Goal: Task Accomplishment & Management: Complete application form

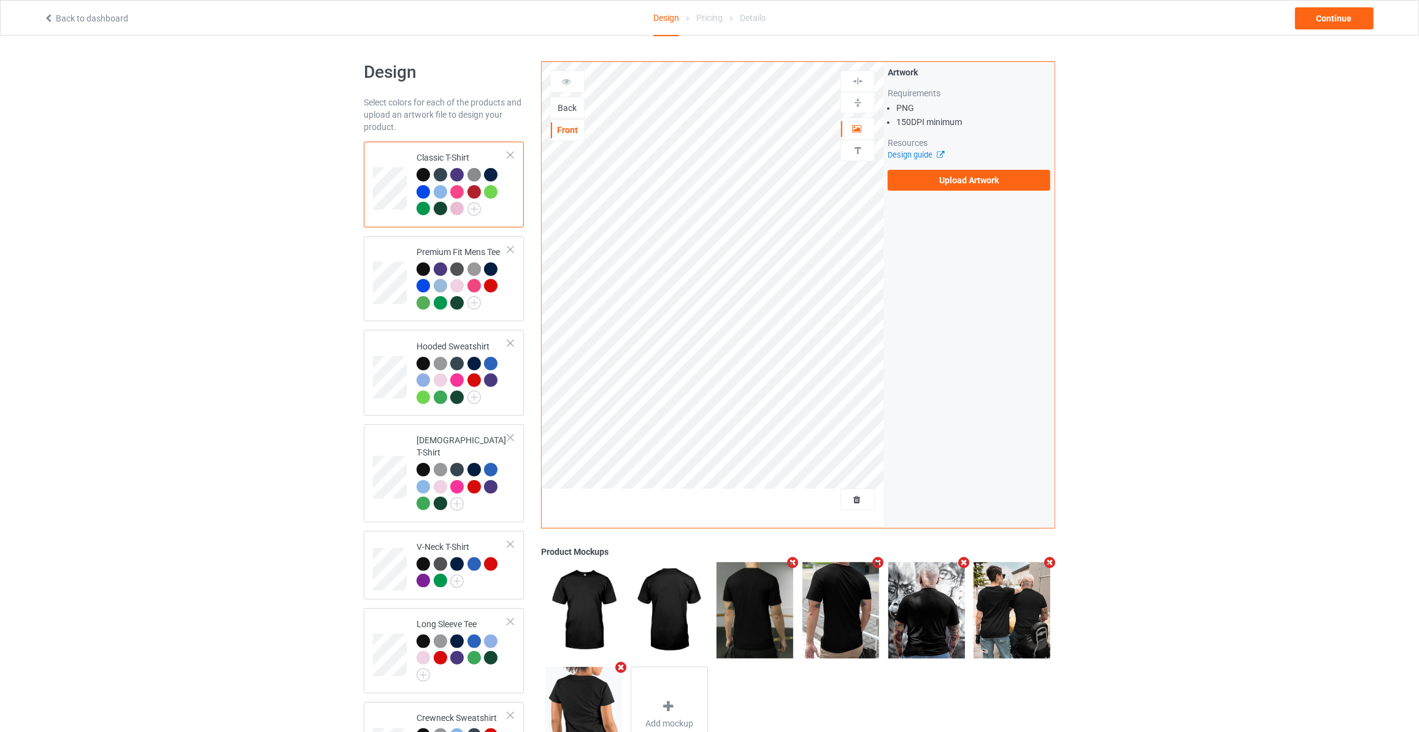
click at [566, 106] on div "Back" at bounding box center [567, 108] width 33 height 12
click at [951, 173] on label "Upload Artwork" at bounding box center [969, 180] width 163 height 21
click at [0, 0] on input "Upload Artwork" at bounding box center [0, 0] width 0 height 0
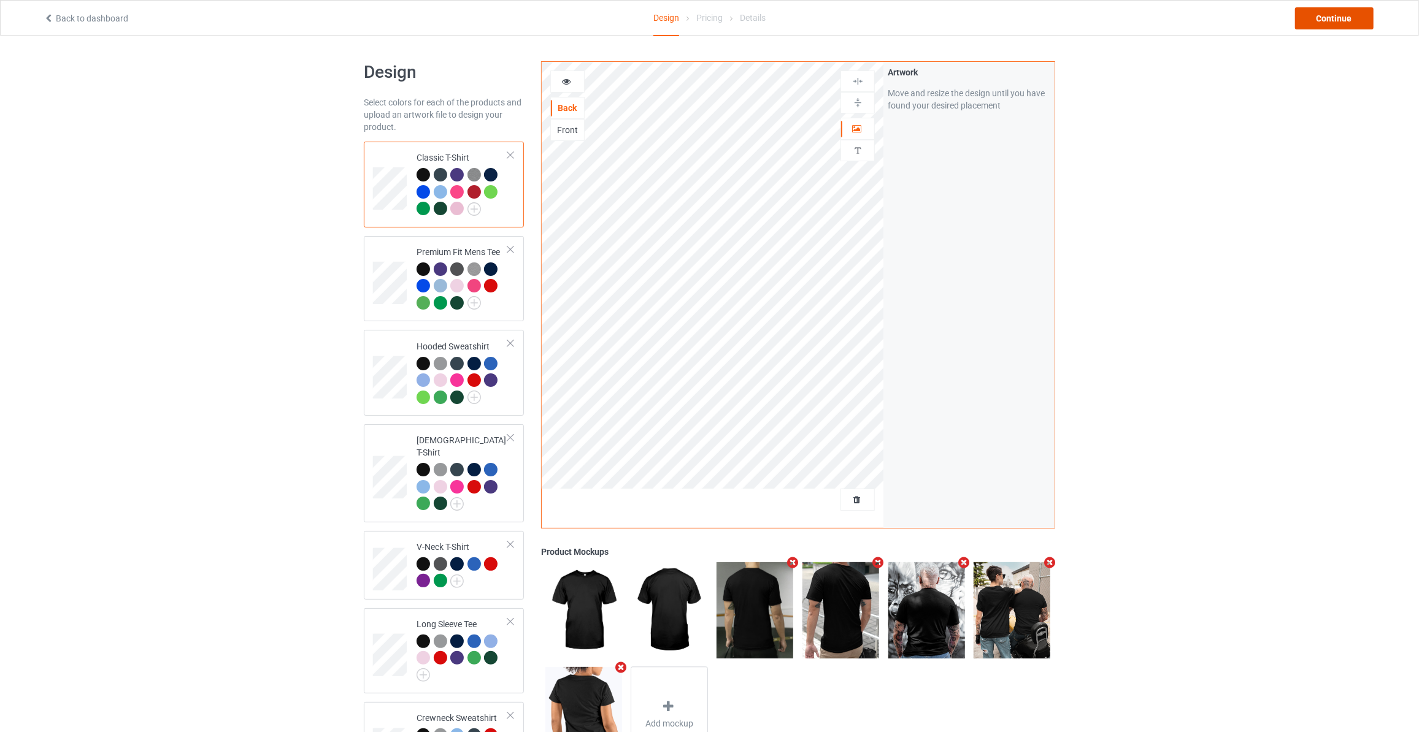
click at [1325, 18] on div "Continue" at bounding box center [1334, 18] width 79 height 22
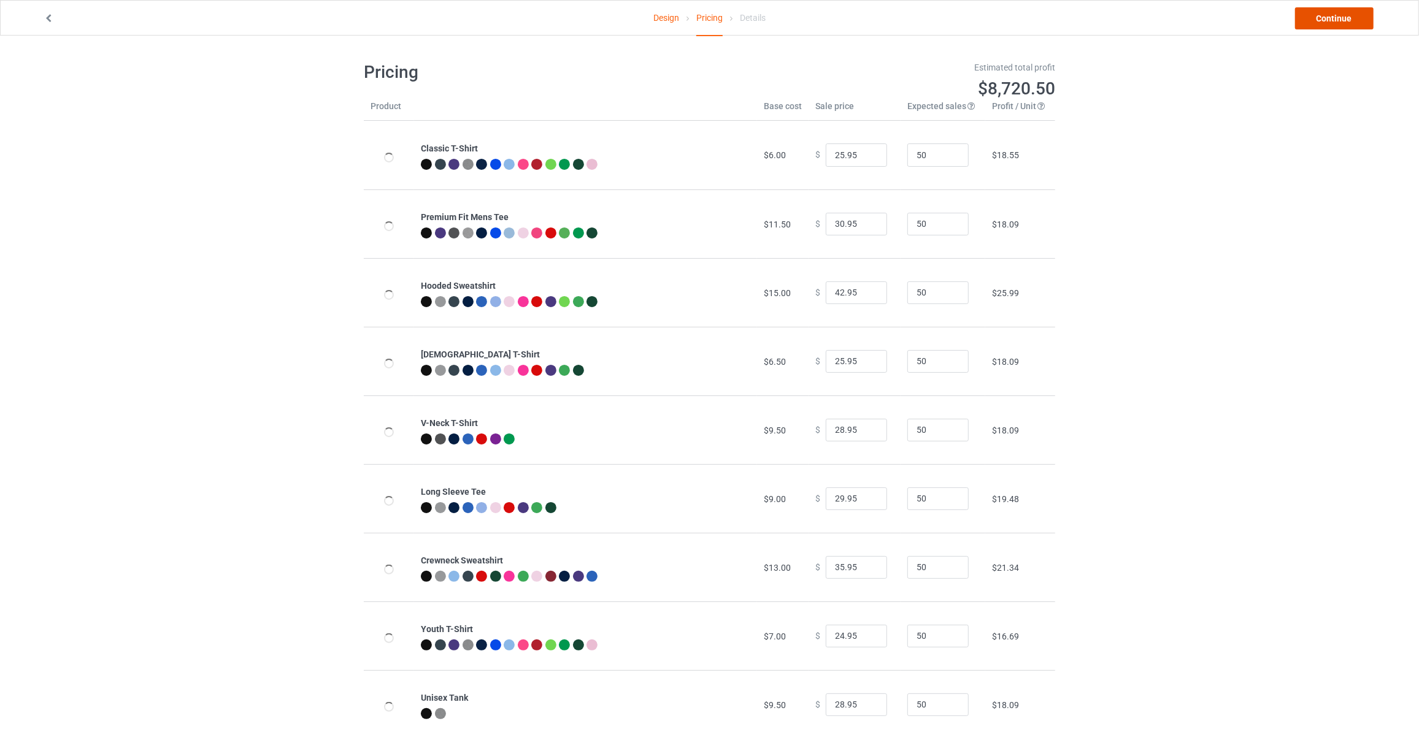
click at [1325, 18] on link "Continue" at bounding box center [1334, 18] width 79 height 22
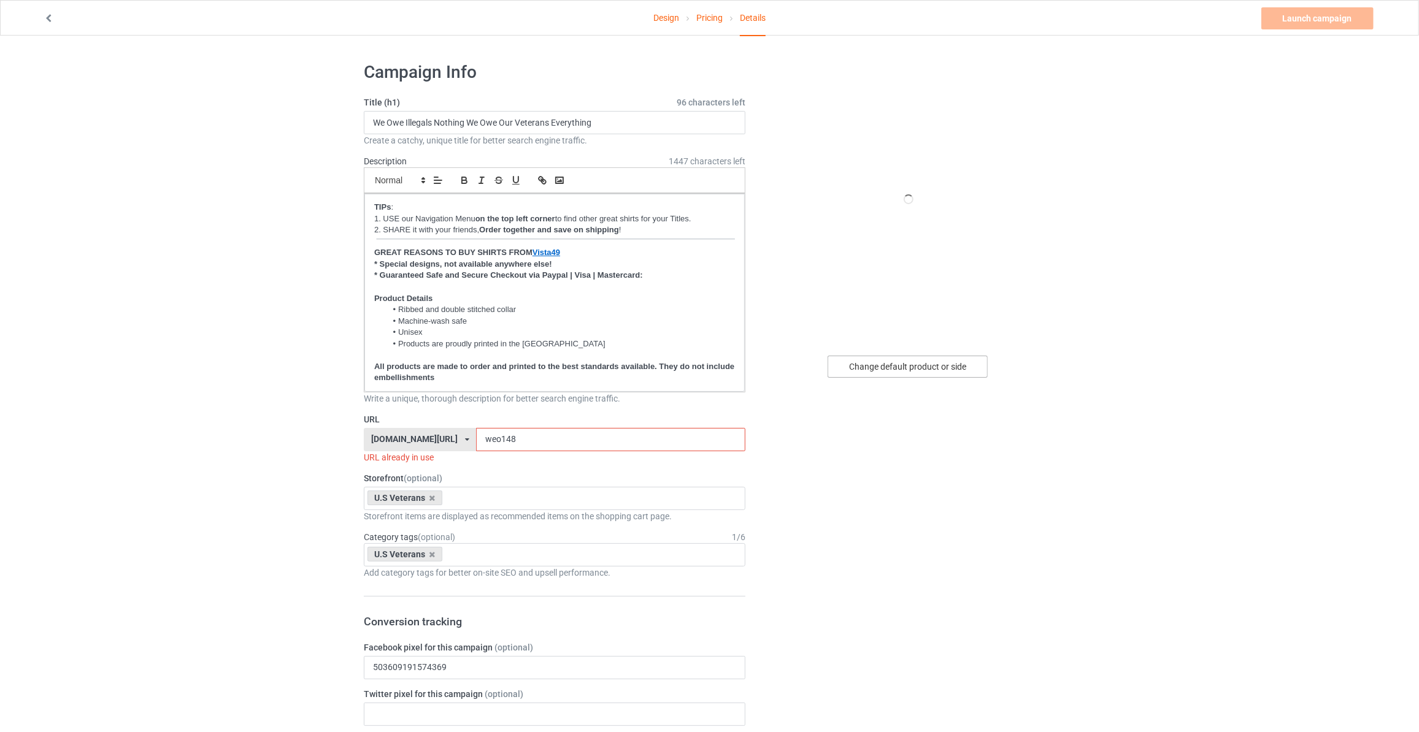
click at [899, 373] on div "Change default product or side" at bounding box center [908, 367] width 160 height 22
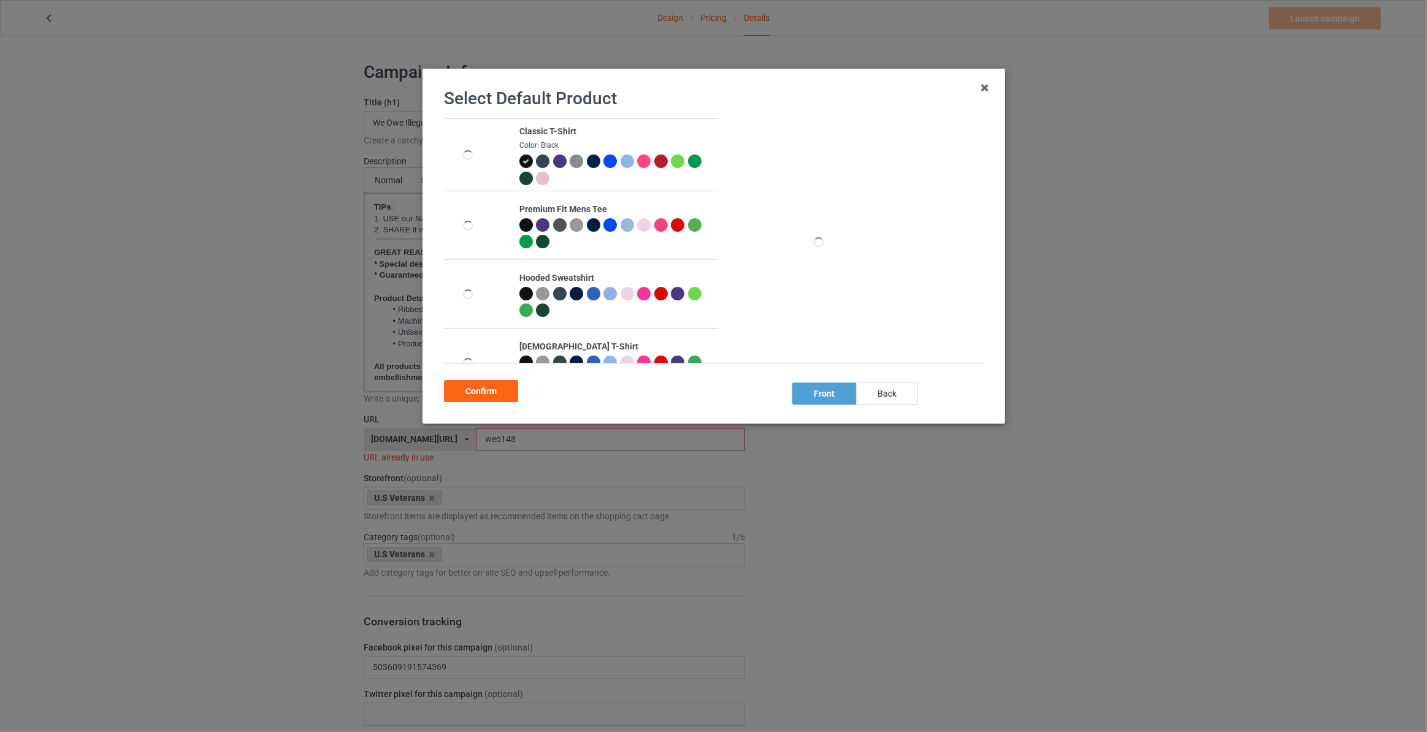
click at [874, 394] on div "back" at bounding box center [887, 394] width 62 height 22
click at [497, 395] on div "Confirm" at bounding box center [481, 391] width 74 height 22
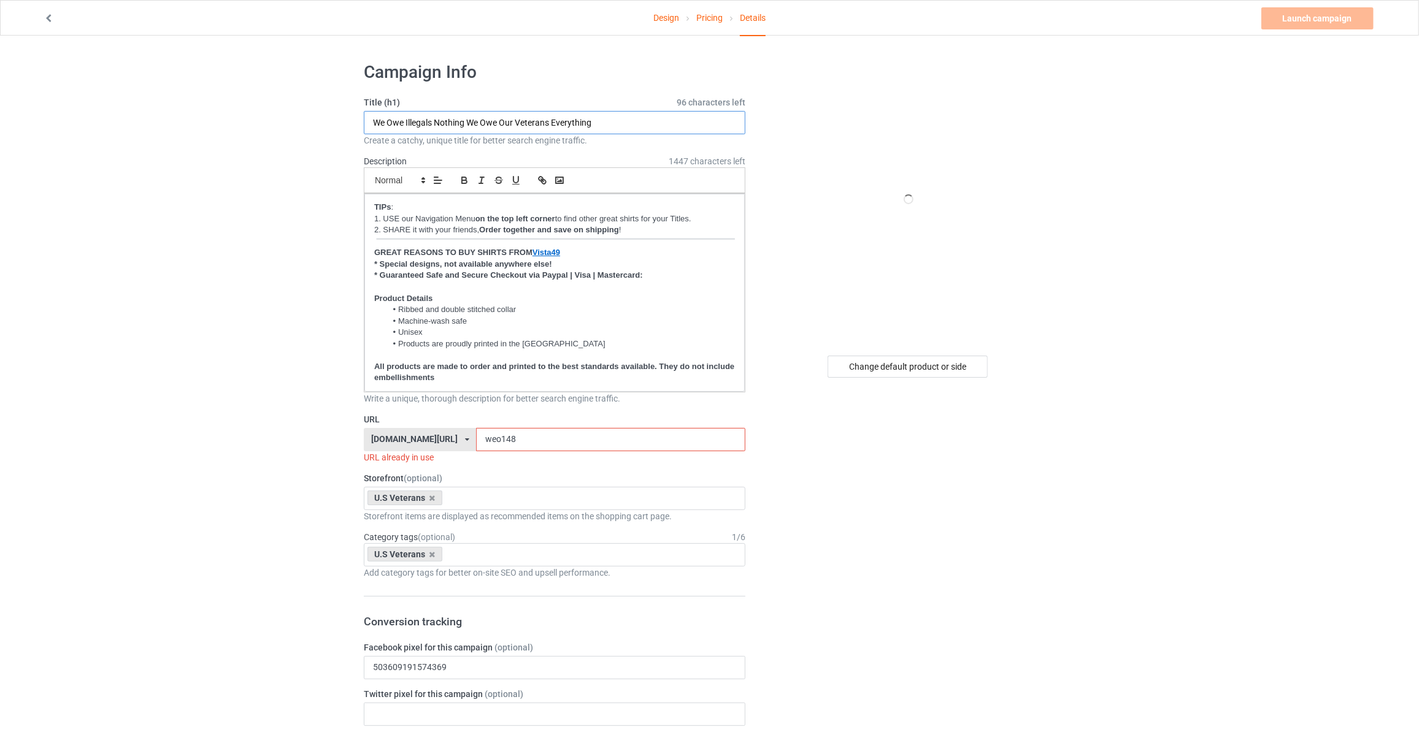
click at [607, 115] on input "We Owe Illegals Nothing We Owe Our Veterans Everything" at bounding box center [555, 122] width 382 height 23
type input "A Good Kick In The Balls"
drag, startPoint x: 524, startPoint y: 440, endPoint x: 328, endPoint y: 427, distance: 197.3
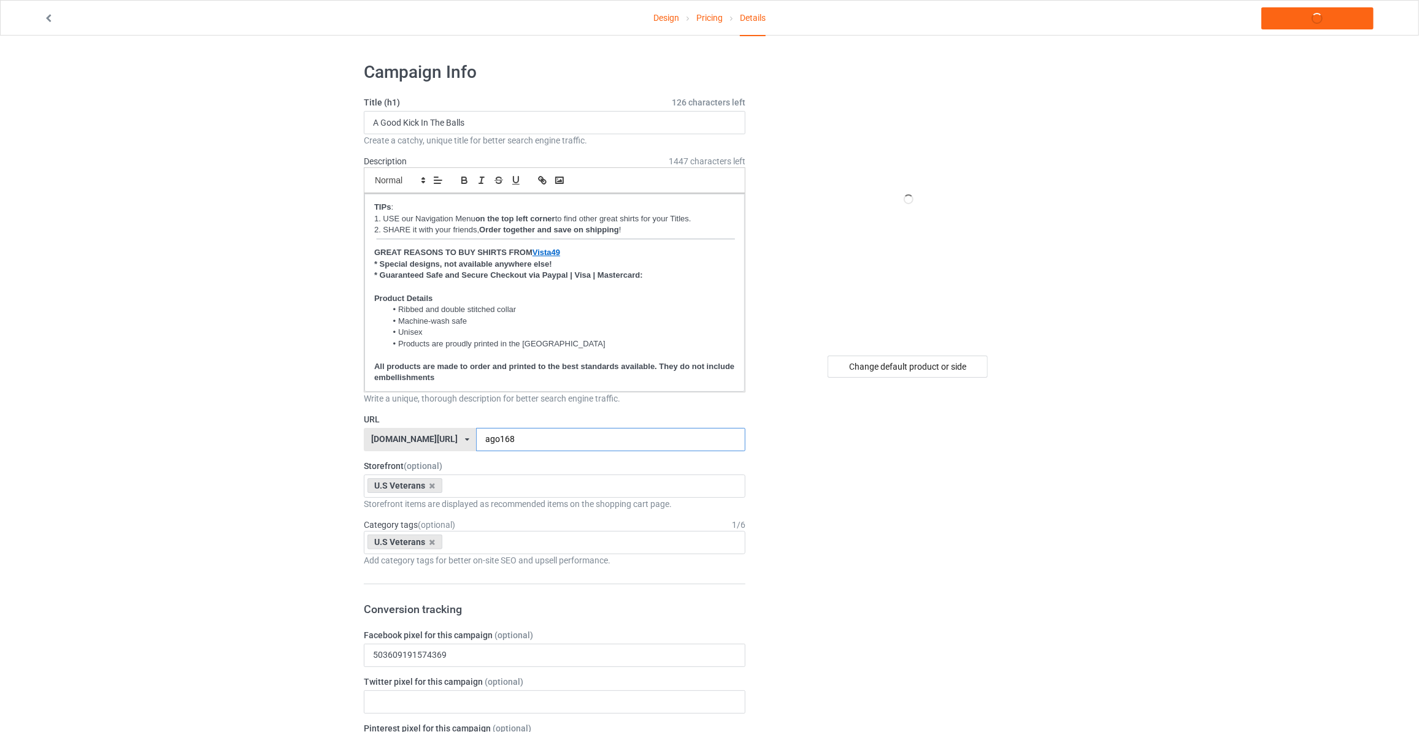
type input "ago168"
click at [675, 23] on link "Design" at bounding box center [666, 18] width 26 height 34
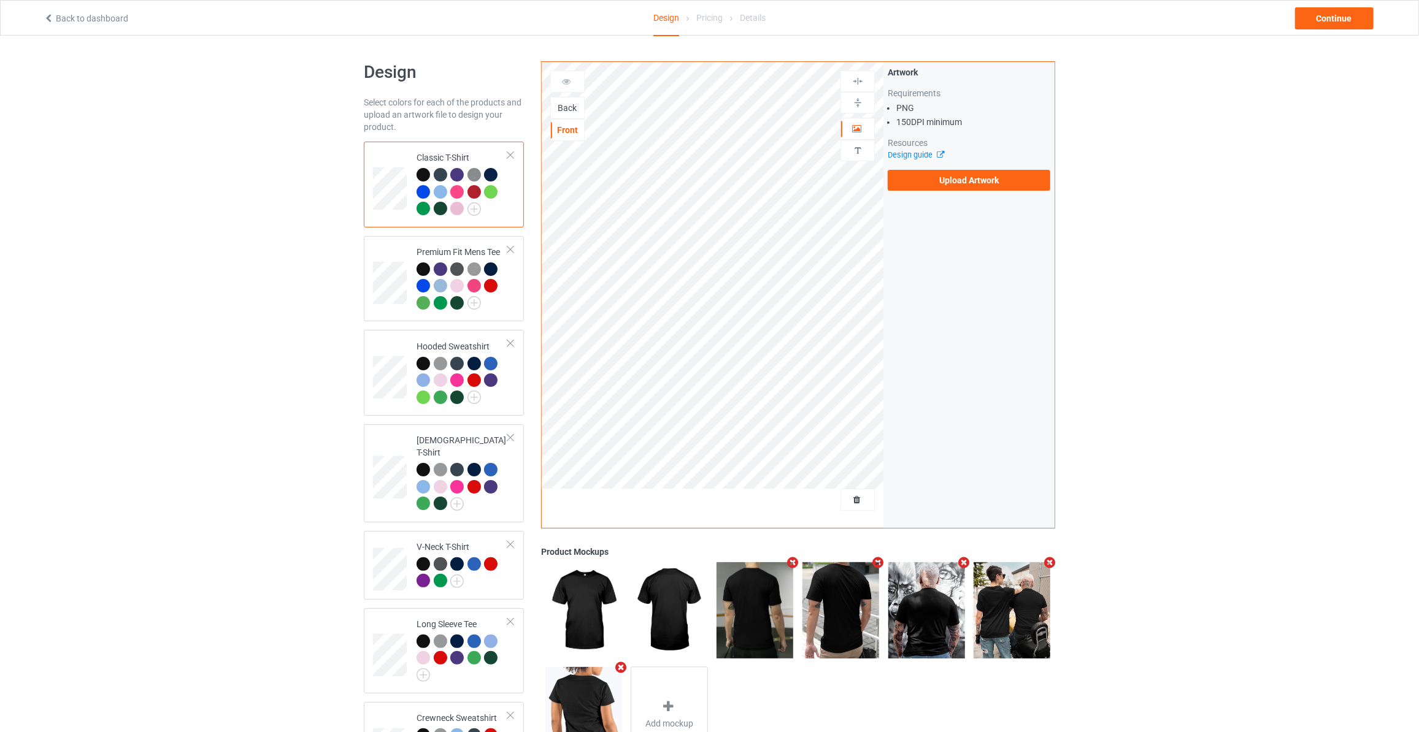
click at [562, 108] on div "Back" at bounding box center [567, 108] width 33 height 12
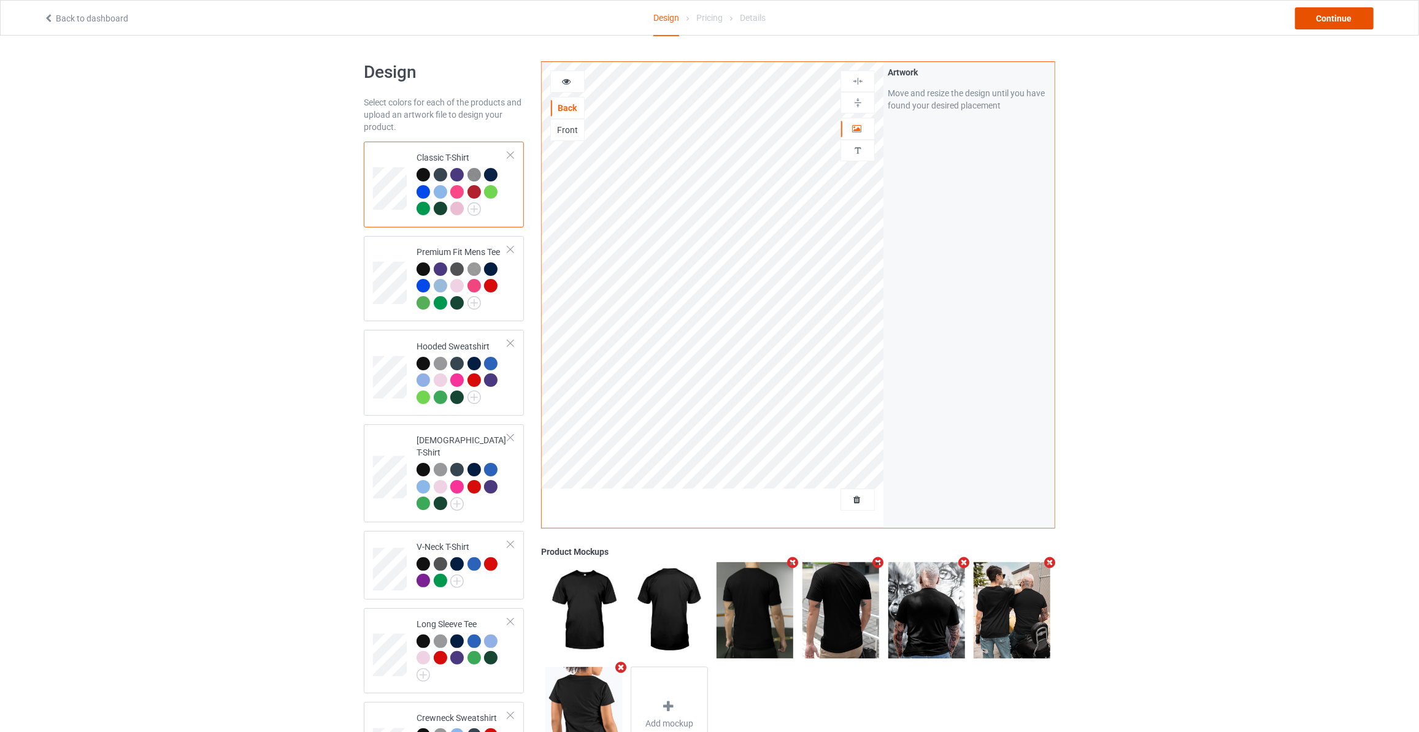
click at [1329, 19] on div "Continue" at bounding box center [1334, 18] width 79 height 22
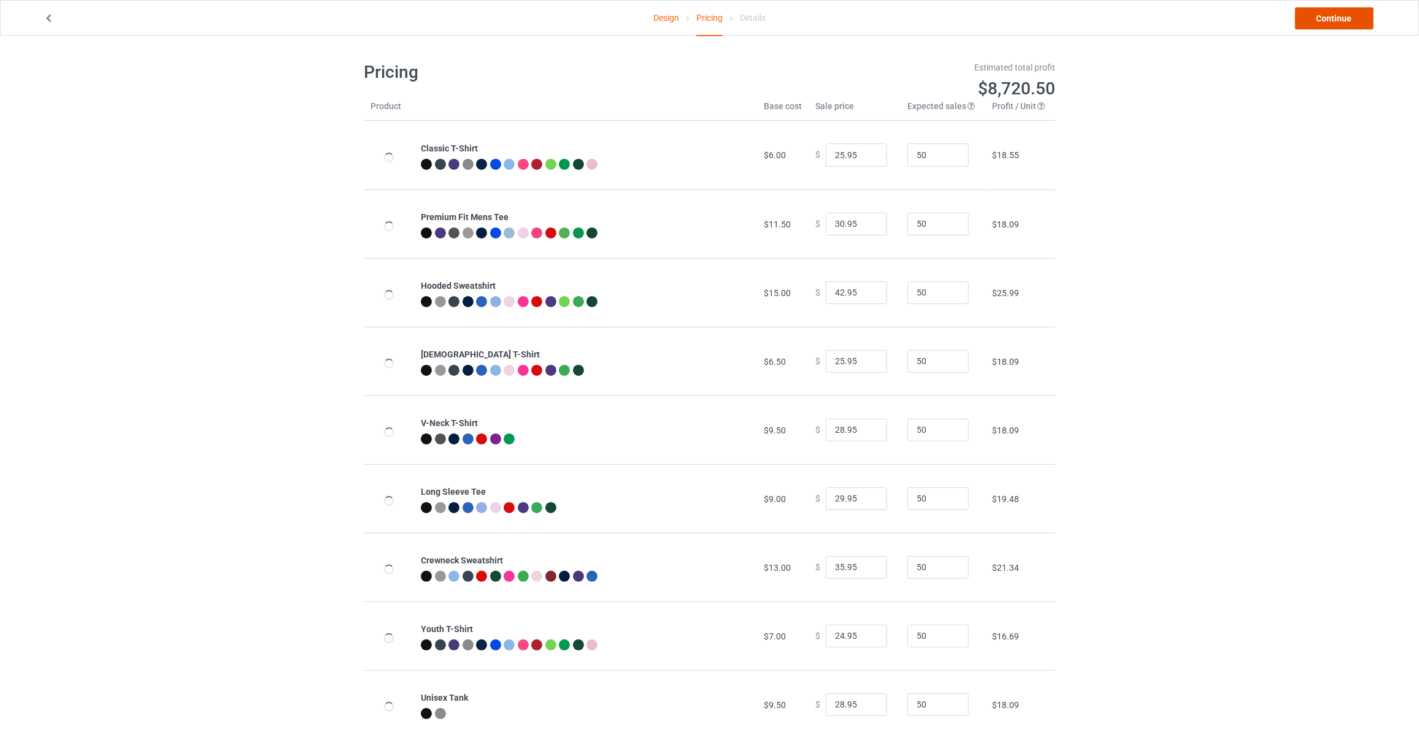
click at [1329, 19] on link "Continue" at bounding box center [1334, 18] width 79 height 22
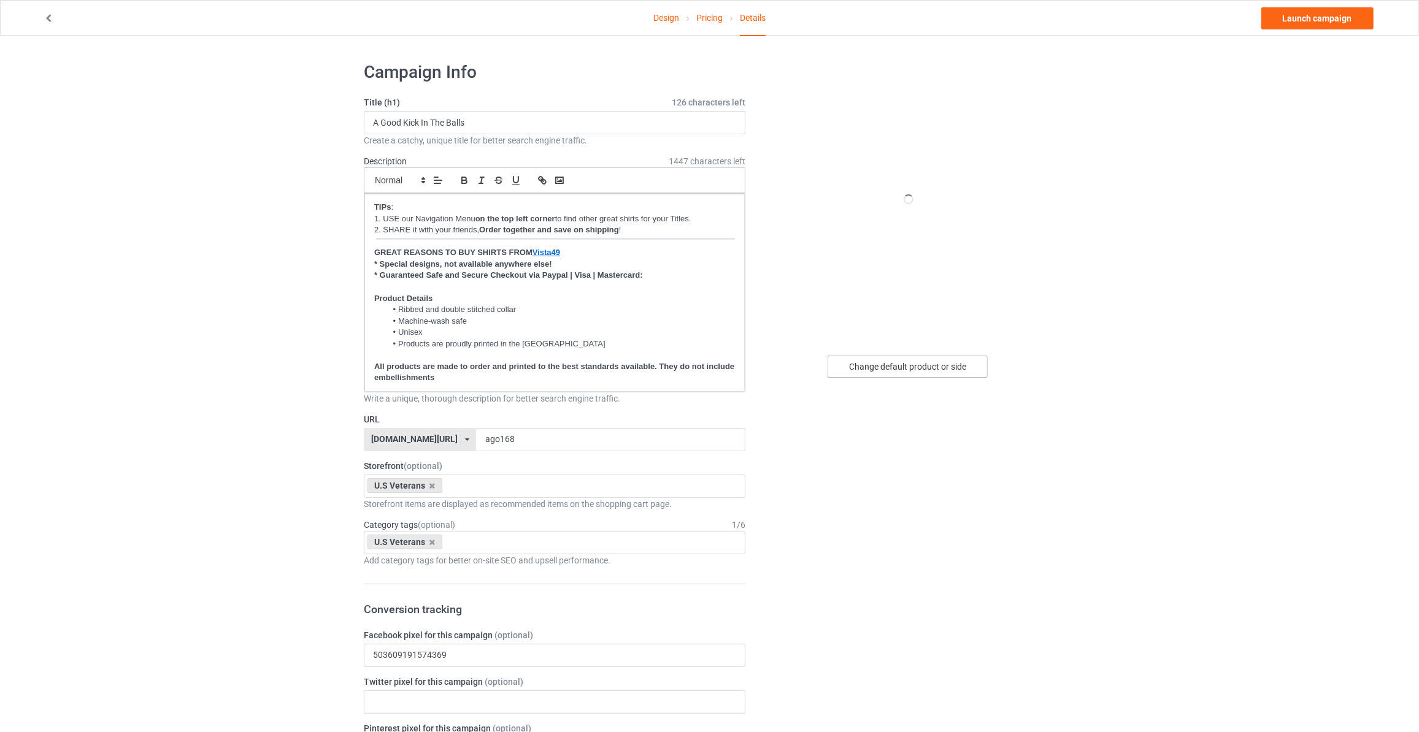
click at [888, 369] on div "Change default product or side" at bounding box center [908, 367] width 160 height 22
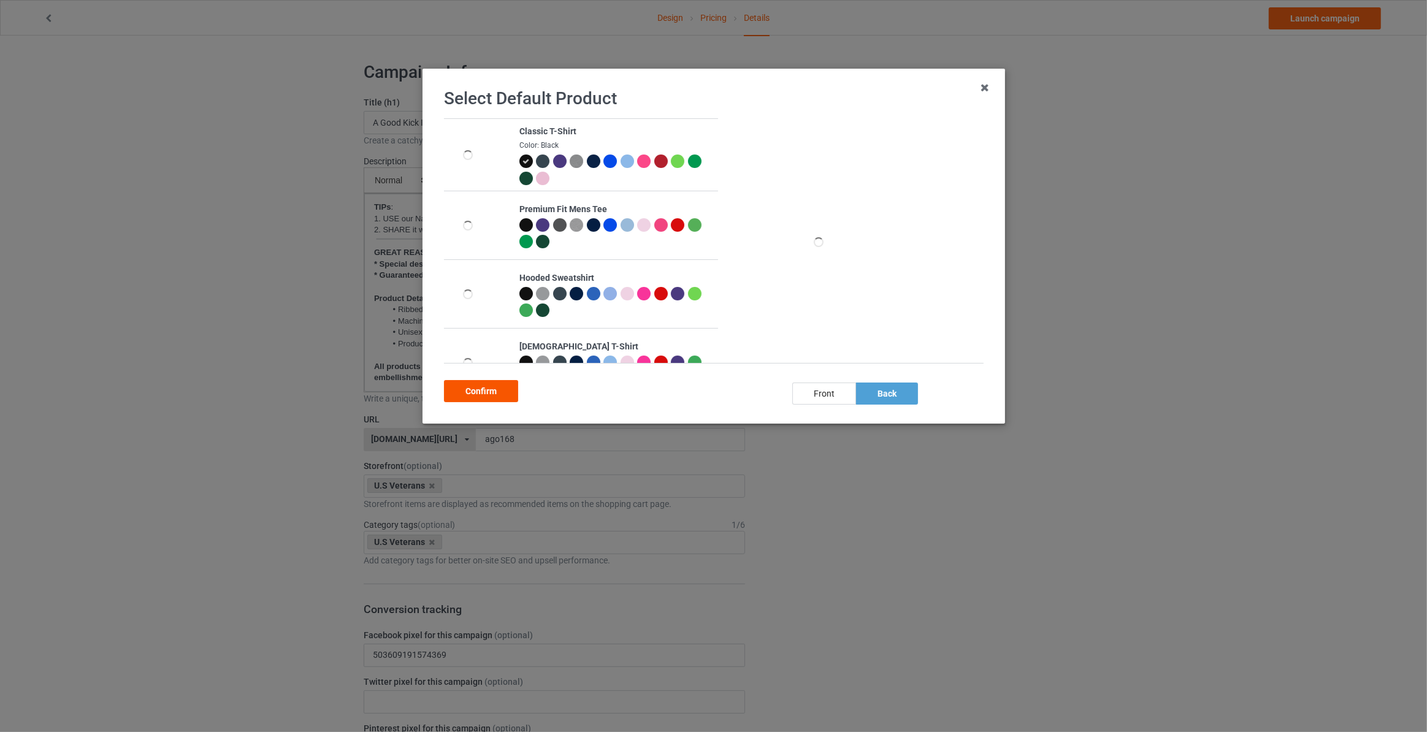
click at [466, 383] on div "Confirm" at bounding box center [481, 391] width 74 height 22
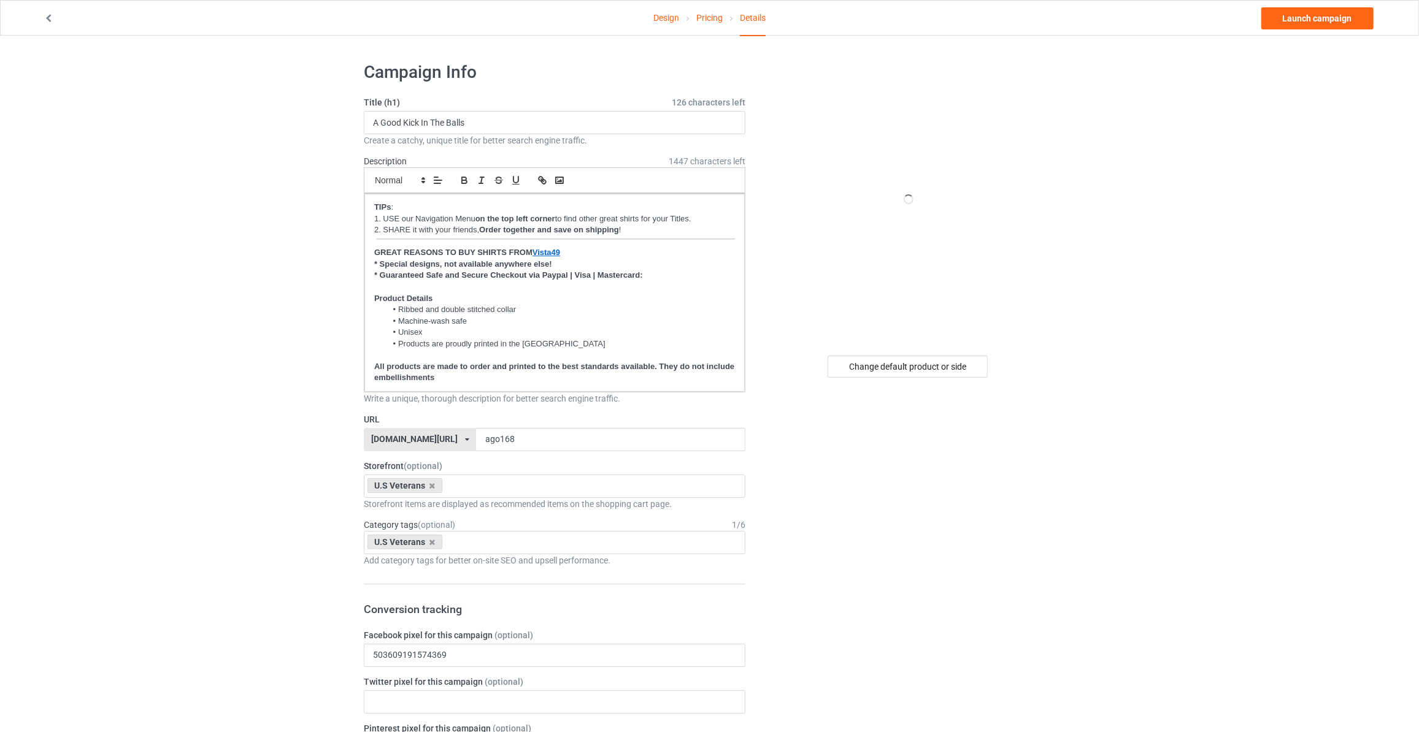
click at [1301, 22] on link "Launch campaign" at bounding box center [1317, 18] width 112 height 22
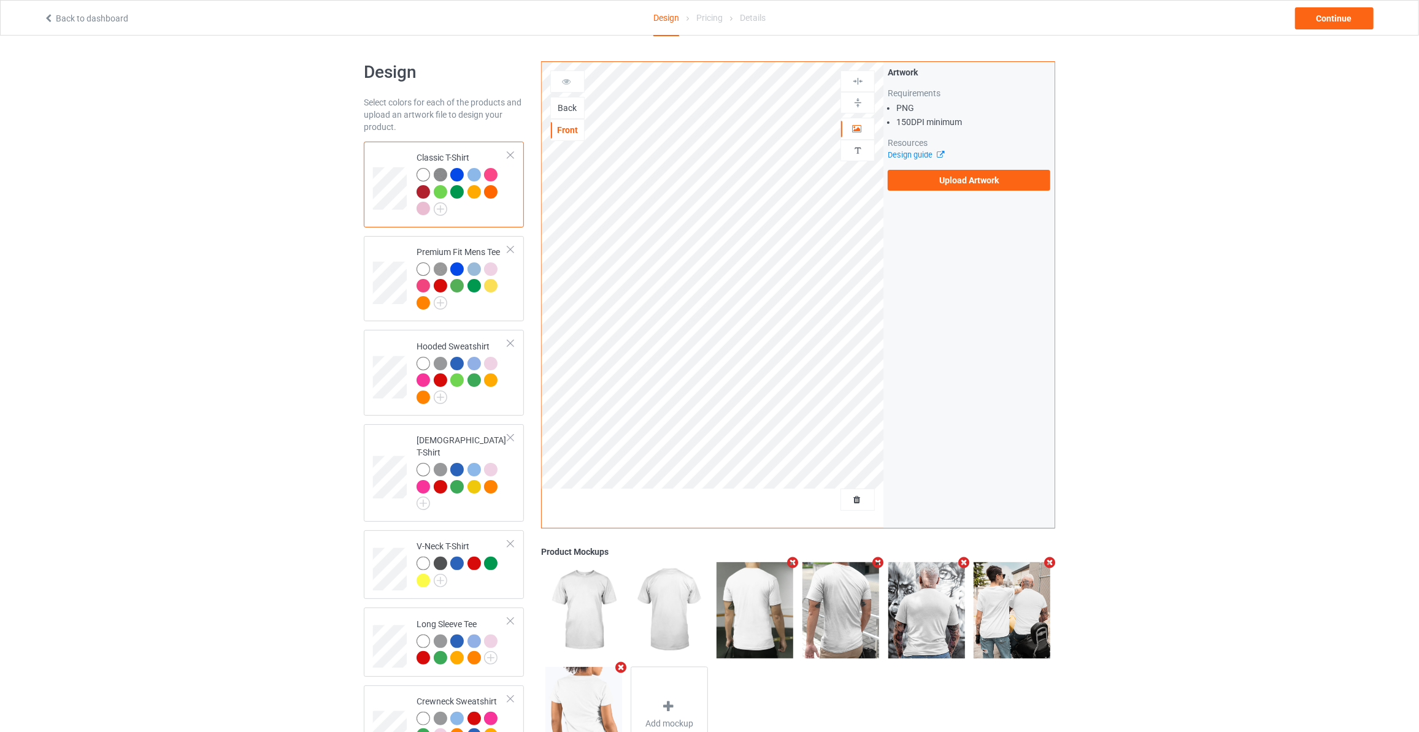
click at [567, 102] on div "Back" at bounding box center [567, 108] width 33 height 12
click at [929, 180] on label "Upload Artwork" at bounding box center [969, 180] width 163 height 21
click at [0, 0] on input "Upload Artwork" at bounding box center [0, 0] width 0 height 0
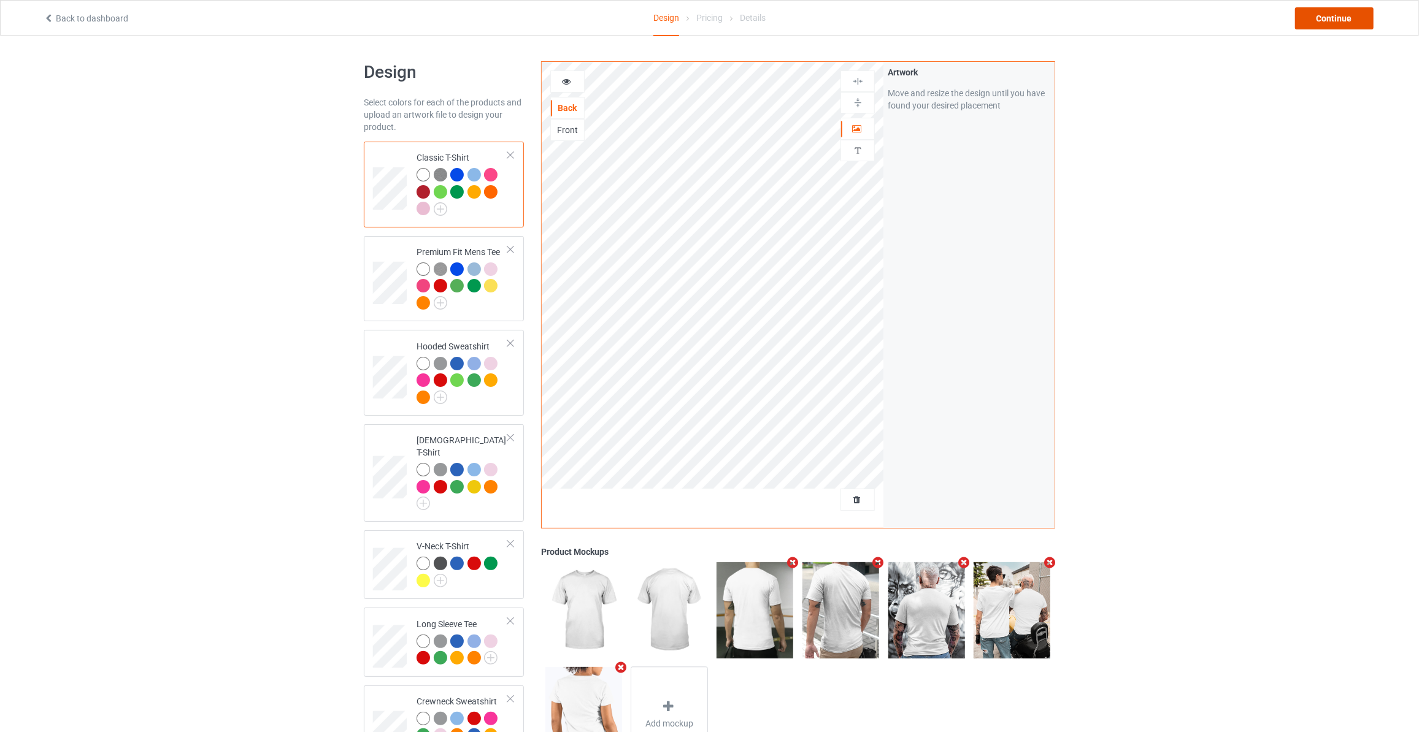
click at [1325, 21] on div "Continue" at bounding box center [1334, 18] width 79 height 22
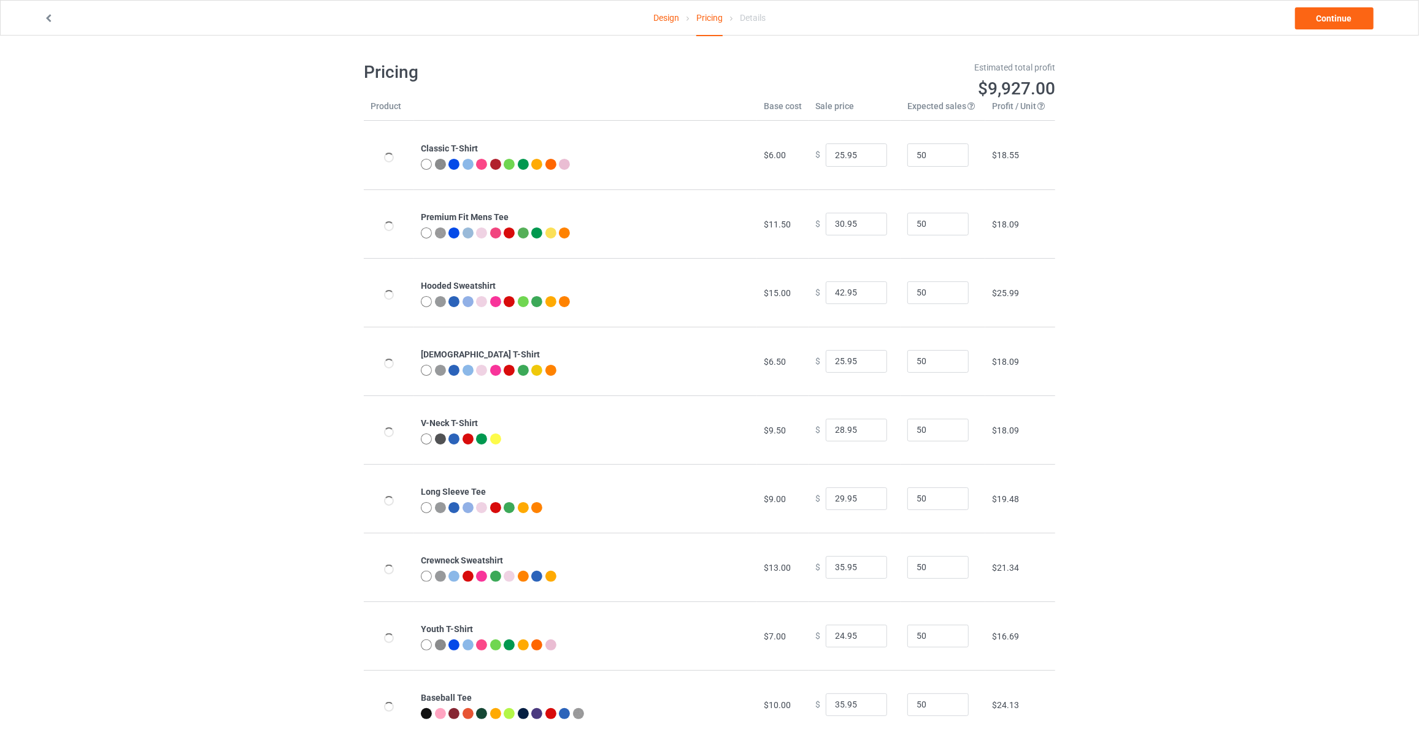
click at [1325, 21] on link "Continue" at bounding box center [1334, 18] width 79 height 22
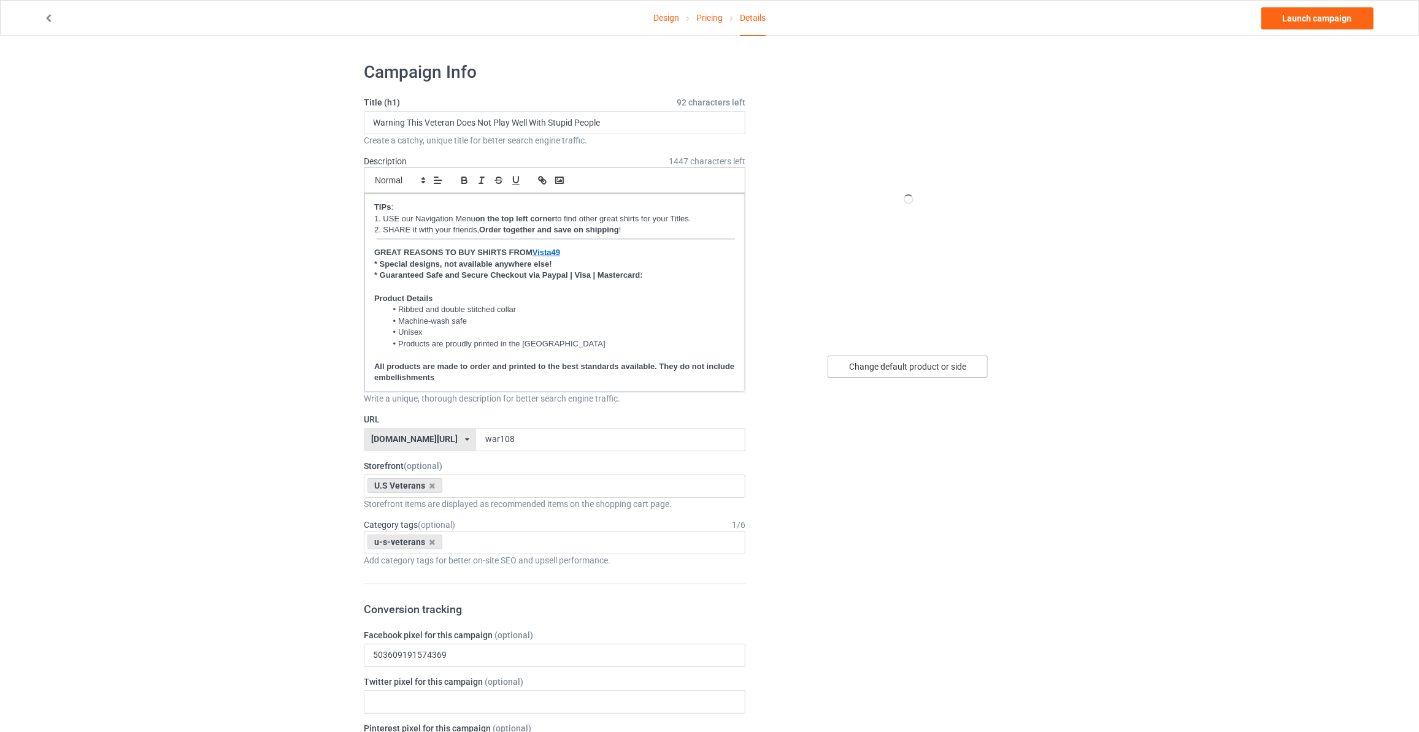
click at [875, 369] on div "Change default product or side" at bounding box center [908, 367] width 160 height 22
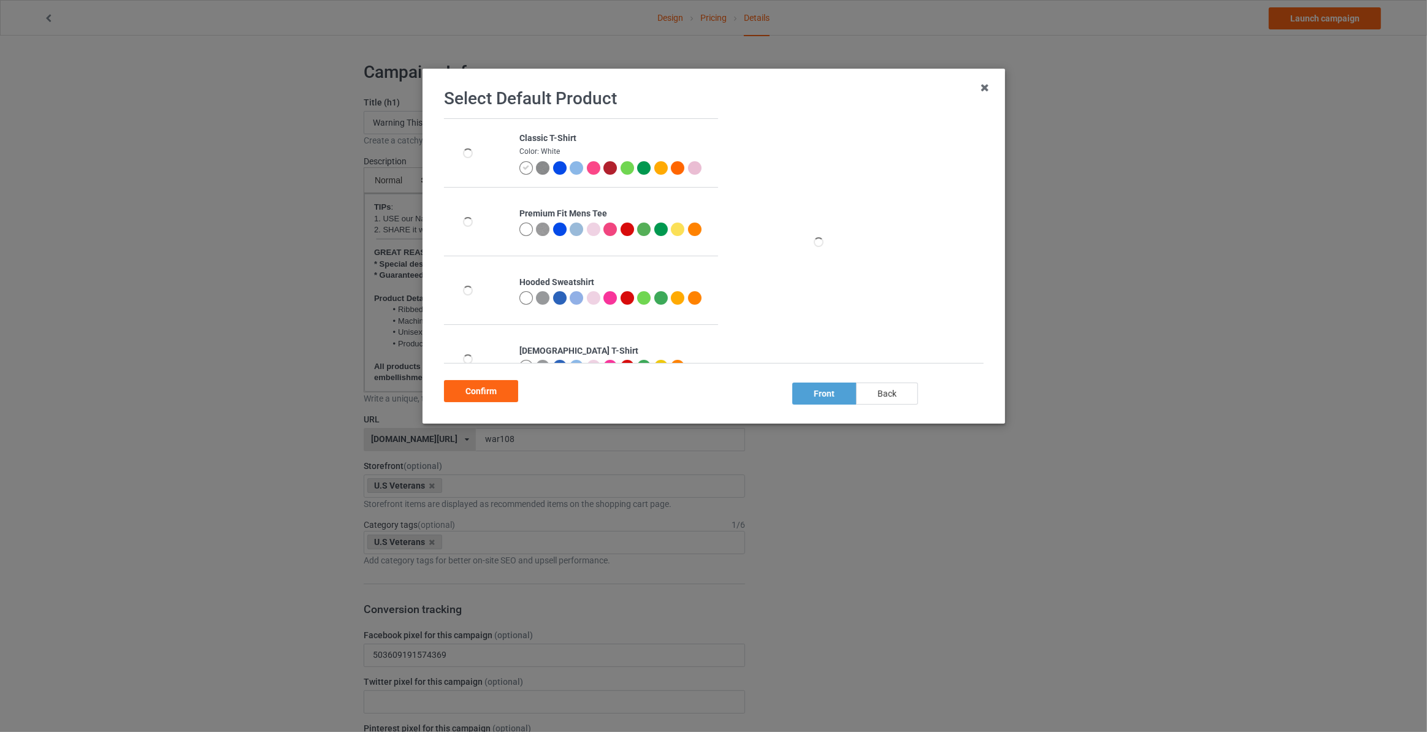
click at [882, 399] on div "back" at bounding box center [887, 394] width 62 height 22
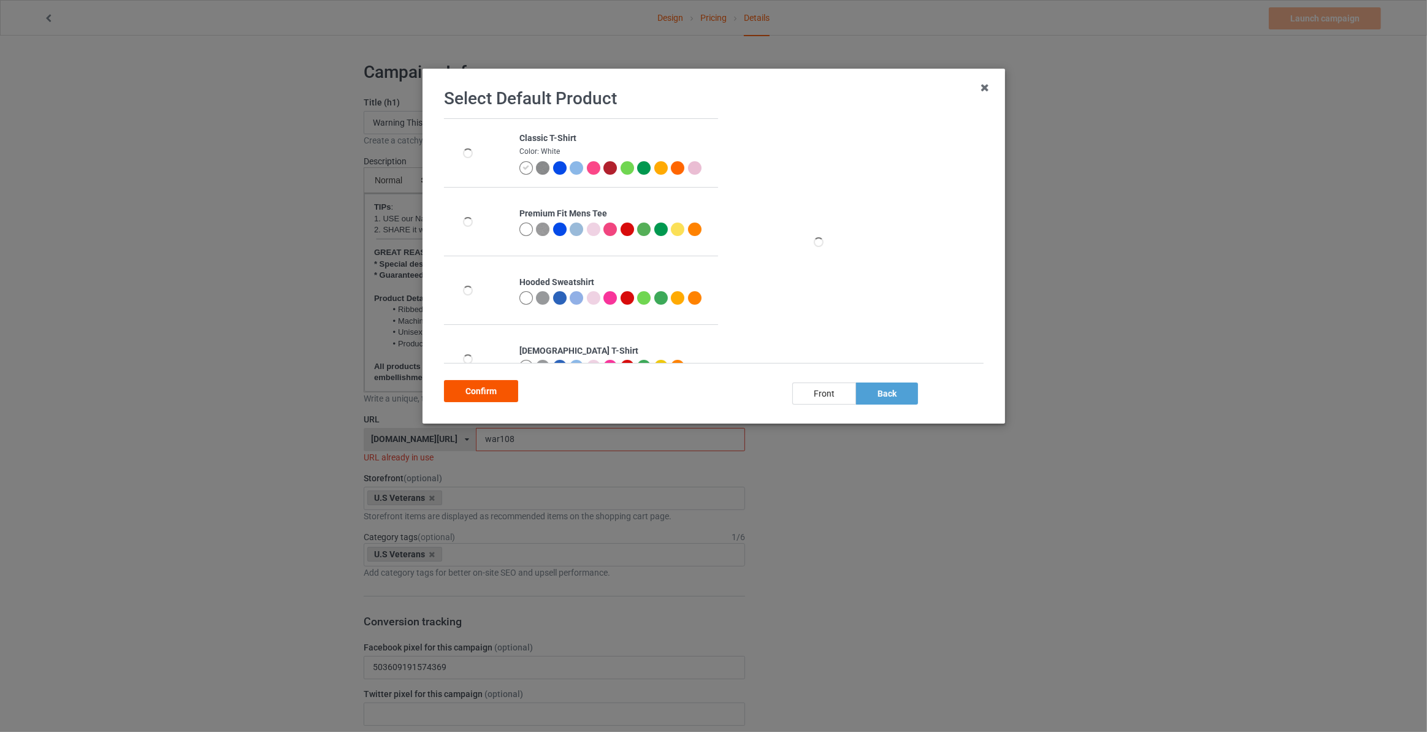
click at [479, 394] on div "Confirm" at bounding box center [481, 391] width 74 height 22
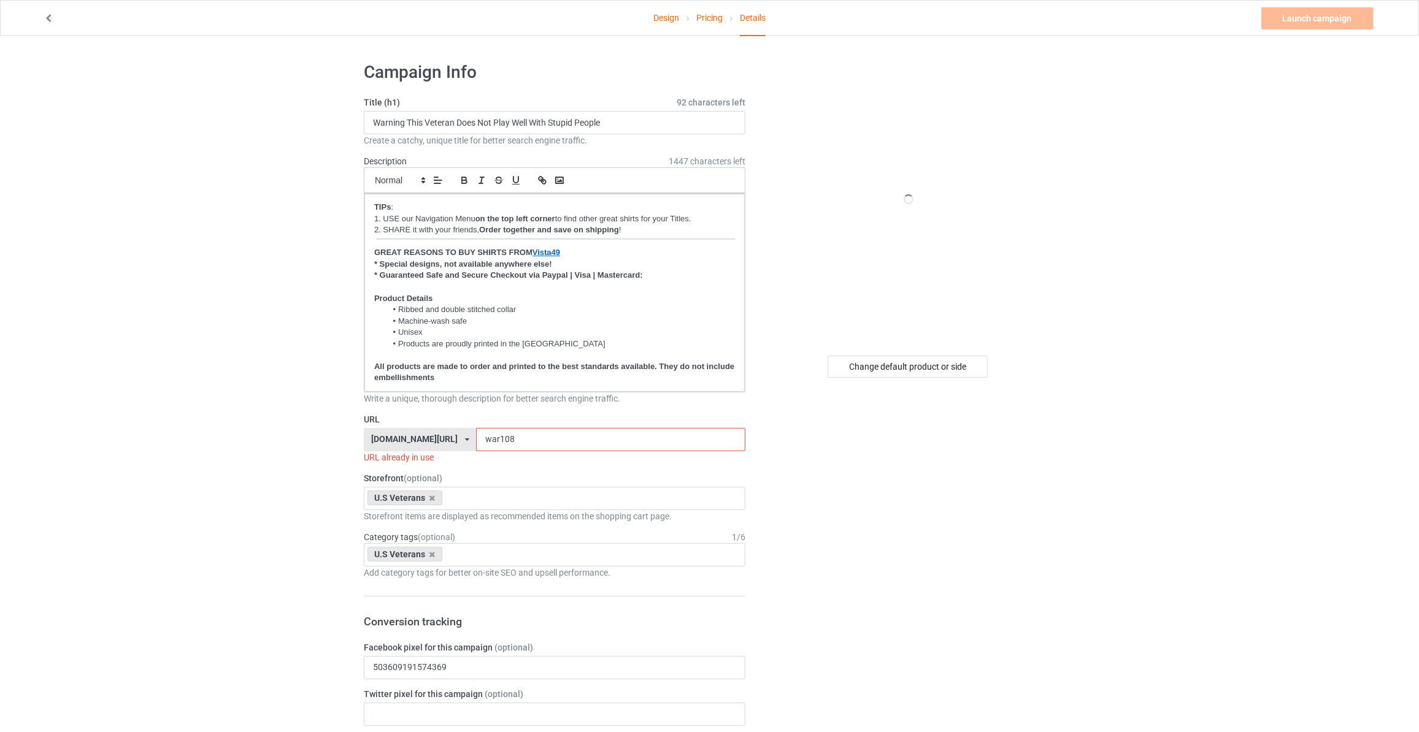
click at [674, 20] on link "Design" at bounding box center [666, 18] width 26 height 34
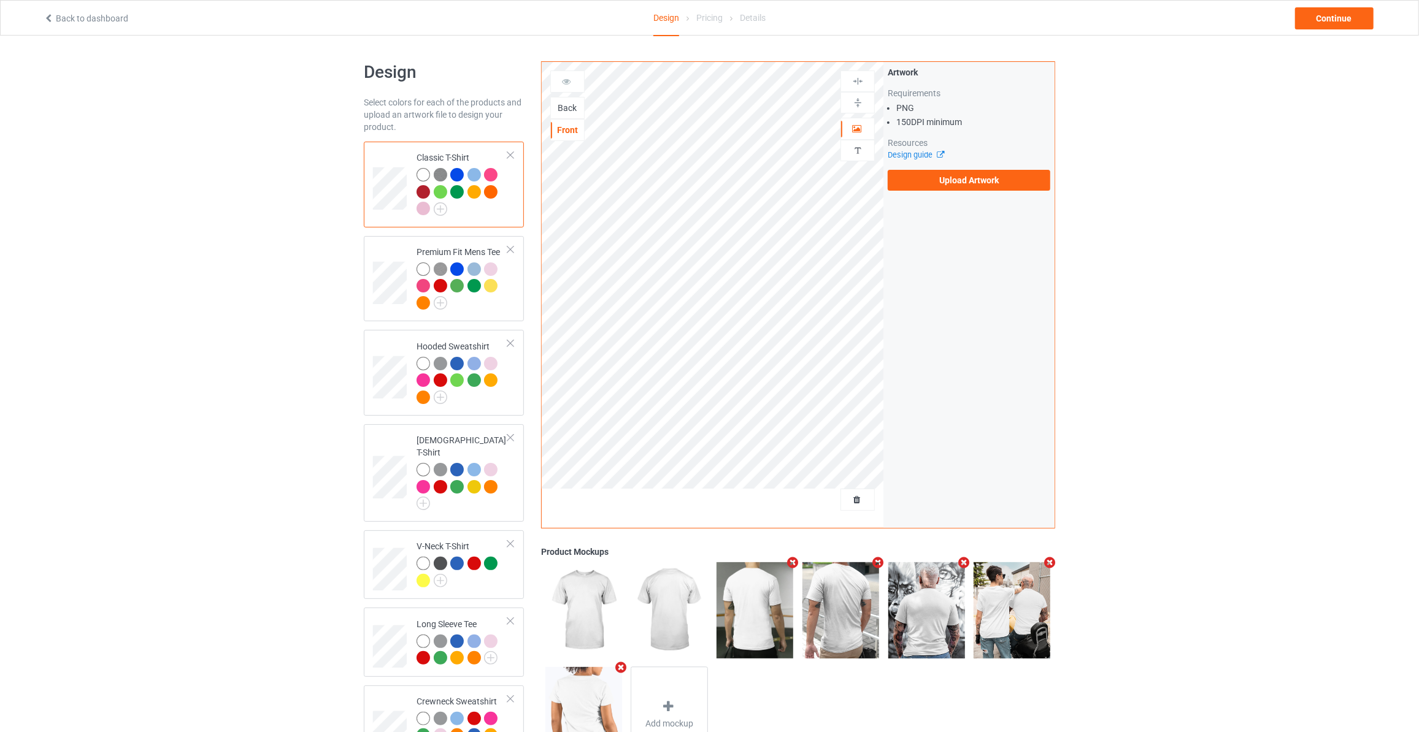
click at [562, 103] on div "Back" at bounding box center [567, 108] width 33 height 12
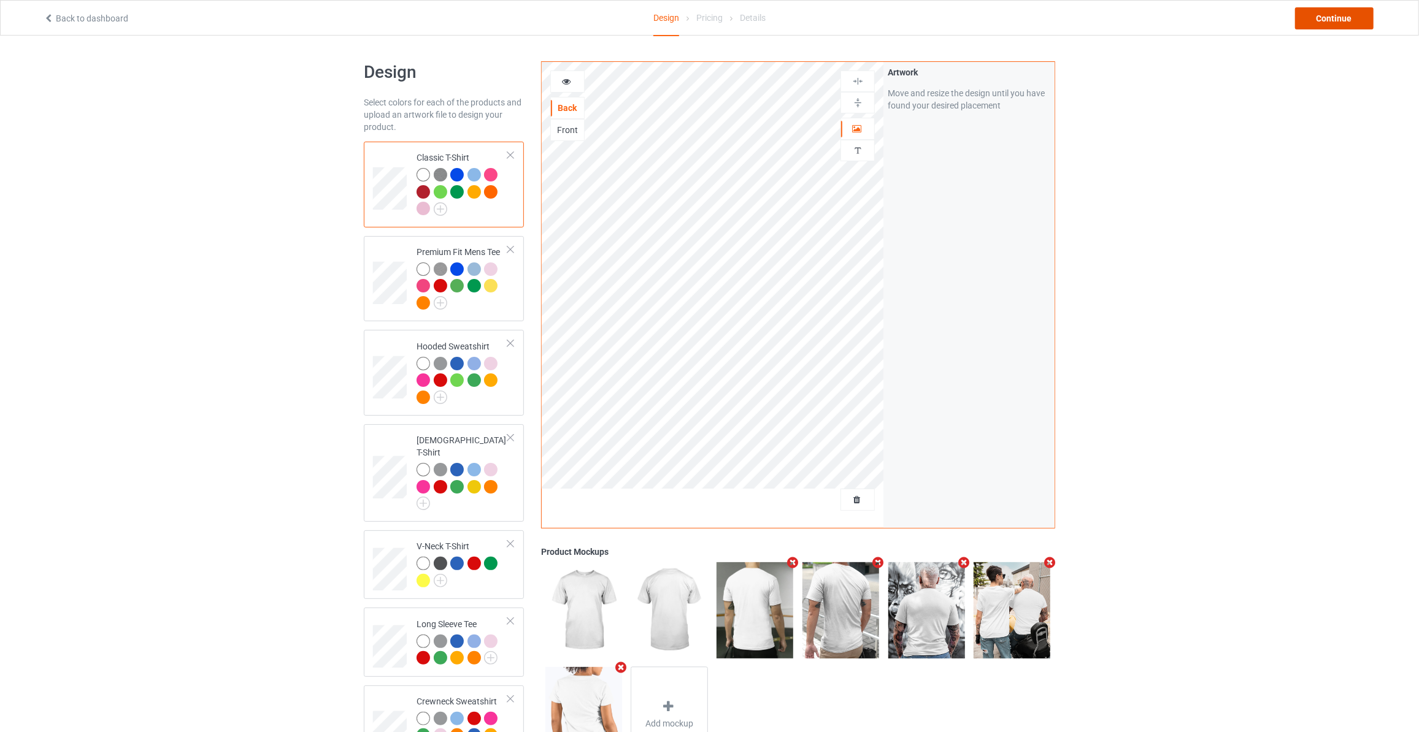
click at [1340, 26] on div "Continue" at bounding box center [1334, 18] width 79 height 22
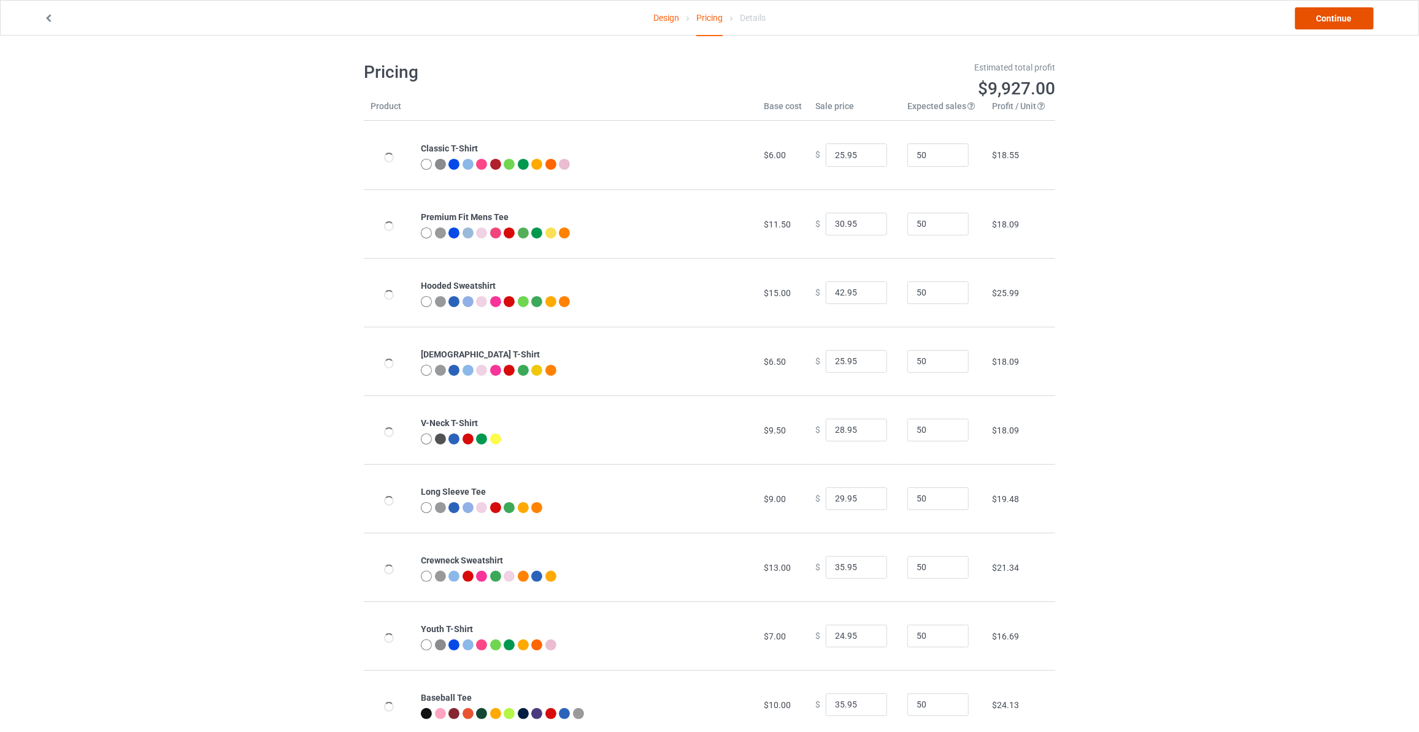
click at [1347, 23] on link "Continue" at bounding box center [1334, 18] width 79 height 22
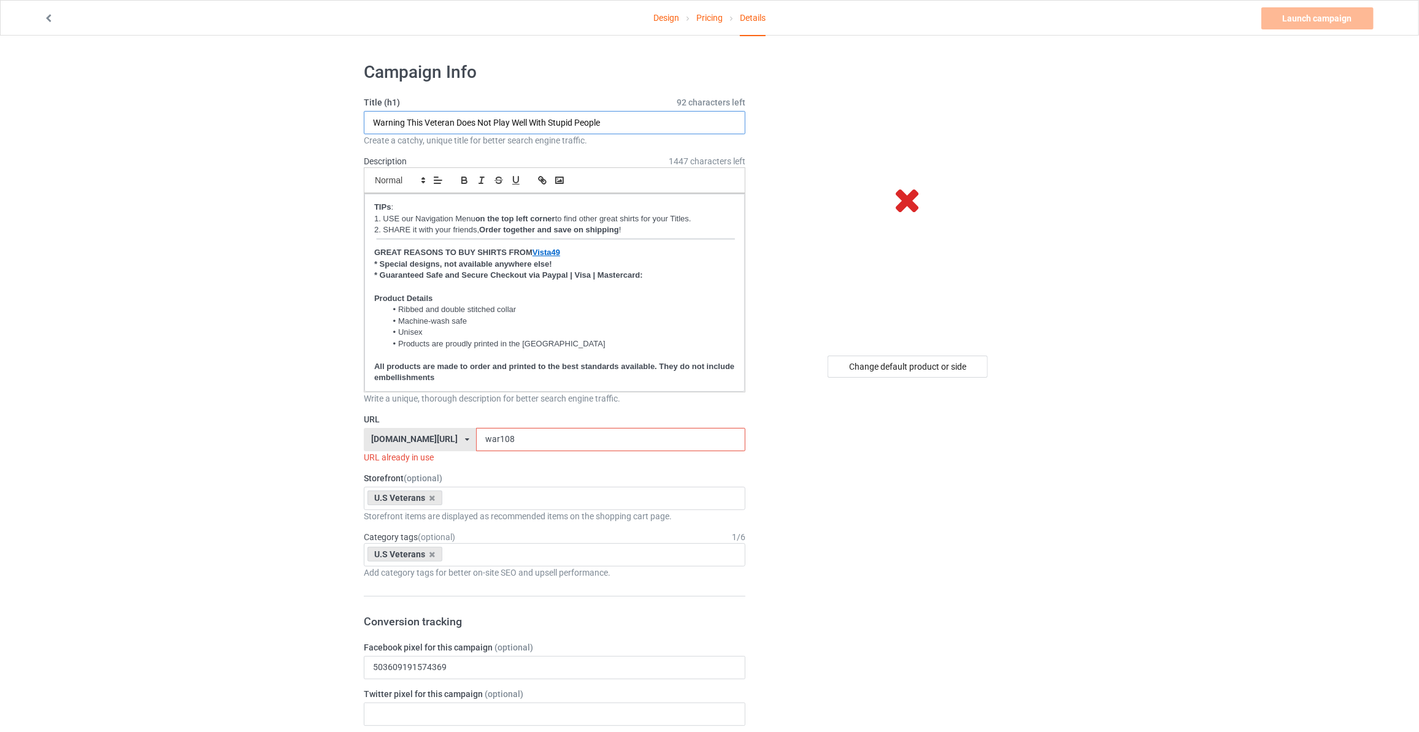
click at [623, 118] on input "Warning This Veteran Does Not Play Well With Stupid People" at bounding box center [555, 122] width 382 height 23
paste input "r"
type input "I Am Not A Hero Not A Legend I Am One Of The One Percent Who Served As Guardian…"
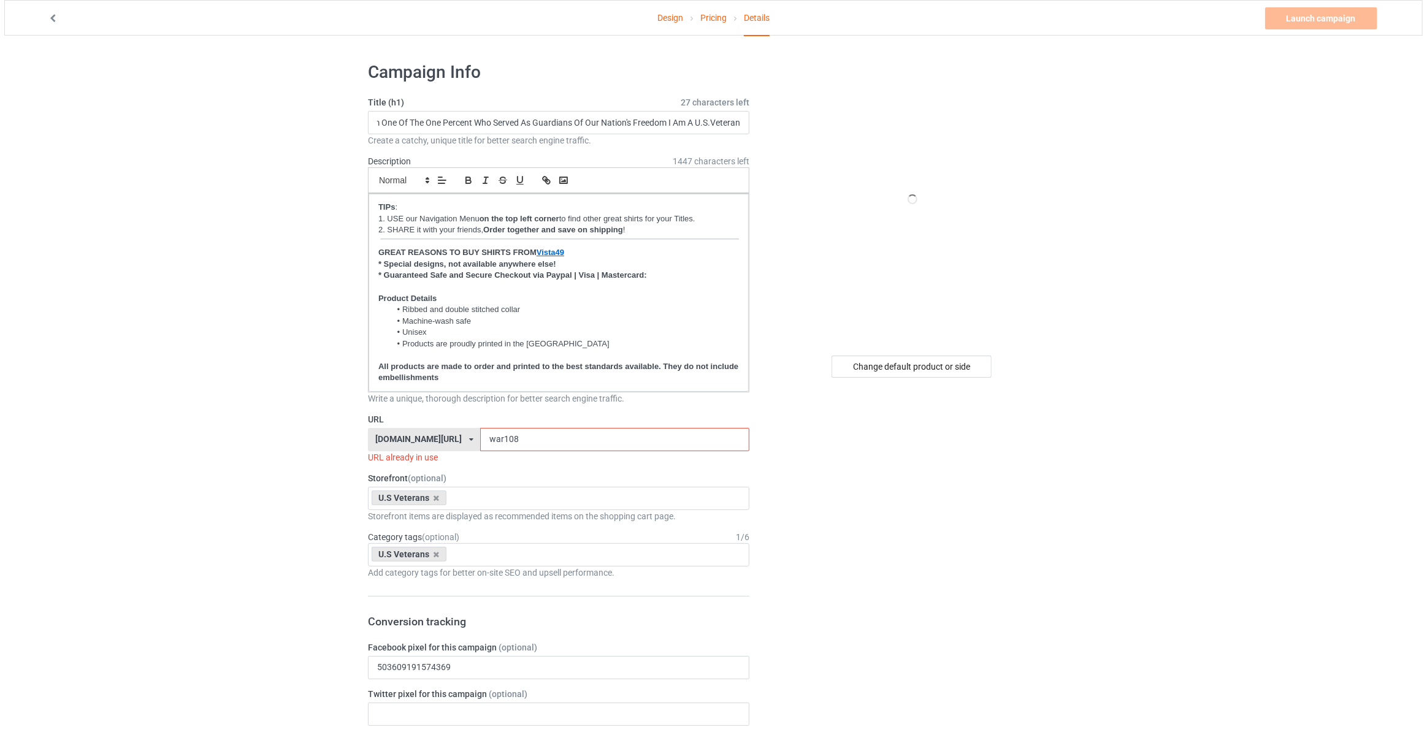
scroll to position [0, 0]
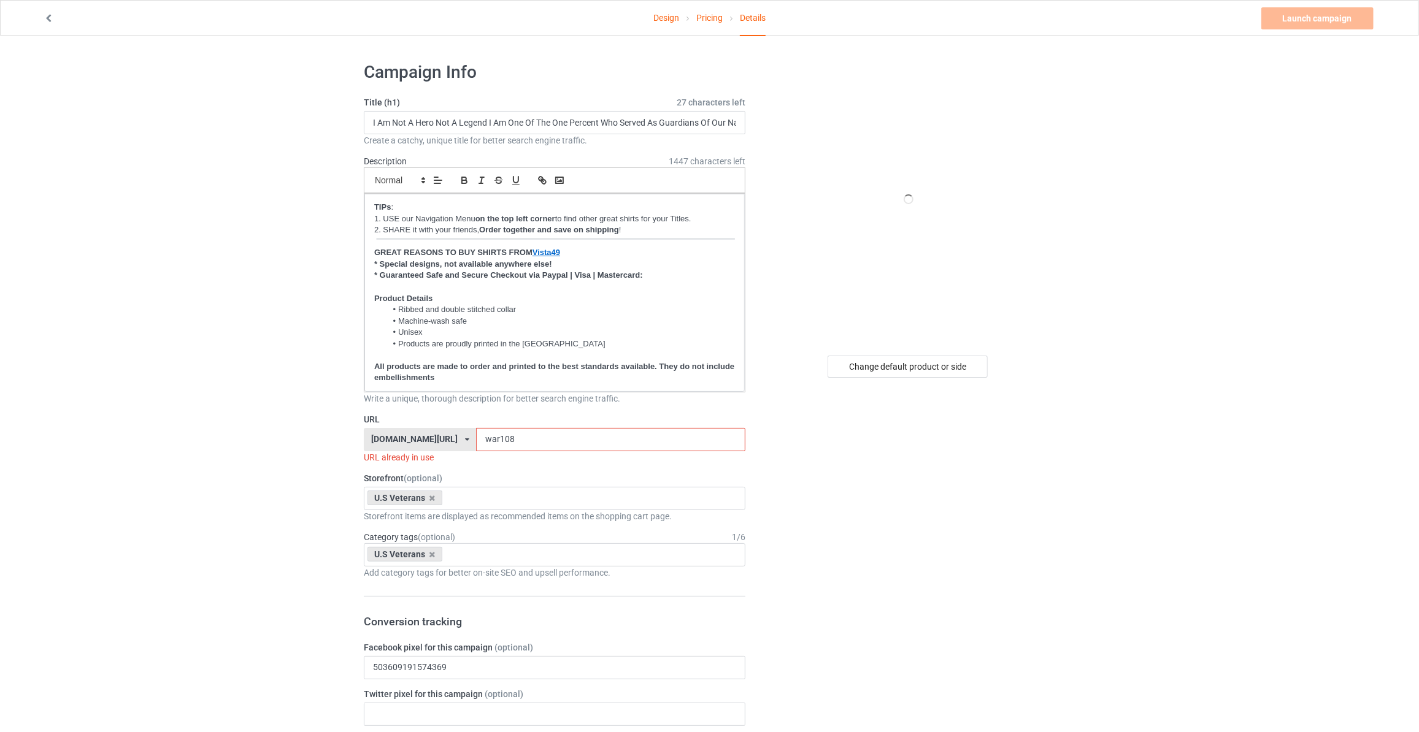
drag, startPoint x: 494, startPoint y: 432, endPoint x: 61, endPoint y: 399, distance: 435.0
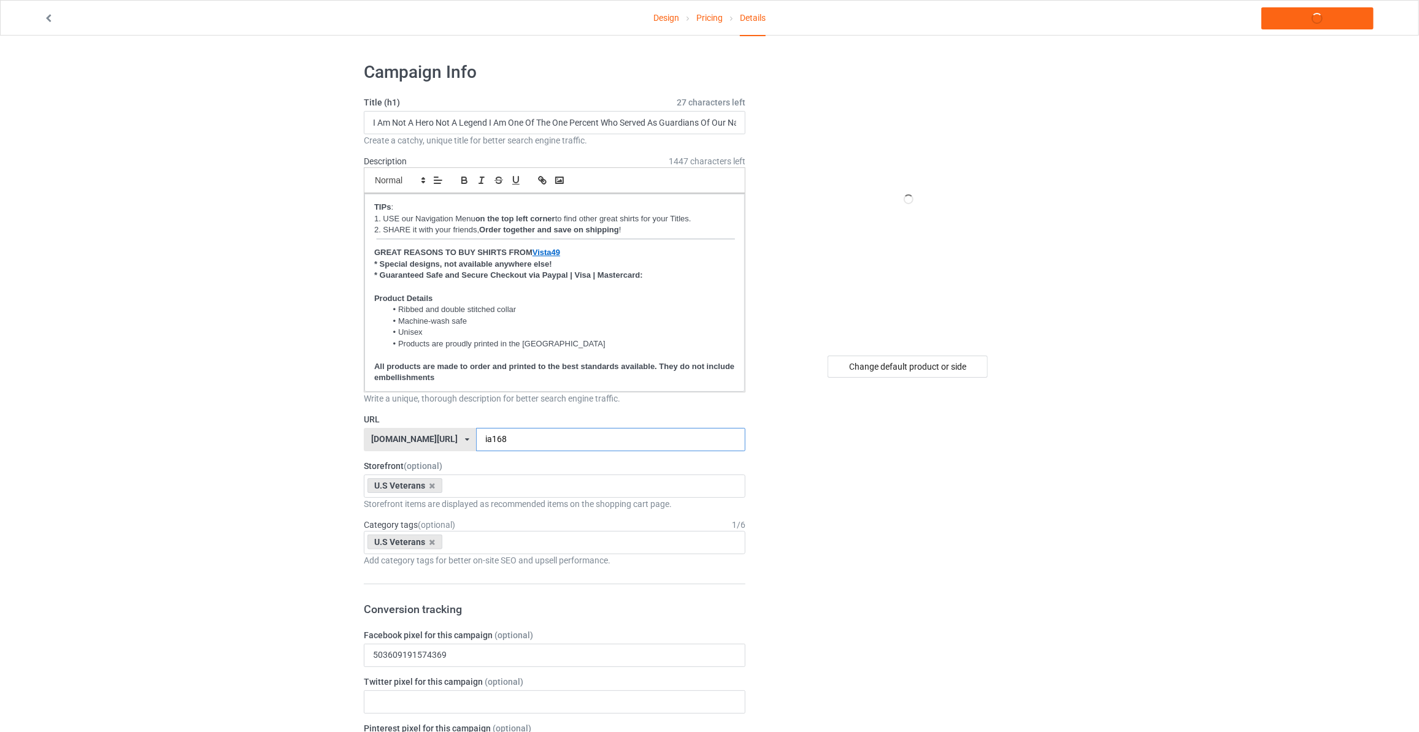
type input "ia168"
click at [1323, 15] on link "Launch campaign" at bounding box center [1317, 18] width 112 height 22
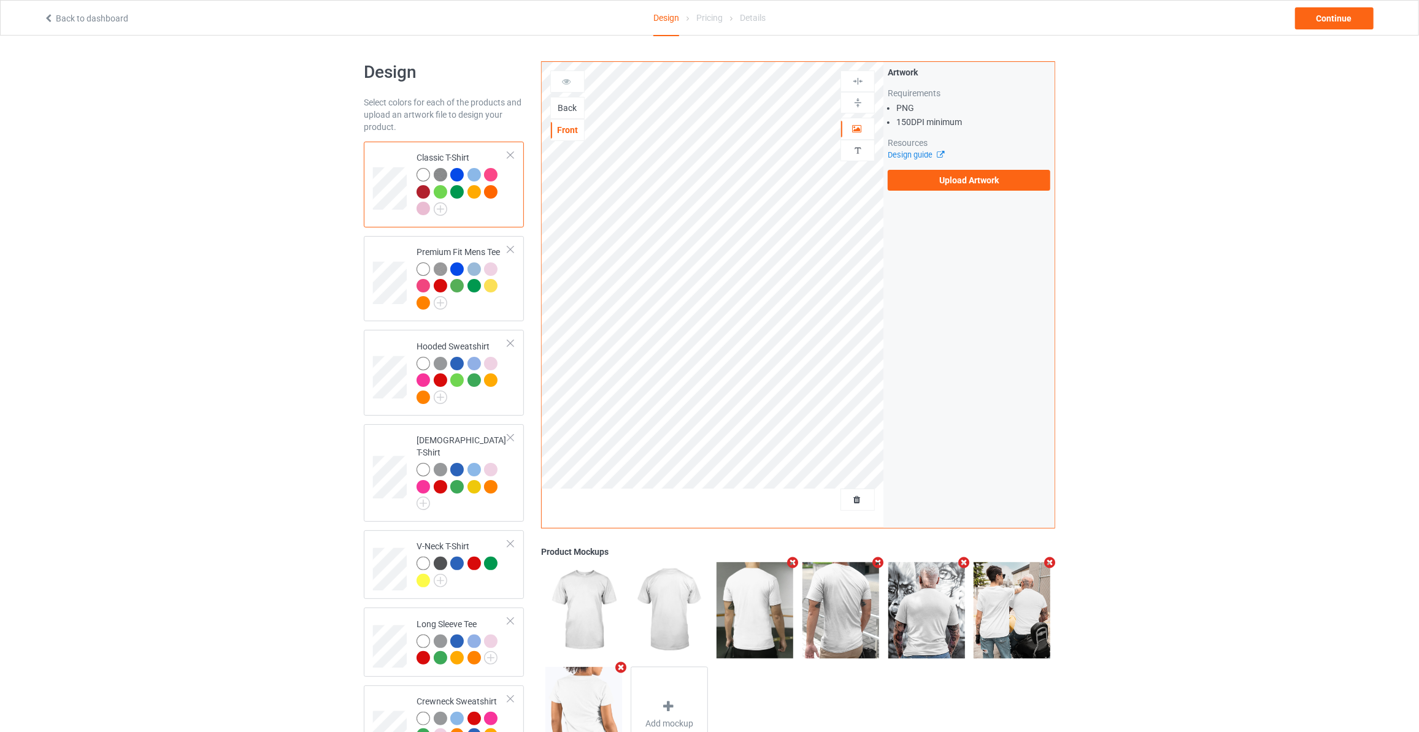
click at [561, 110] on div "Back" at bounding box center [567, 108] width 33 height 12
click at [977, 168] on div "Artwork Requirements PNG 150 DPI minimum Resources Design guide Upload Artwork" at bounding box center [969, 128] width 163 height 125
click at [965, 180] on label "Upload Artwork" at bounding box center [969, 180] width 163 height 21
click at [0, 0] on input "Upload Artwork" at bounding box center [0, 0] width 0 height 0
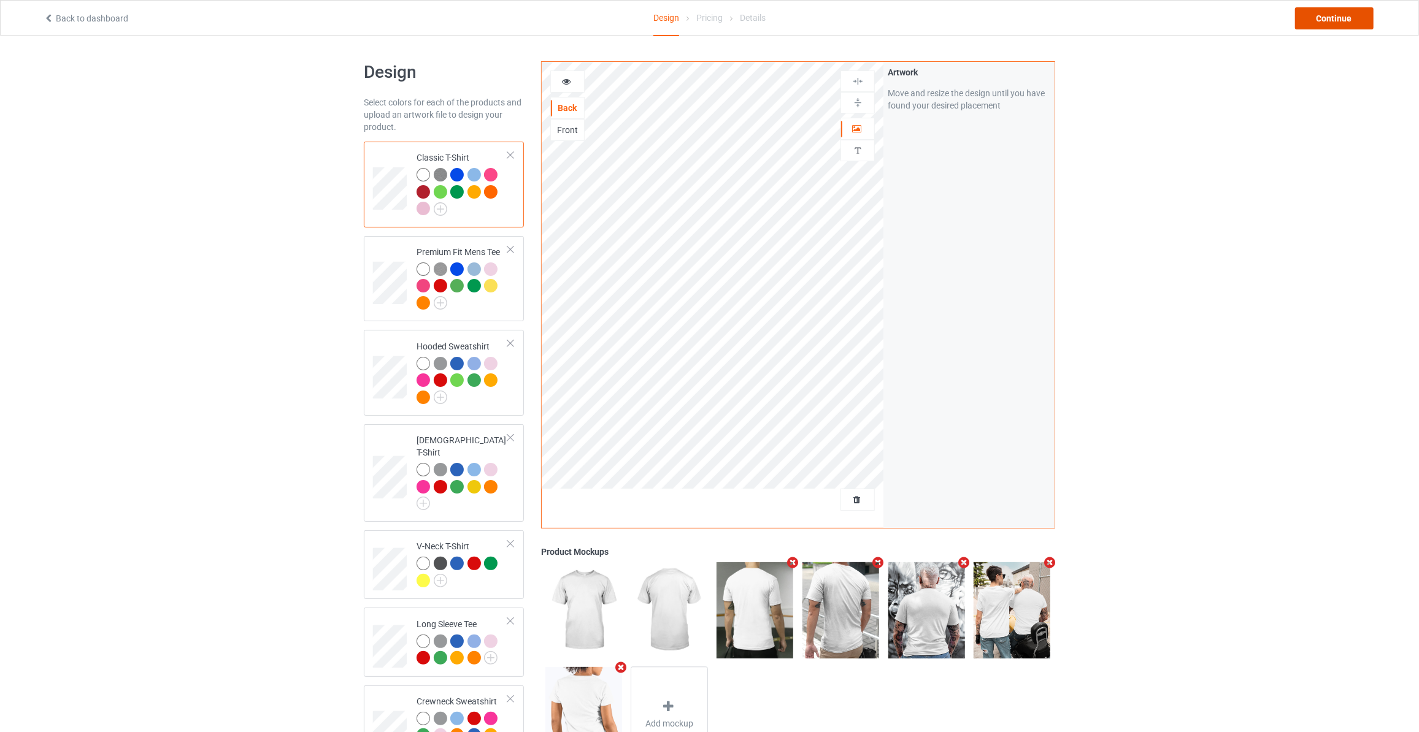
click at [1349, 28] on div "Continue" at bounding box center [1334, 18] width 79 height 22
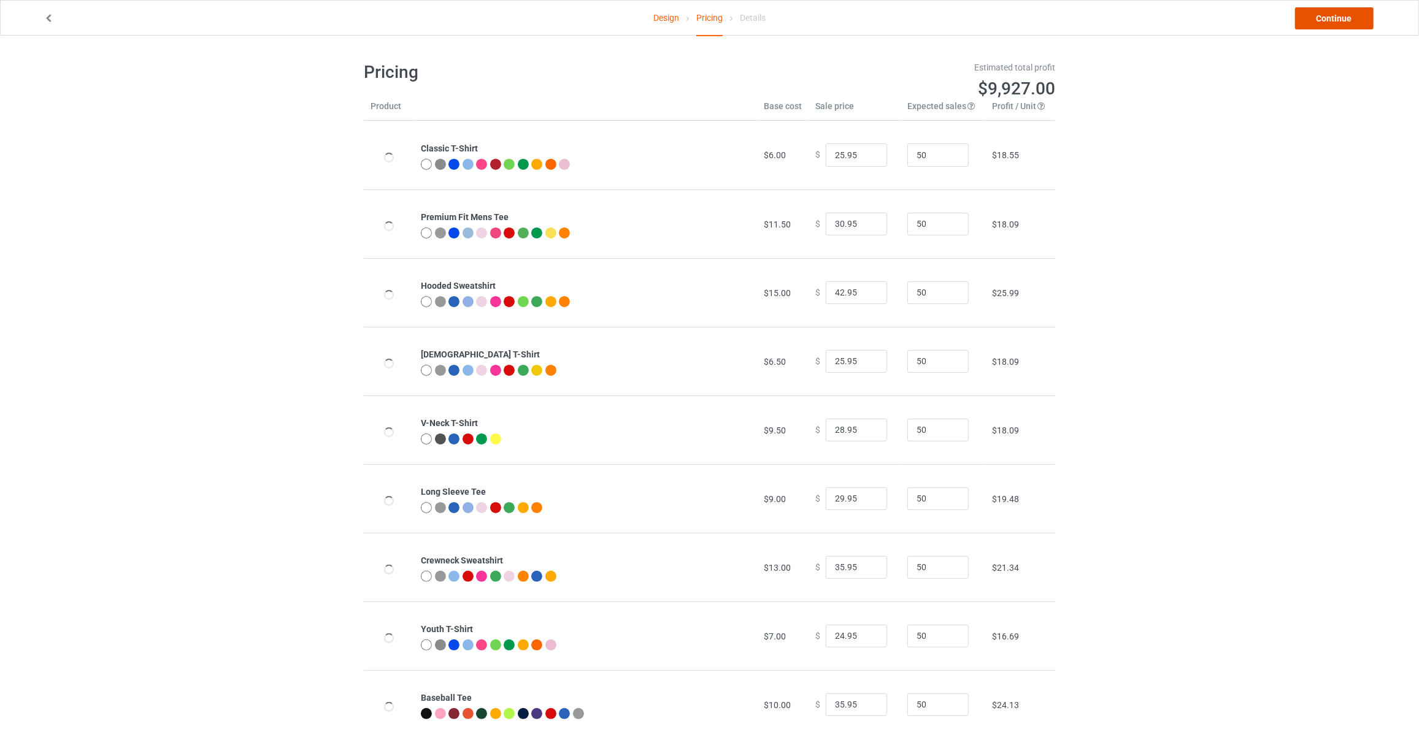
click at [1349, 28] on link "Continue" at bounding box center [1334, 18] width 79 height 22
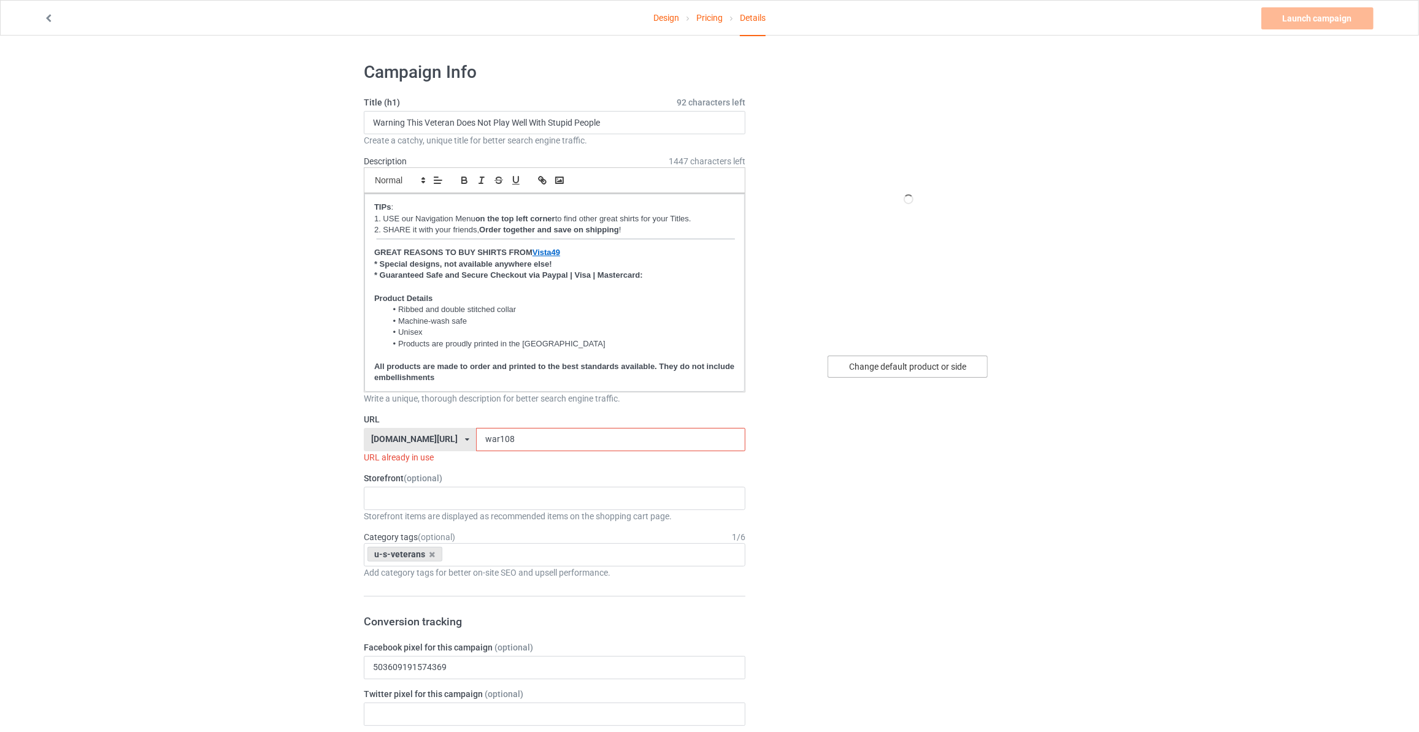
click at [907, 365] on div "Change default product or side" at bounding box center [908, 367] width 160 height 22
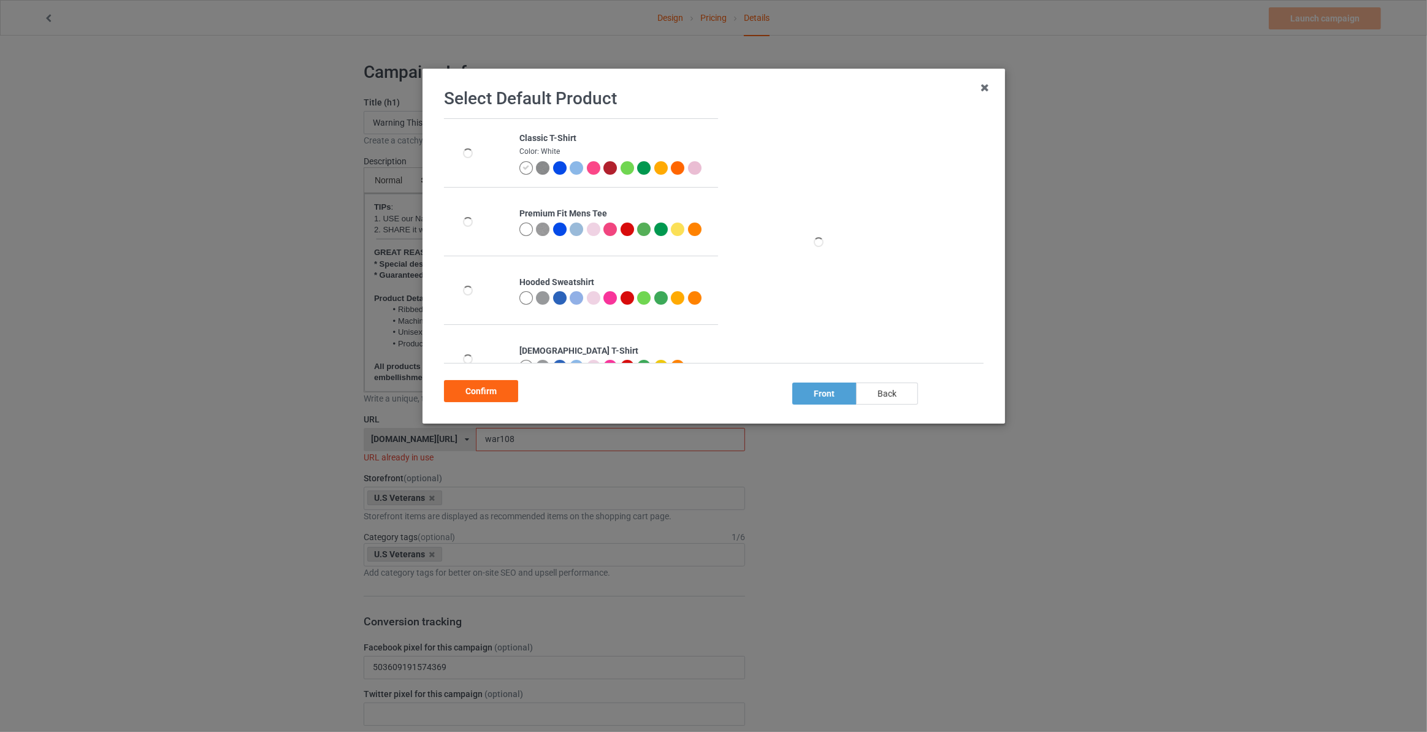
click at [862, 398] on div "back" at bounding box center [887, 394] width 62 height 22
click at [458, 388] on div "Confirm" at bounding box center [481, 391] width 74 height 22
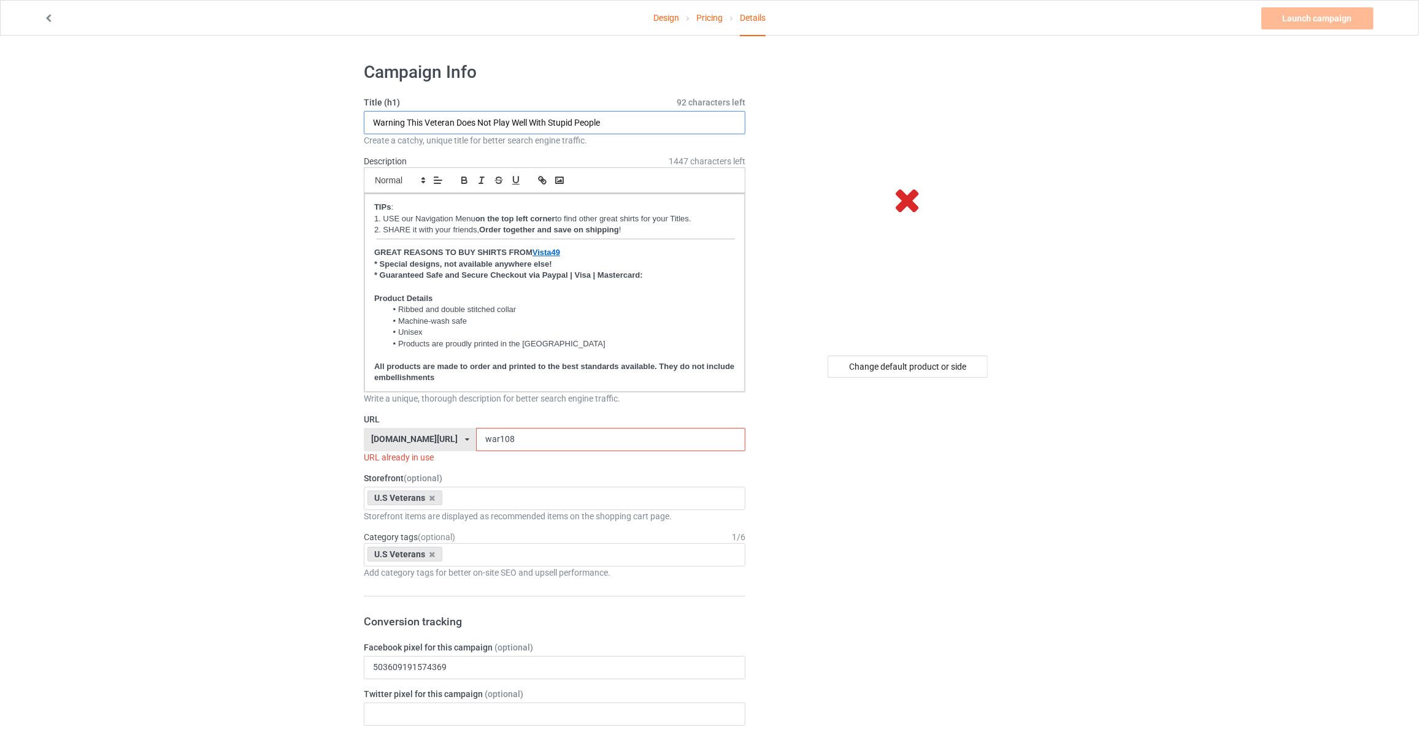
click at [641, 125] on input "Warning This Veteran Does Not Play Well With Stupid People" at bounding box center [555, 122] width 382 height 23
type input "I'm A Dad Grandpa And A Veteran Nothing Scares Me"
drag, startPoint x: 521, startPoint y: 442, endPoint x: 25, endPoint y: 343, distance: 505.5
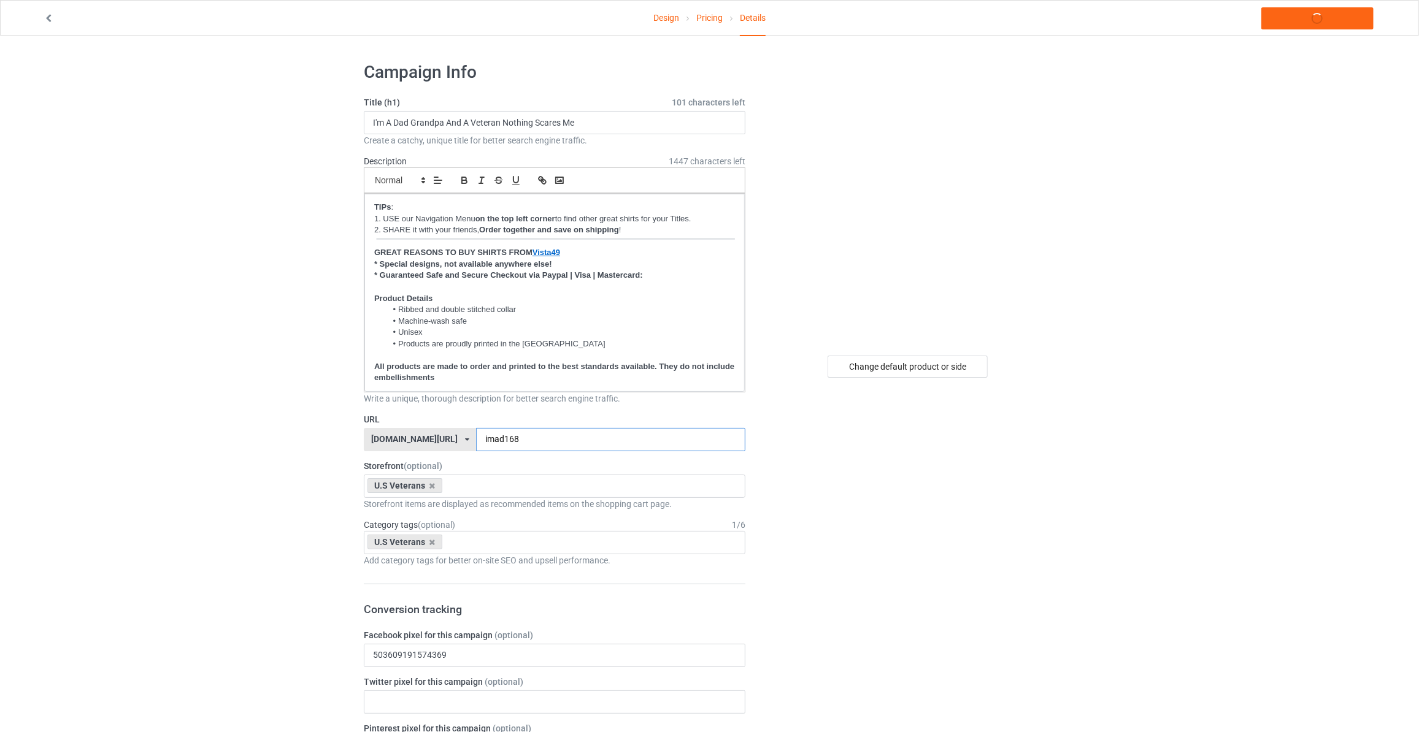
type input "imad168"
click at [1304, 19] on link "Launch campaign" at bounding box center [1317, 18] width 112 height 22
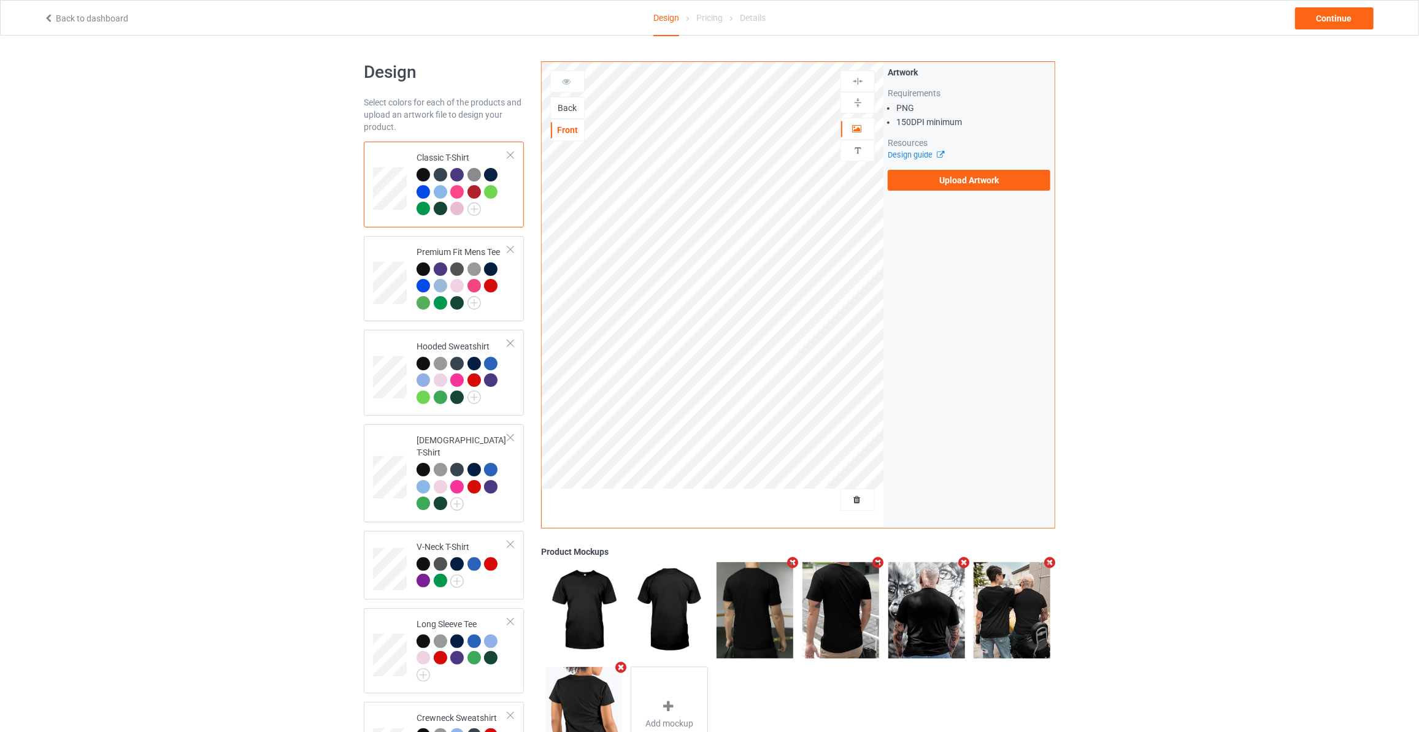
click at [575, 103] on div "Back" at bounding box center [567, 108] width 33 height 12
click at [937, 179] on label "Upload Artwork" at bounding box center [969, 180] width 163 height 21
click at [0, 0] on input "Upload Artwork" at bounding box center [0, 0] width 0 height 0
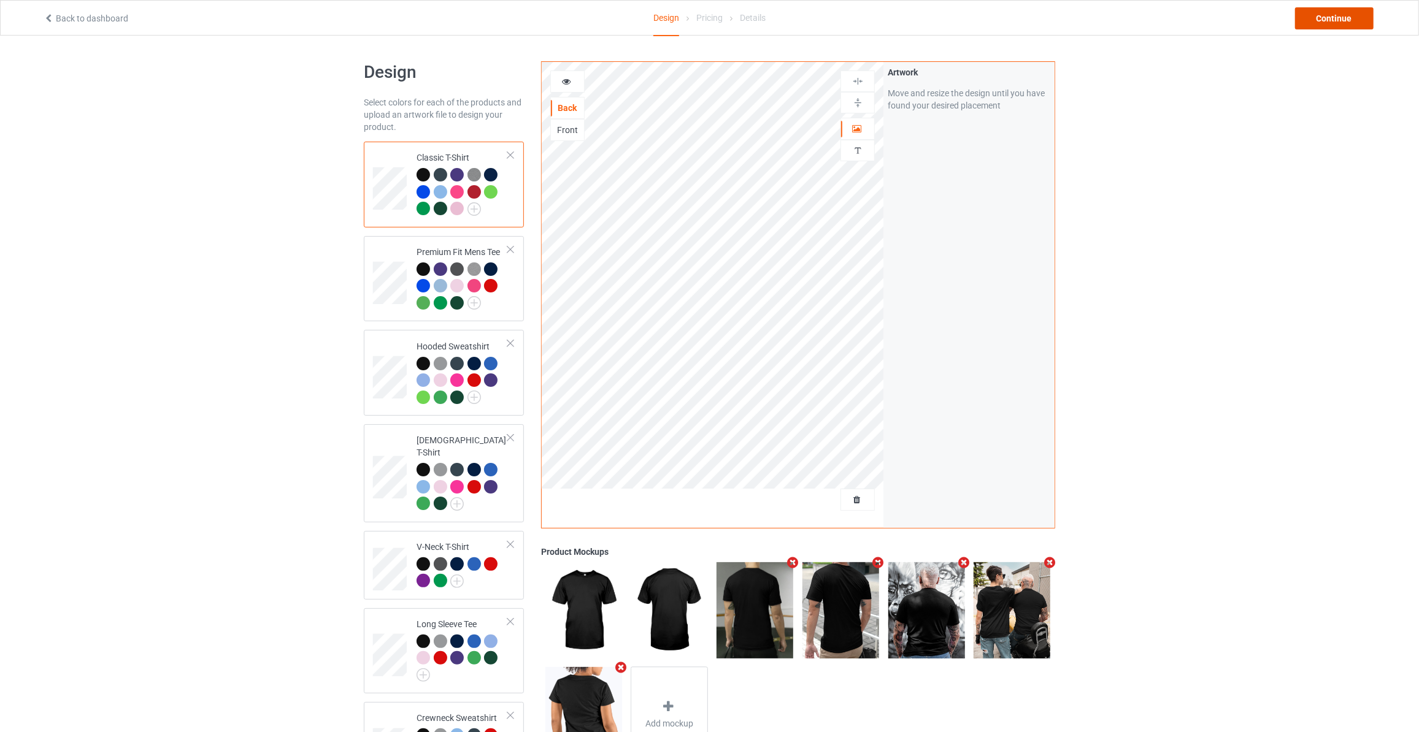
click at [1335, 19] on div "Continue" at bounding box center [1334, 18] width 79 height 22
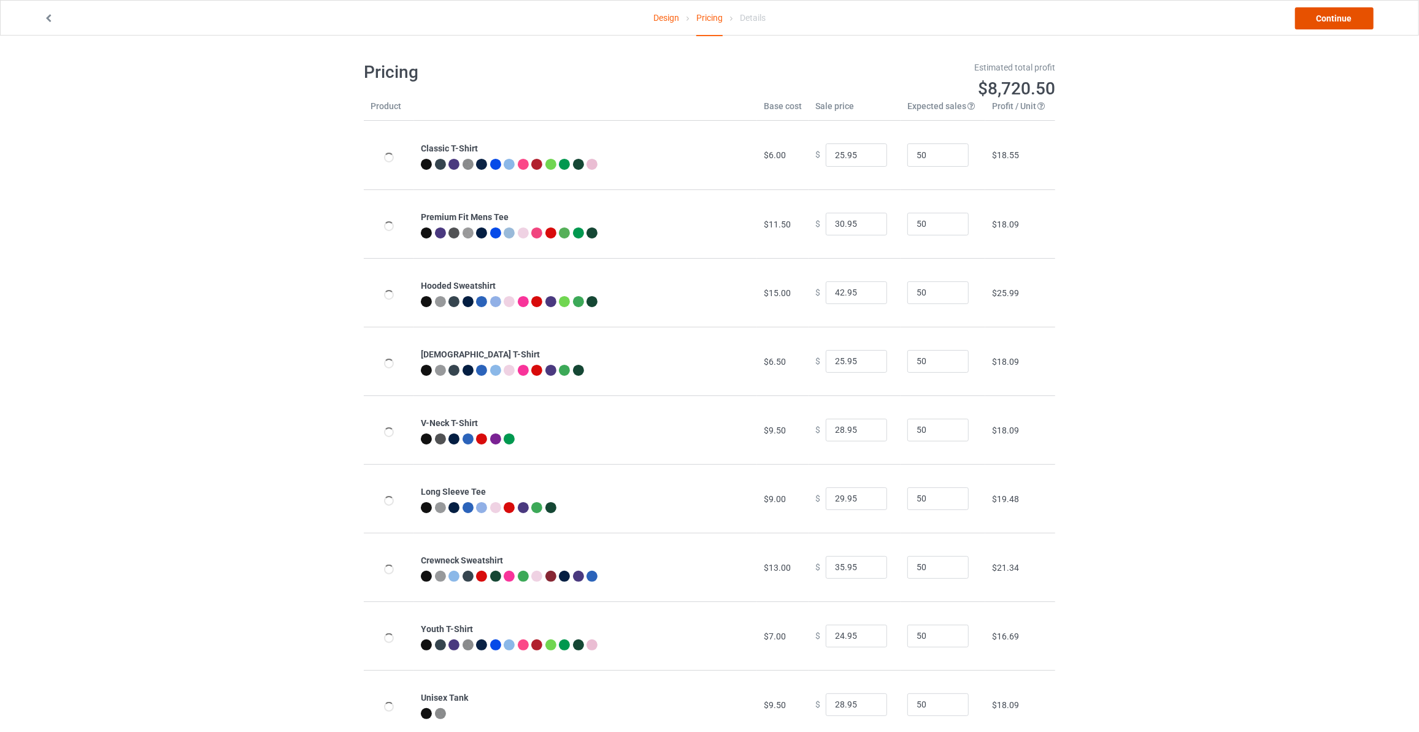
click at [1335, 19] on link "Continue" at bounding box center [1334, 18] width 79 height 22
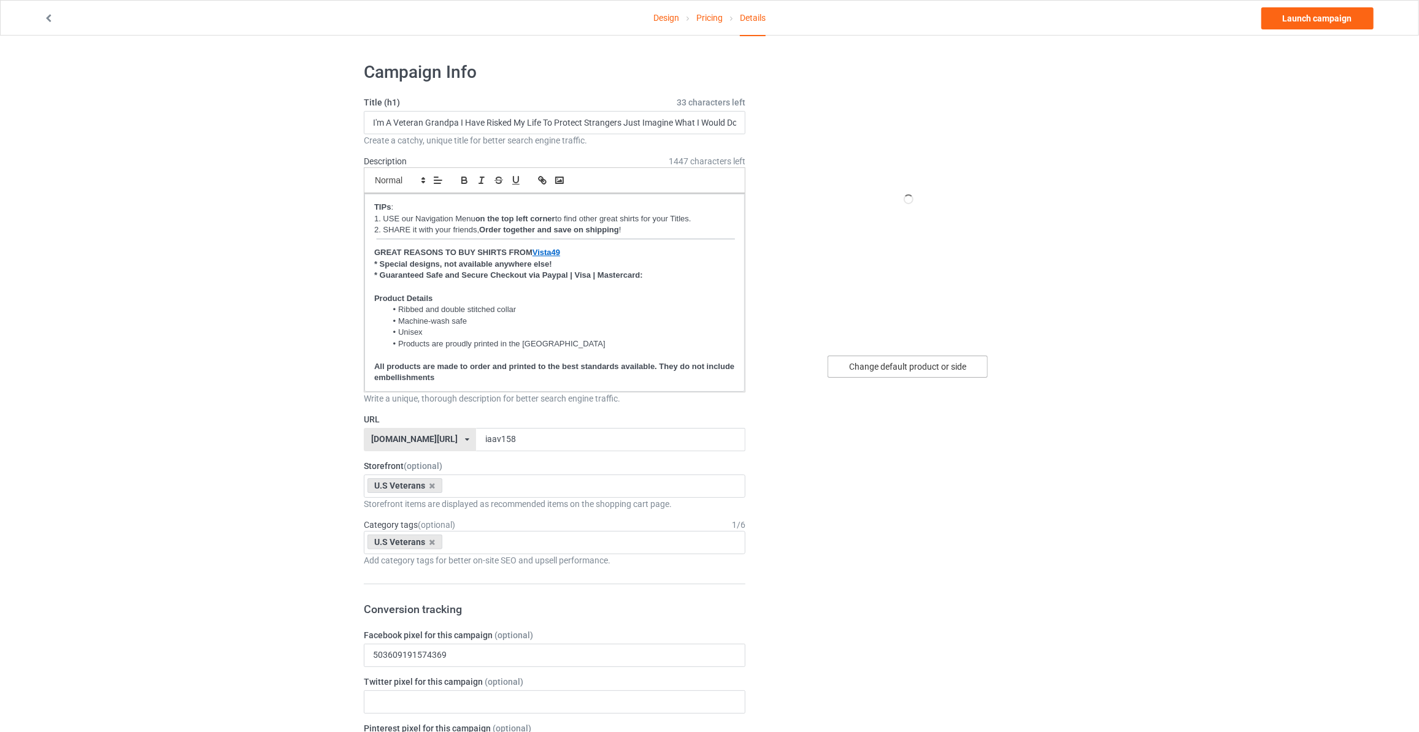
click at [893, 364] on div "Change default product or side" at bounding box center [908, 367] width 160 height 22
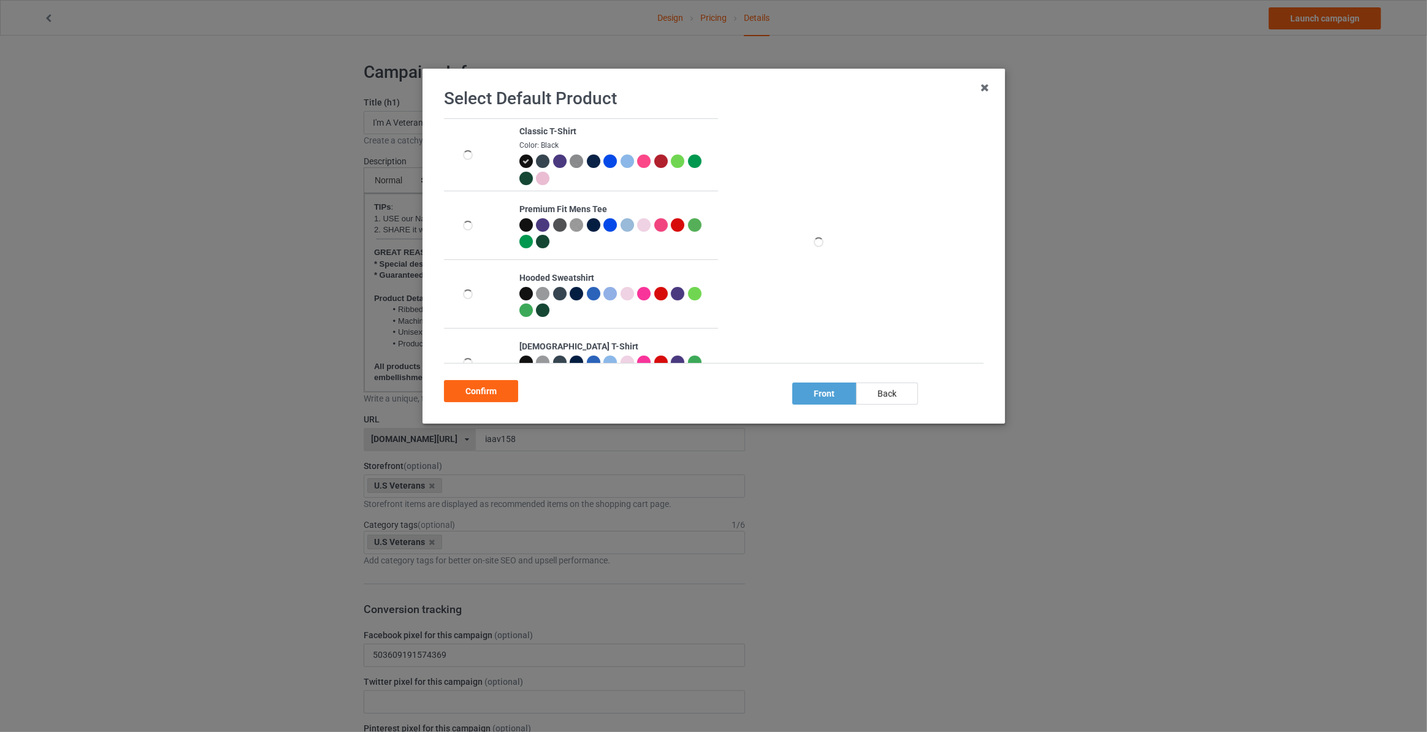
click at [876, 393] on div "back" at bounding box center [887, 394] width 62 height 22
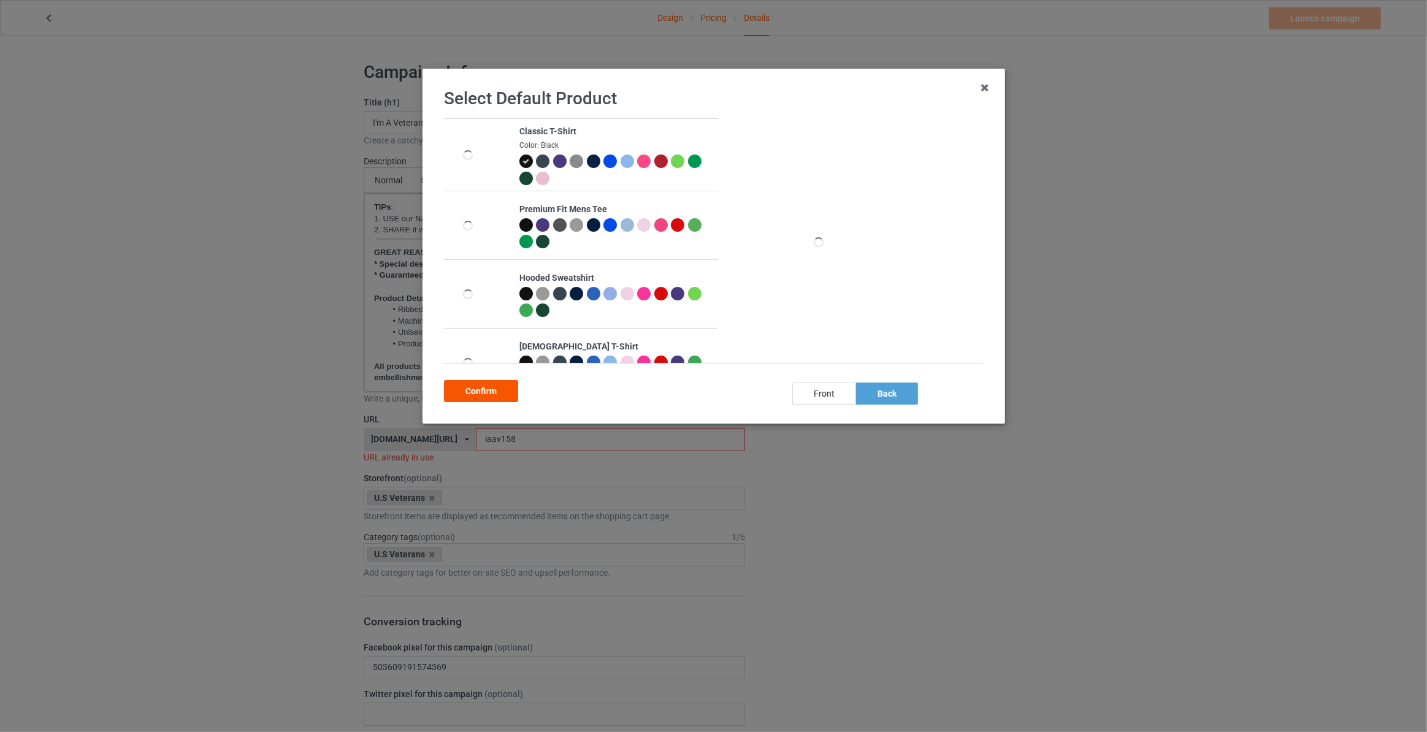
click at [478, 394] on div "Confirm" at bounding box center [481, 391] width 74 height 22
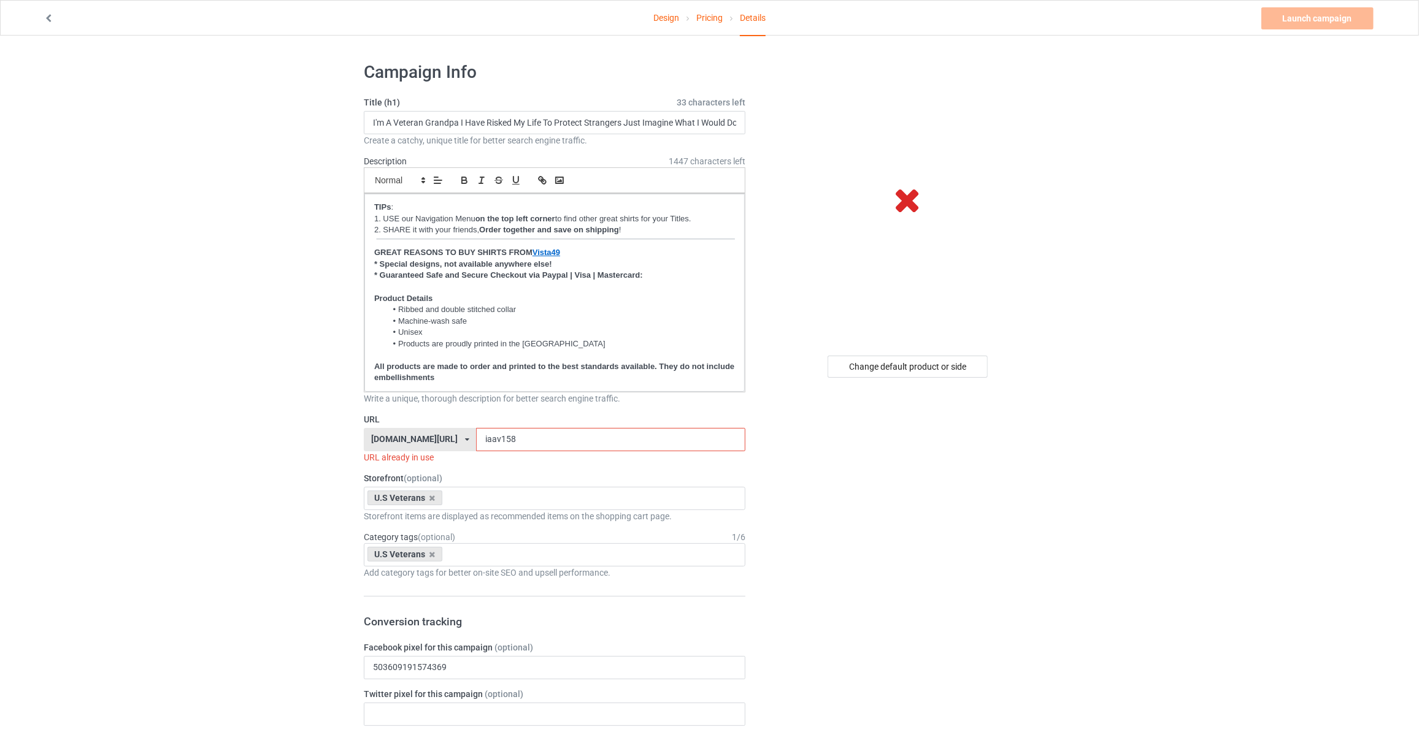
click at [670, 13] on link "Design" at bounding box center [666, 18] width 26 height 34
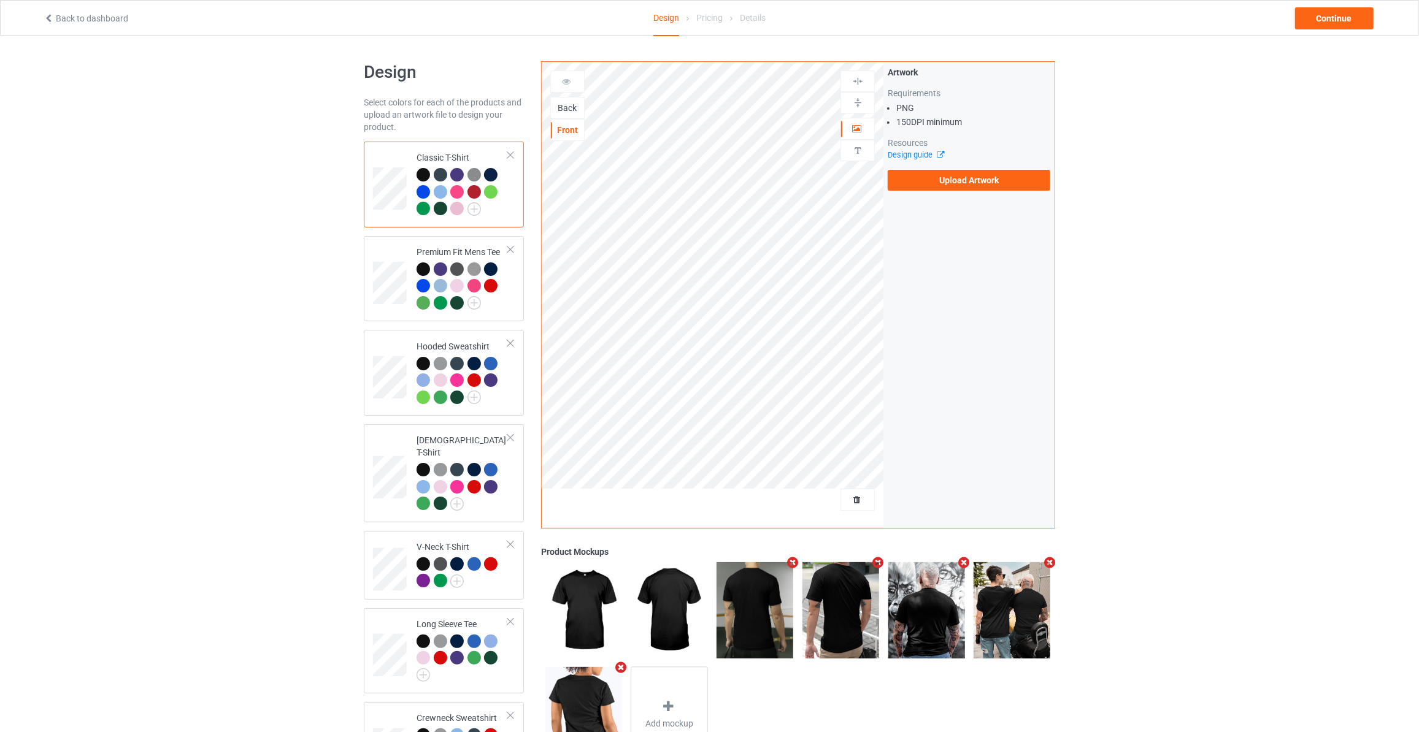
click at [551, 105] on div "Back" at bounding box center [567, 108] width 33 height 12
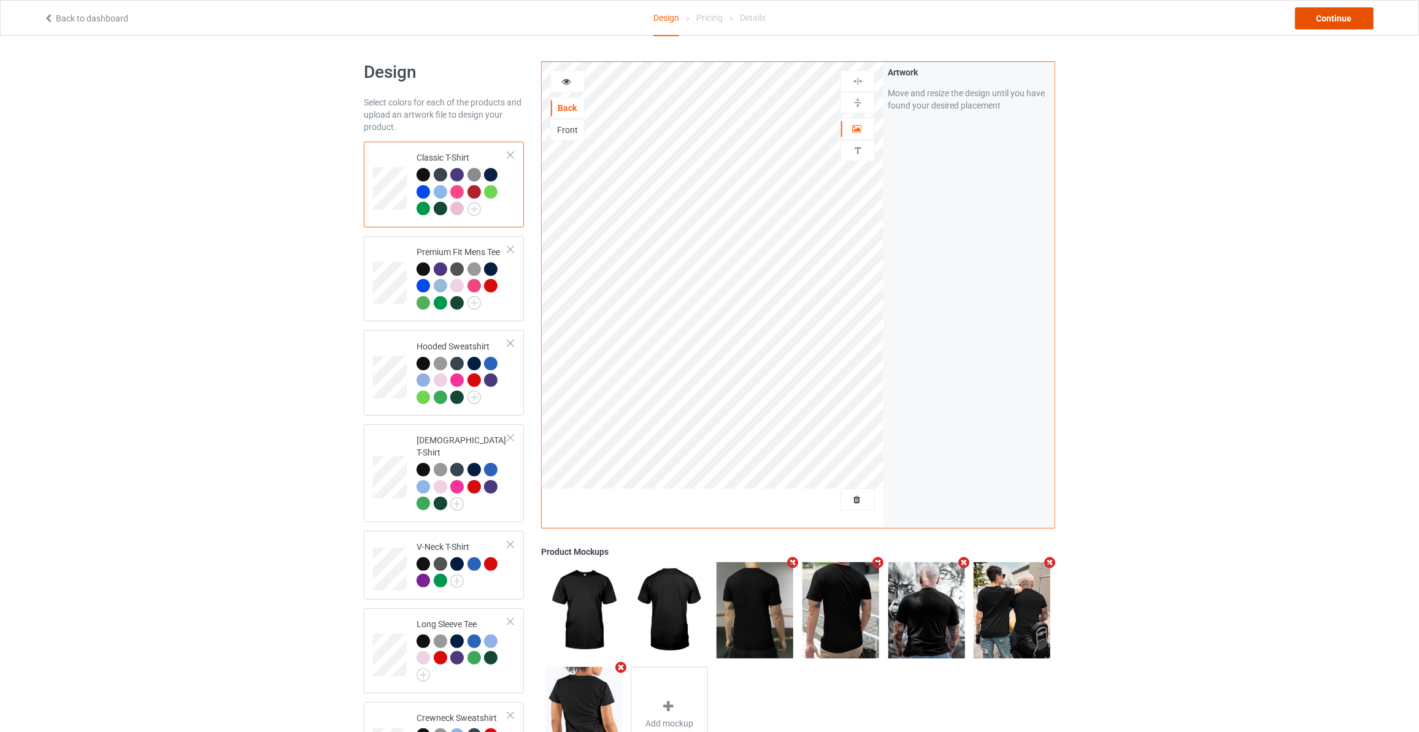
click at [1320, 21] on div "Continue" at bounding box center [1334, 18] width 79 height 22
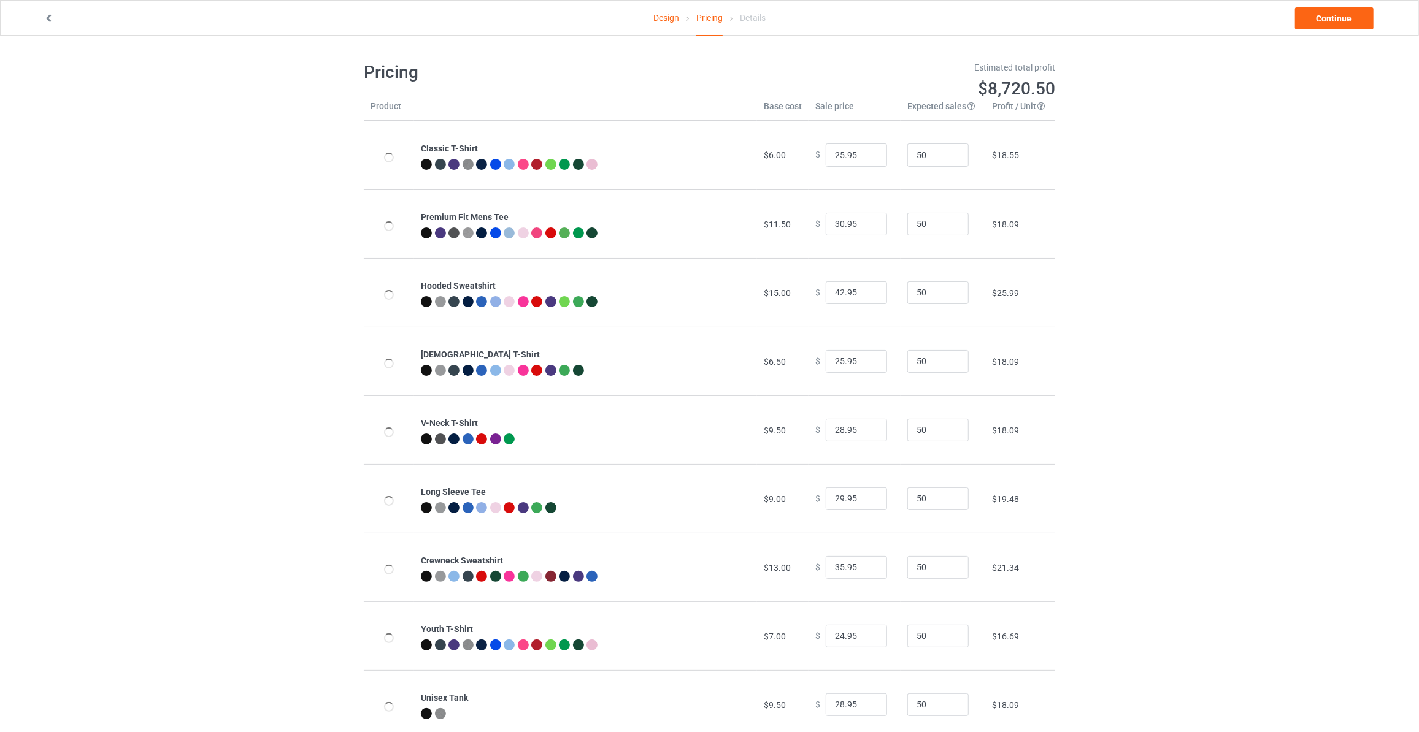
click at [1320, 21] on link "Continue" at bounding box center [1334, 18] width 79 height 22
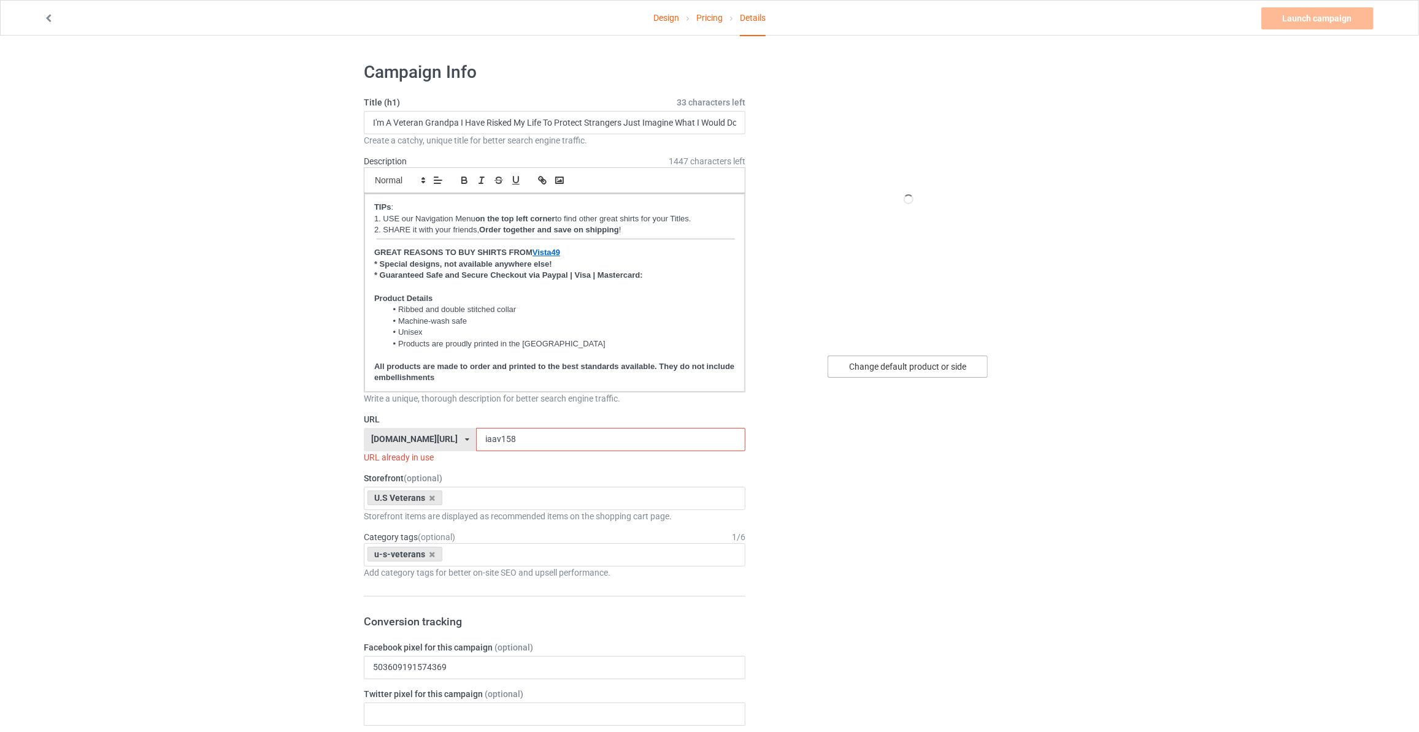
click at [931, 368] on div "Change default product or side" at bounding box center [908, 367] width 160 height 22
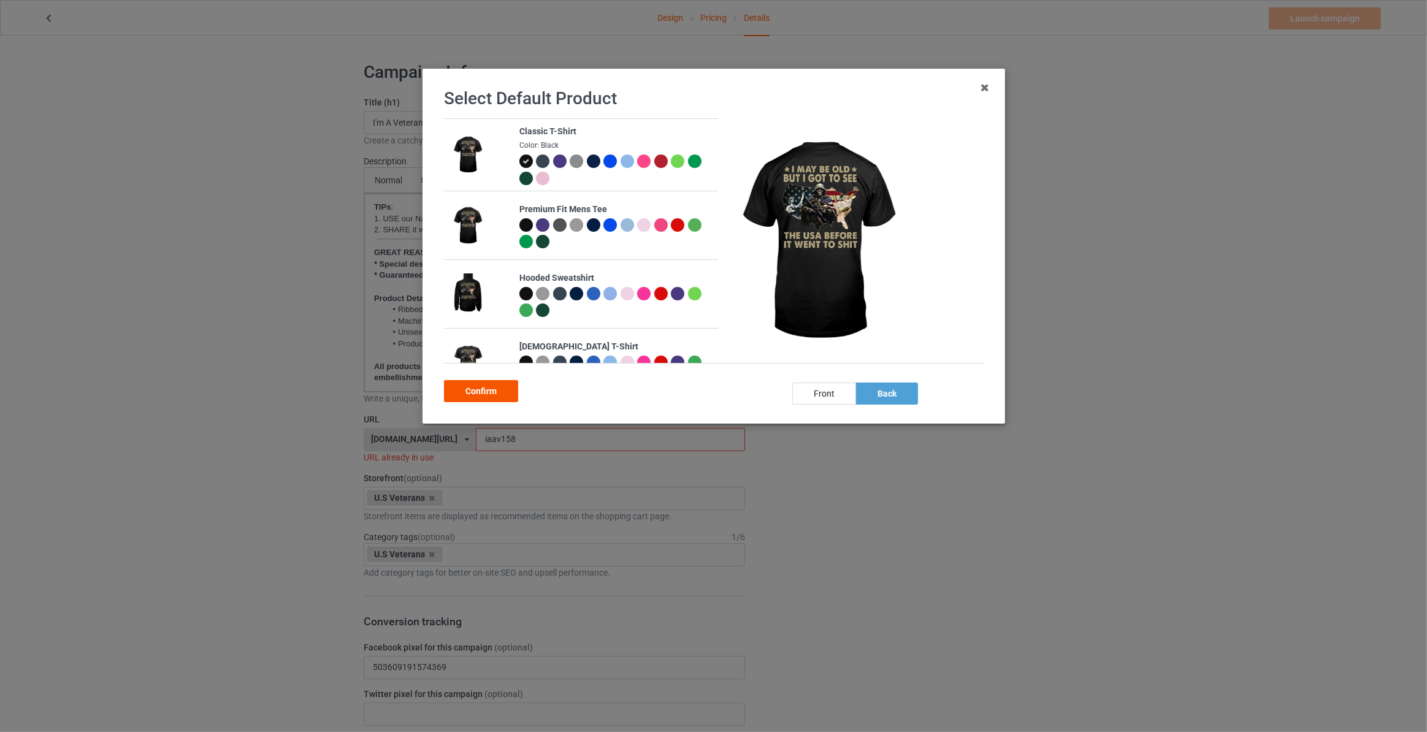
click at [486, 396] on div "Confirm" at bounding box center [481, 391] width 74 height 22
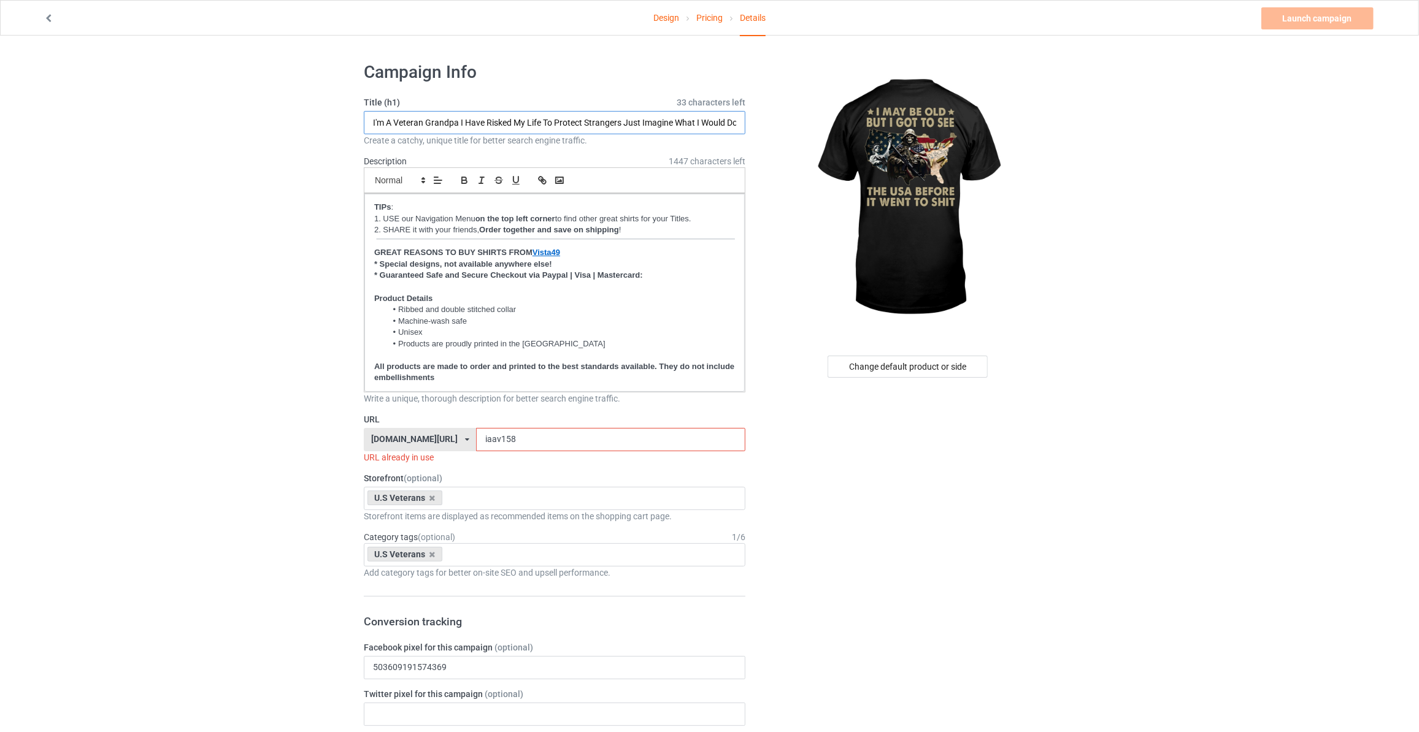
click at [451, 124] on input "I'm A Veteran Grandpa I Have Risked My Life To Protect Strangers Just Imagine W…" at bounding box center [555, 122] width 382 height 23
type input "I May Be Old But I Got To See The USA Before It Went To S"
drag, startPoint x: 517, startPoint y: 445, endPoint x: 142, endPoint y: 428, distance: 375.2
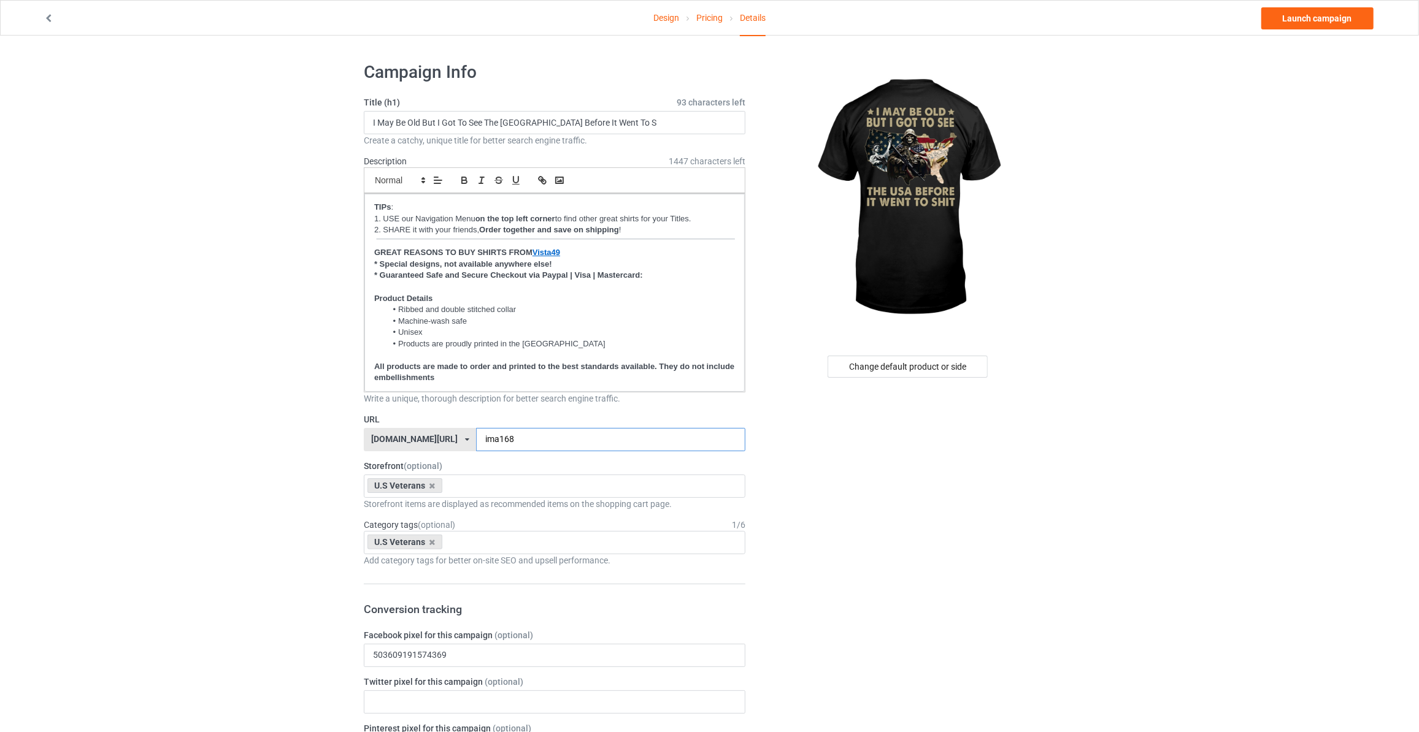
type input "ima168"
drag, startPoint x: 1275, startPoint y: 213, endPoint x: 1250, endPoint y: 52, distance: 163.9
click at [1302, 25] on link "Launch campaign" at bounding box center [1317, 18] width 112 height 22
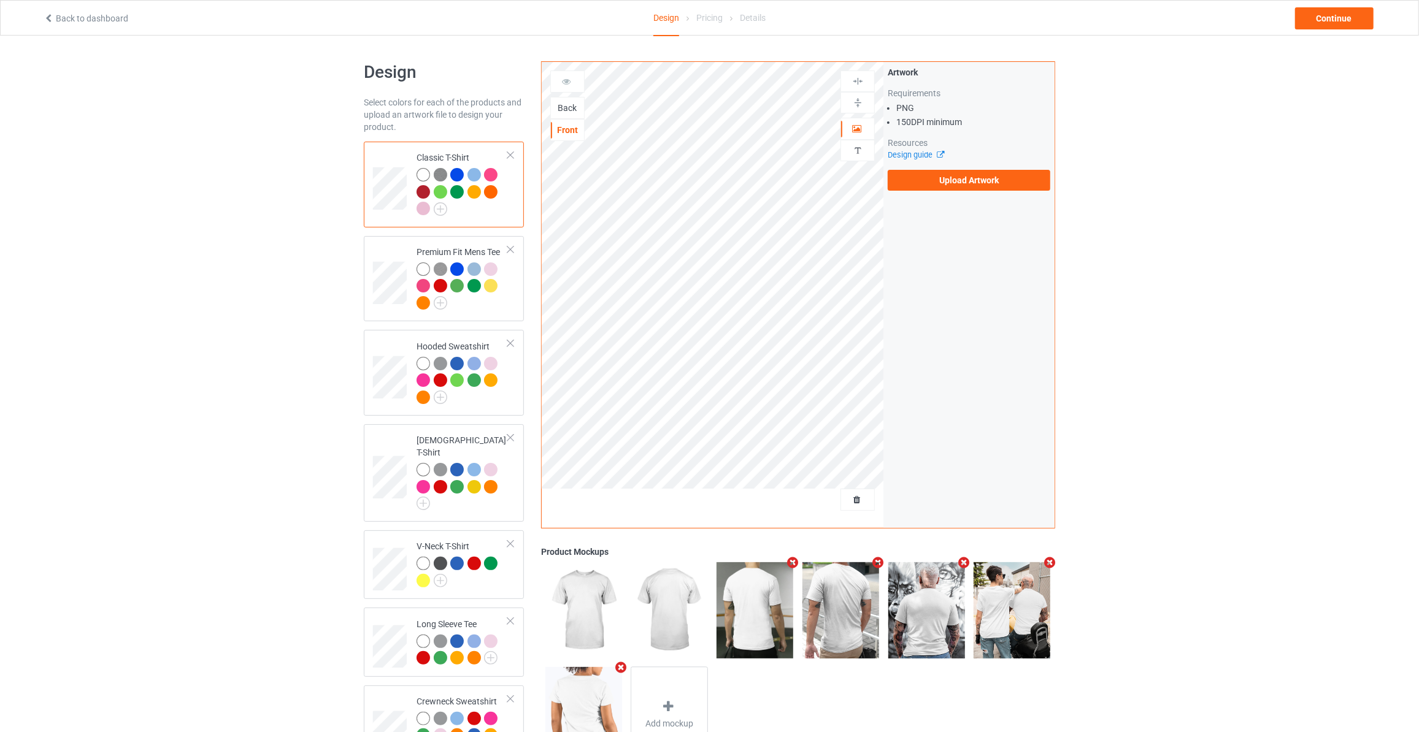
click at [570, 102] on div "Back" at bounding box center [567, 108] width 33 height 12
click at [951, 170] on label "Upload Artwork" at bounding box center [969, 180] width 163 height 21
click at [0, 0] on input "Upload Artwork" at bounding box center [0, 0] width 0 height 0
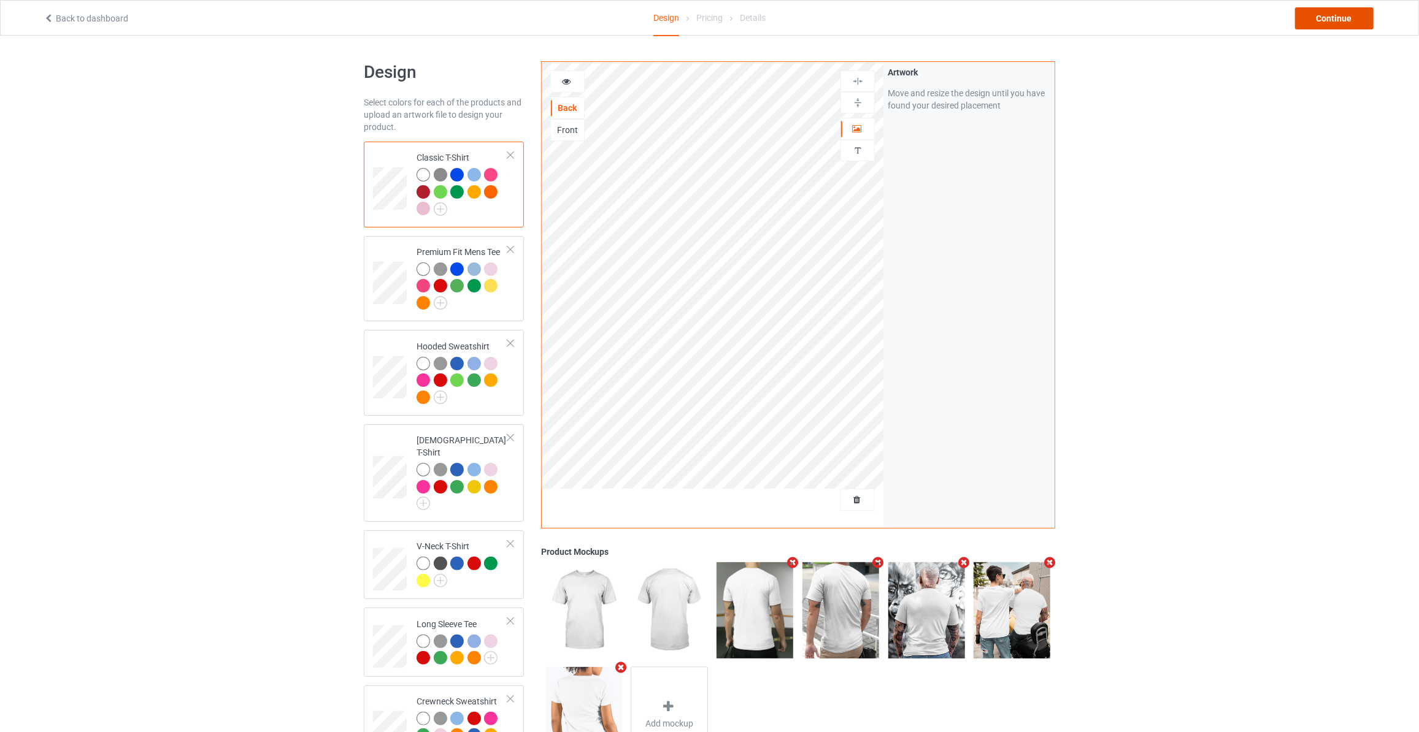
click at [1336, 13] on div "Continue" at bounding box center [1334, 18] width 79 height 22
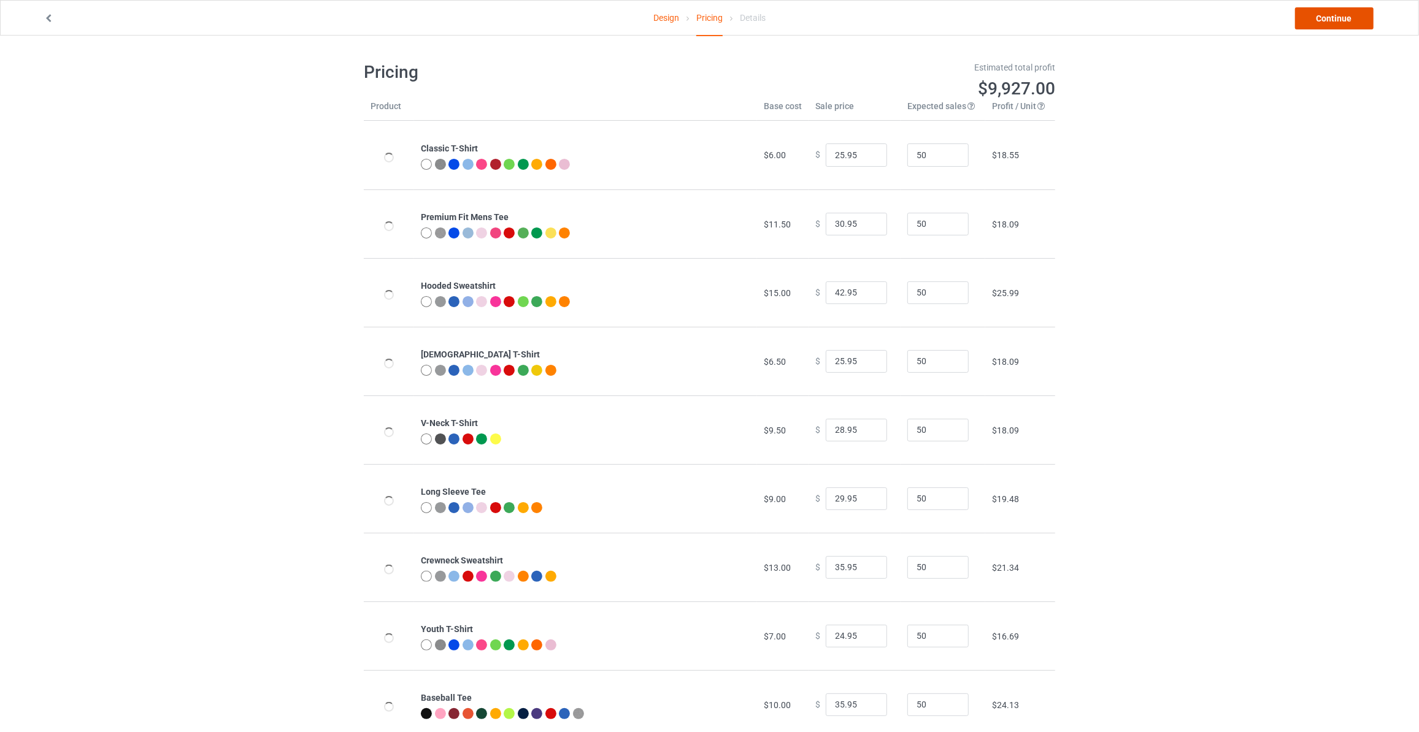
click at [1336, 13] on link "Continue" at bounding box center [1334, 18] width 79 height 22
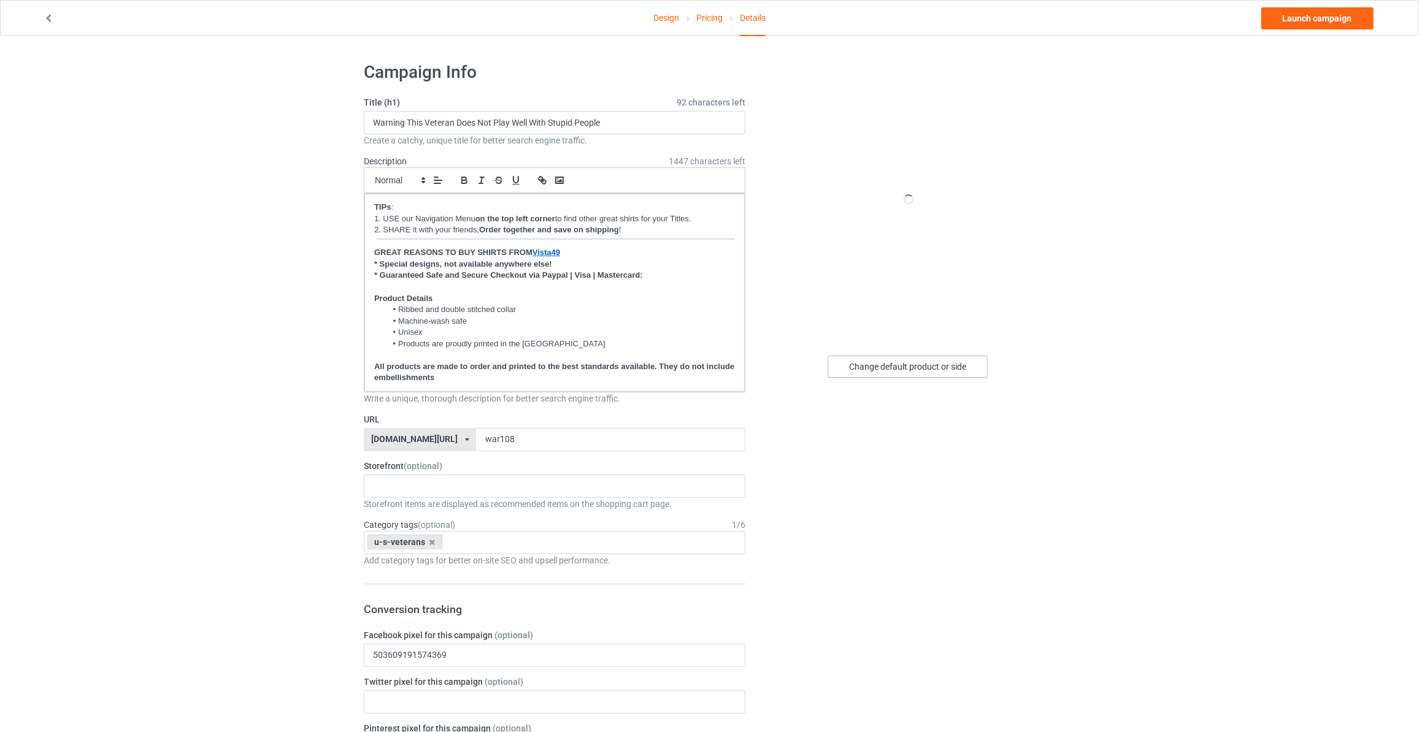
click at [905, 366] on div "Change default product or side" at bounding box center [908, 367] width 160 height 22
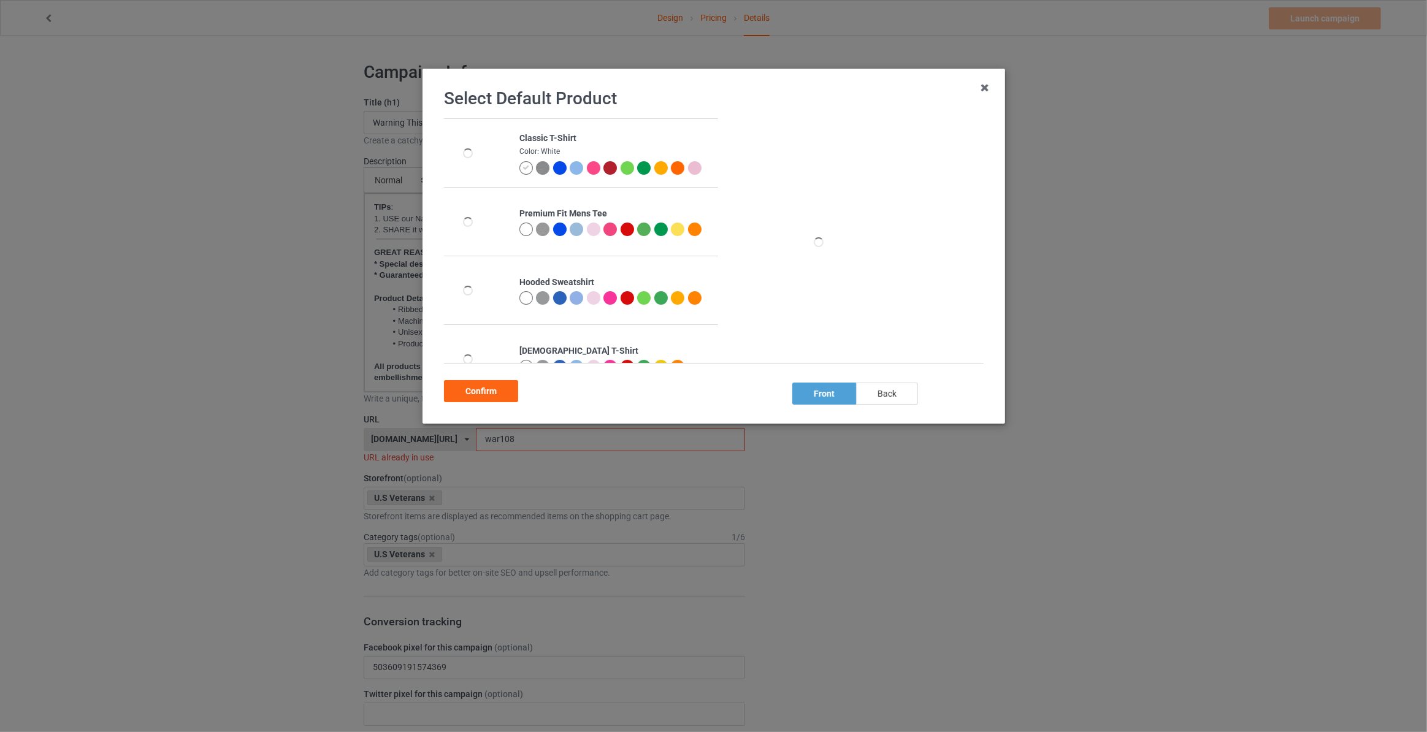
click at [889, 396] on div "back" at bounding box center [887, 394] width 62 height 22
click at [459, 393] on div "Confirm" at bounding box center [481, 391] width 74 height 22
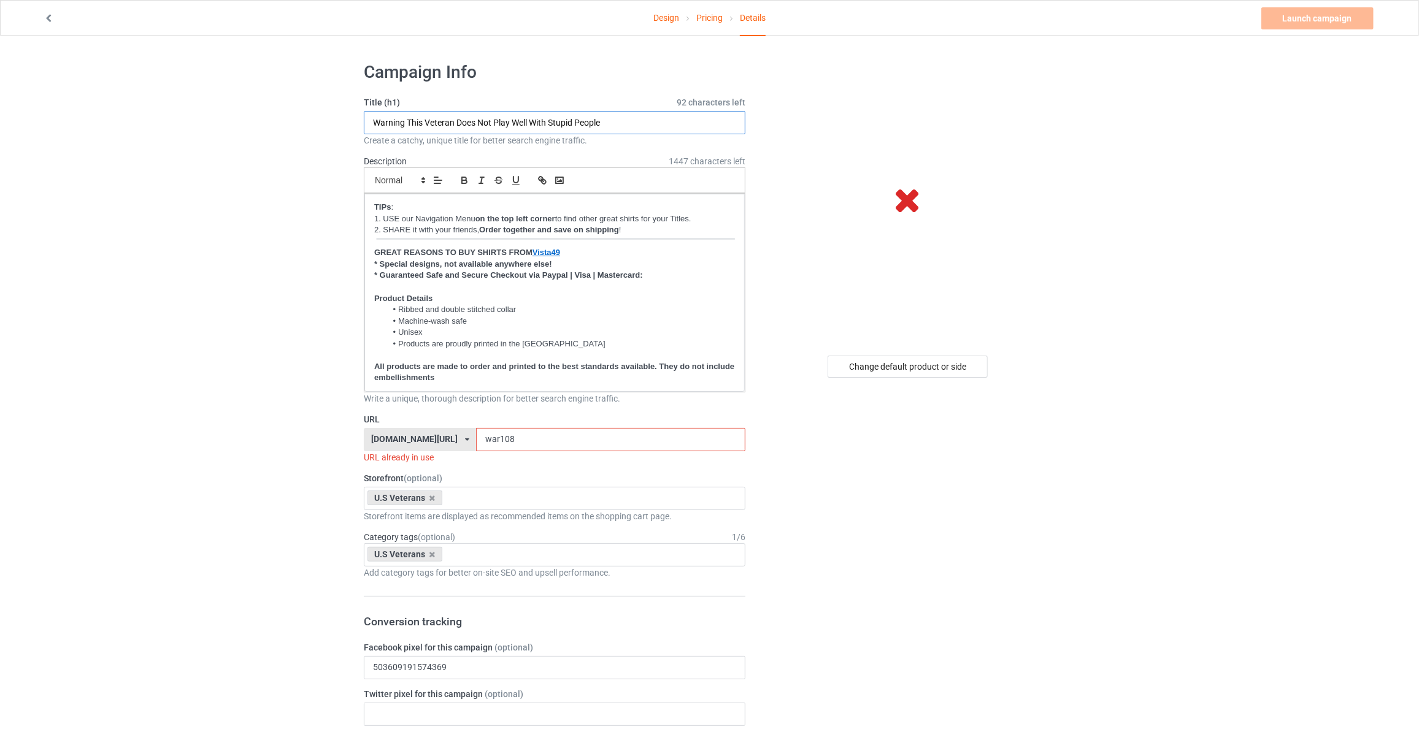
click at [633, 131] on input "Warning This Veteran Does Not Play Well With Stupid People" at bounding box center [555, 122] width 382 height 23
paste input "text"
type input "I Was Once Willing To Give My Life For What This Country Stood For Now I'd Give…"
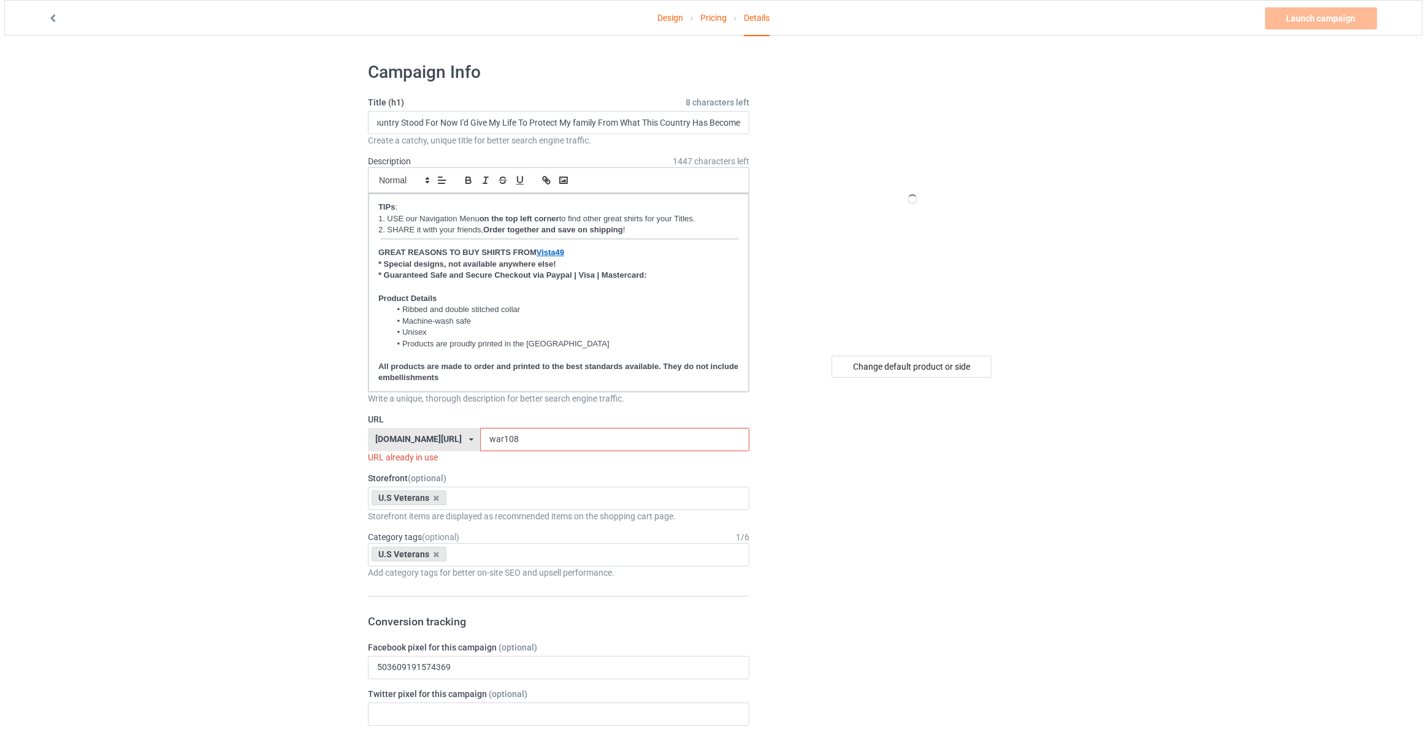
scroll to position [0, 0]
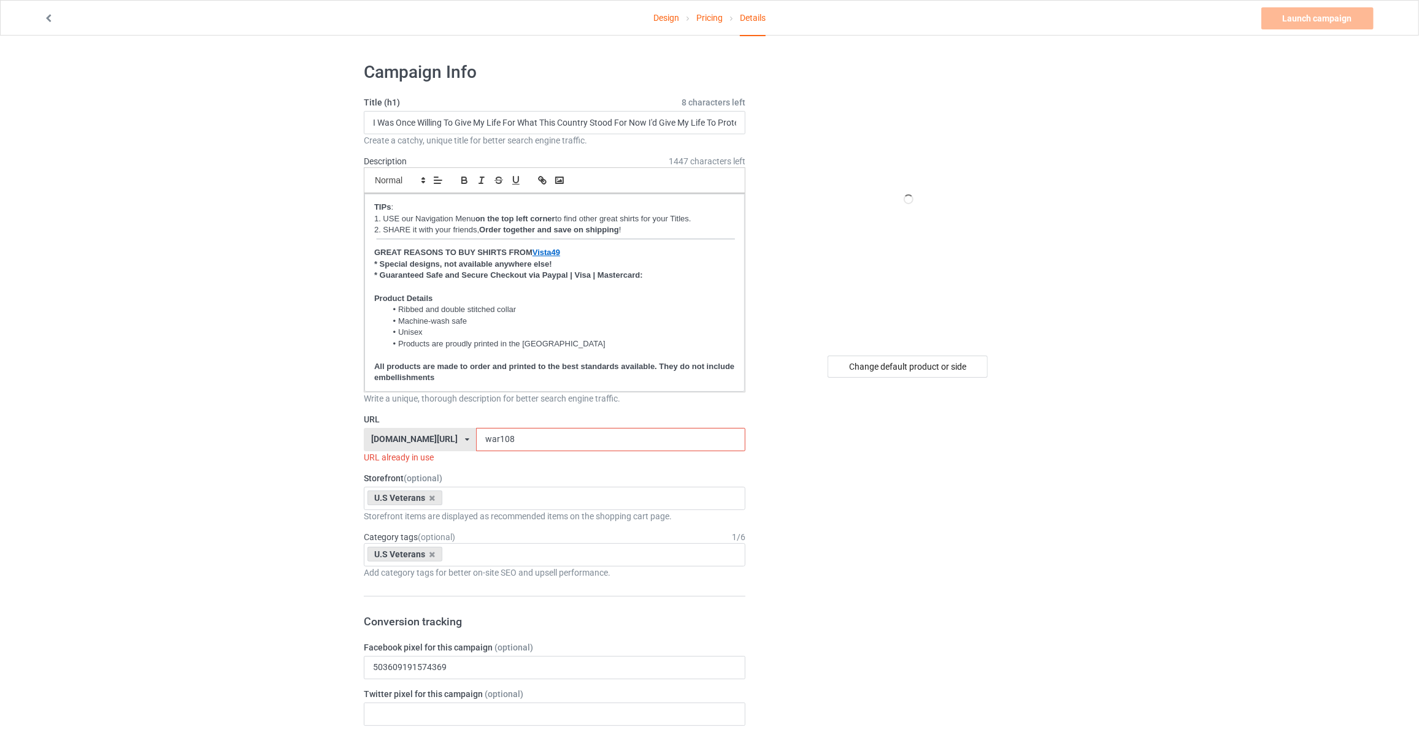
drag, startPoint x: 510, startPoint y: 433, endPoint x: 47, endPoint y: 389, distance: 464.6
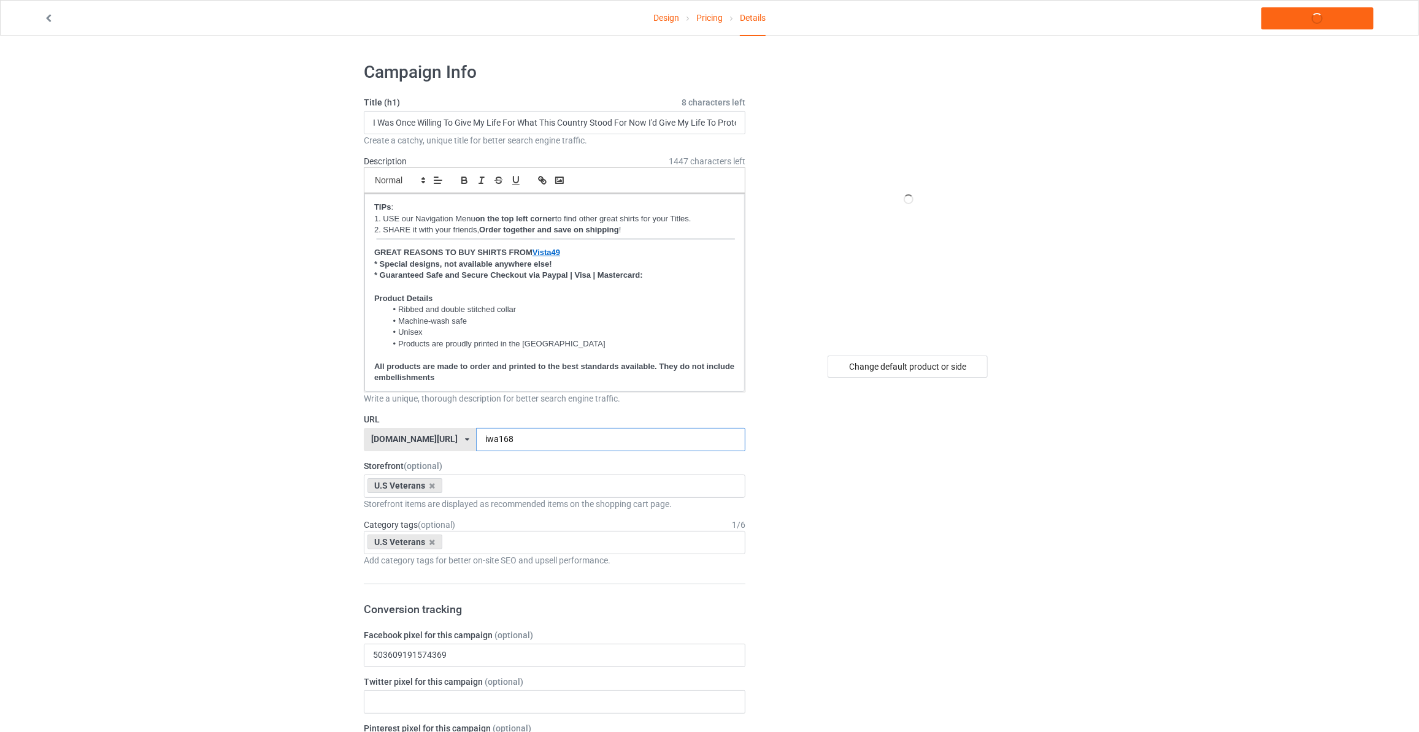
type input "iwa168"
click at [1317, 23] on link "Launch campaign" at bounding box center [1317, 18] width 112 height 22
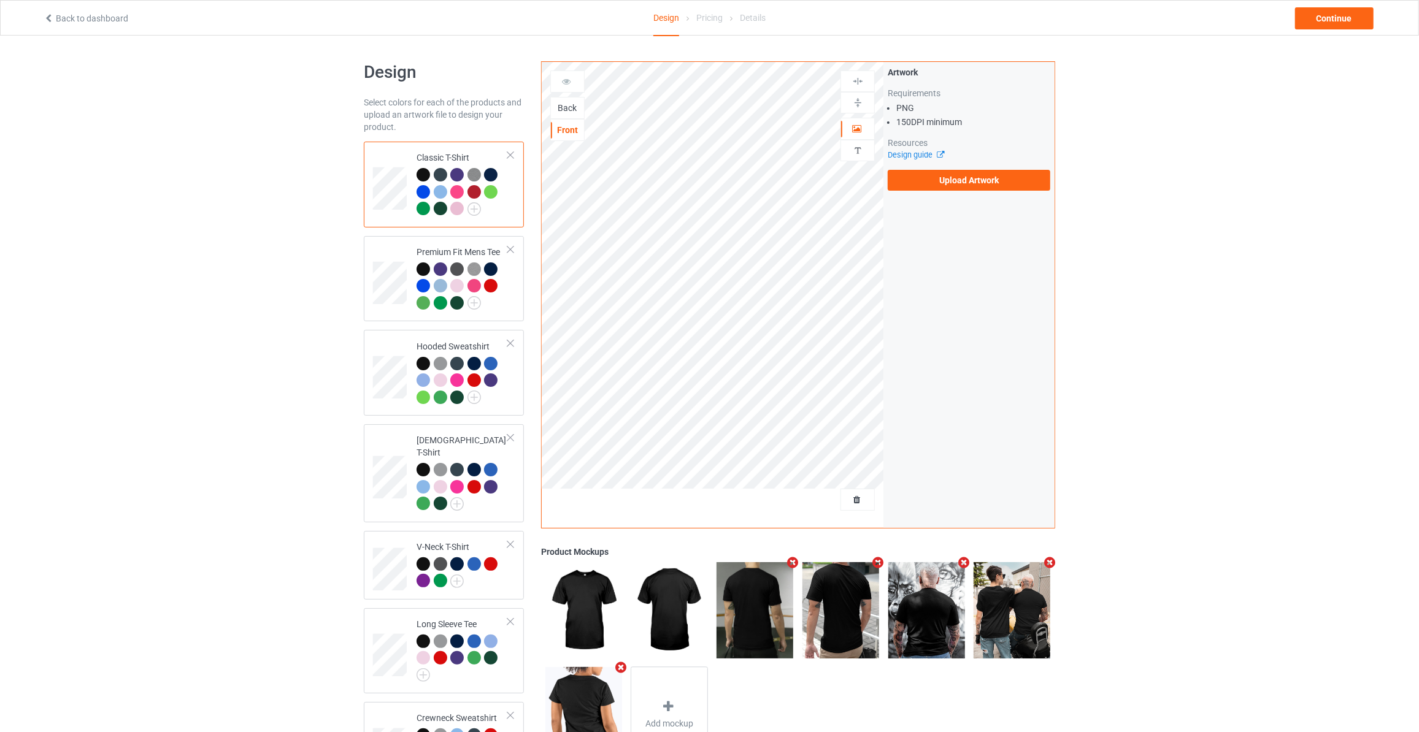
click at [572, 107] on div "Back" at bounding box center [567, 108] width 33 height 12
click at [951, 179] on label "Upload Artwork" at bounding box center [969, 180] width 163 height 21
click at [0, 0] on input "Upload Artwork" at bounding box center [0, 0] width 0 height 0
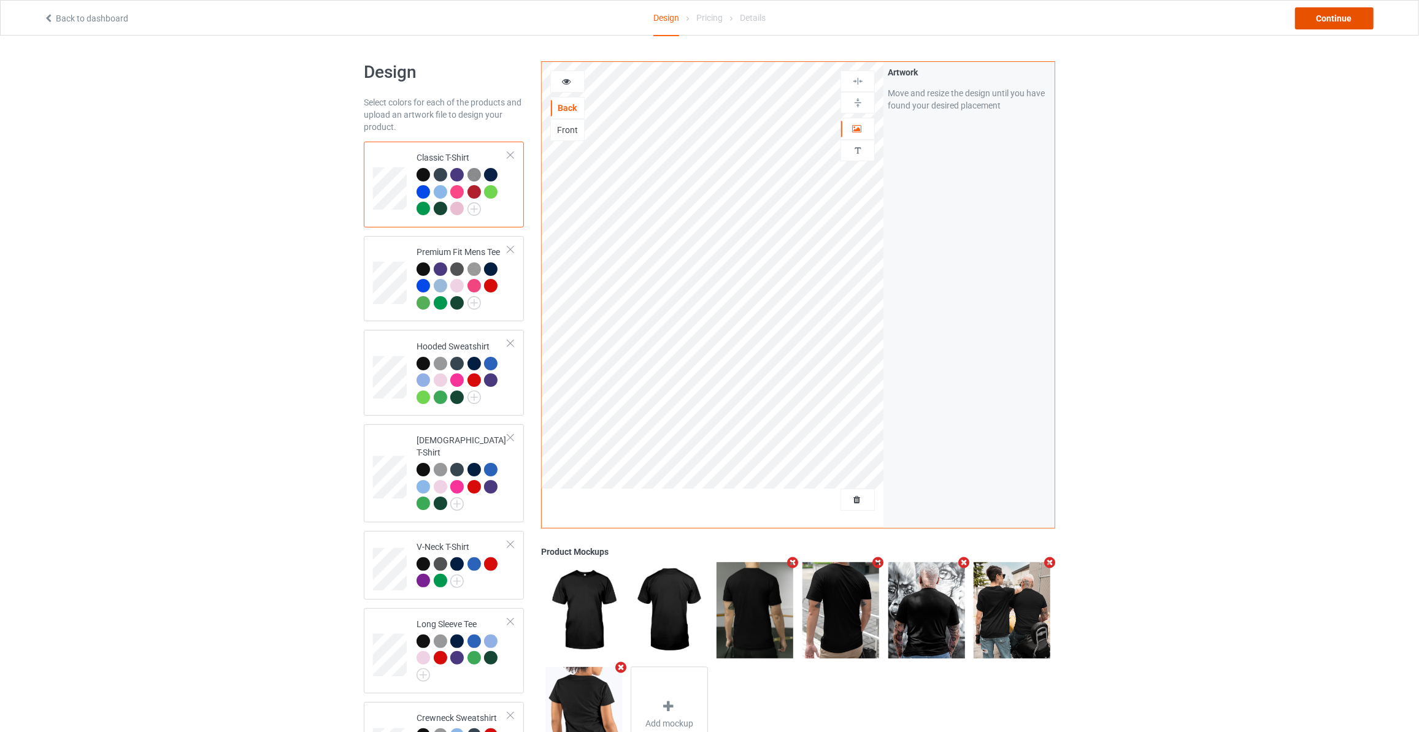
click at [1320, 19] on div "Continue" at bounding box center [1334, 18] width 79 height 22
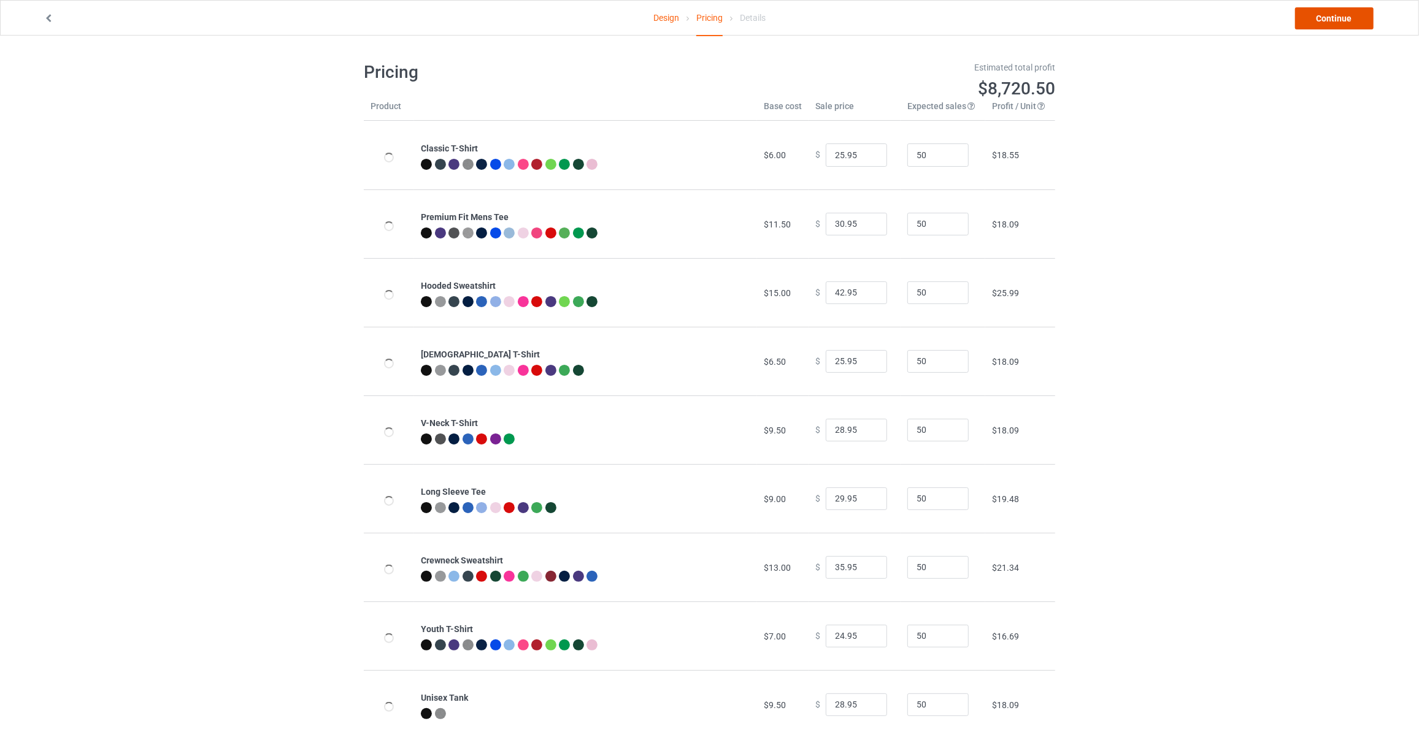
click at [1349, 17] on link "Continue" at bounding box center [1334, 18] width 79 height 22
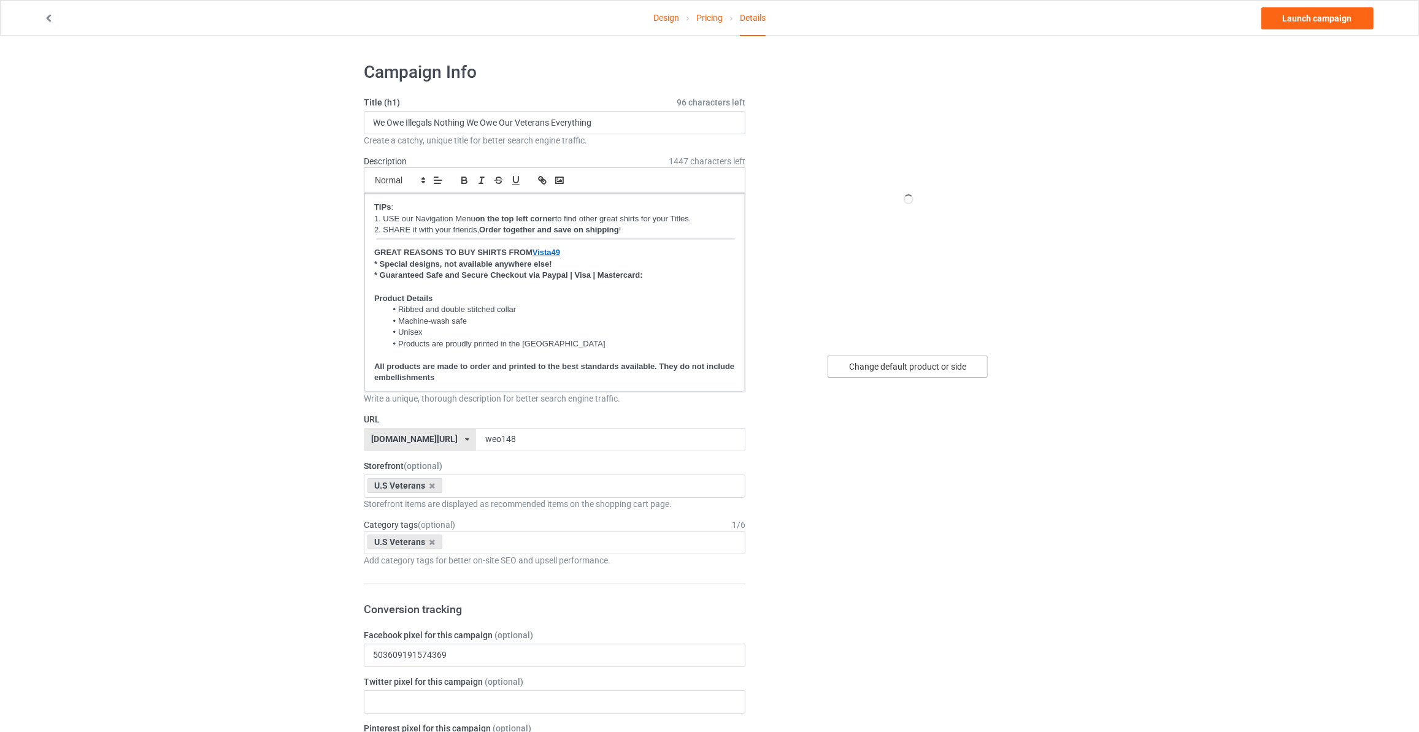
click at [893, 363] on div "Change default product or side" at bounding box center [908, 367] width 160 height 22
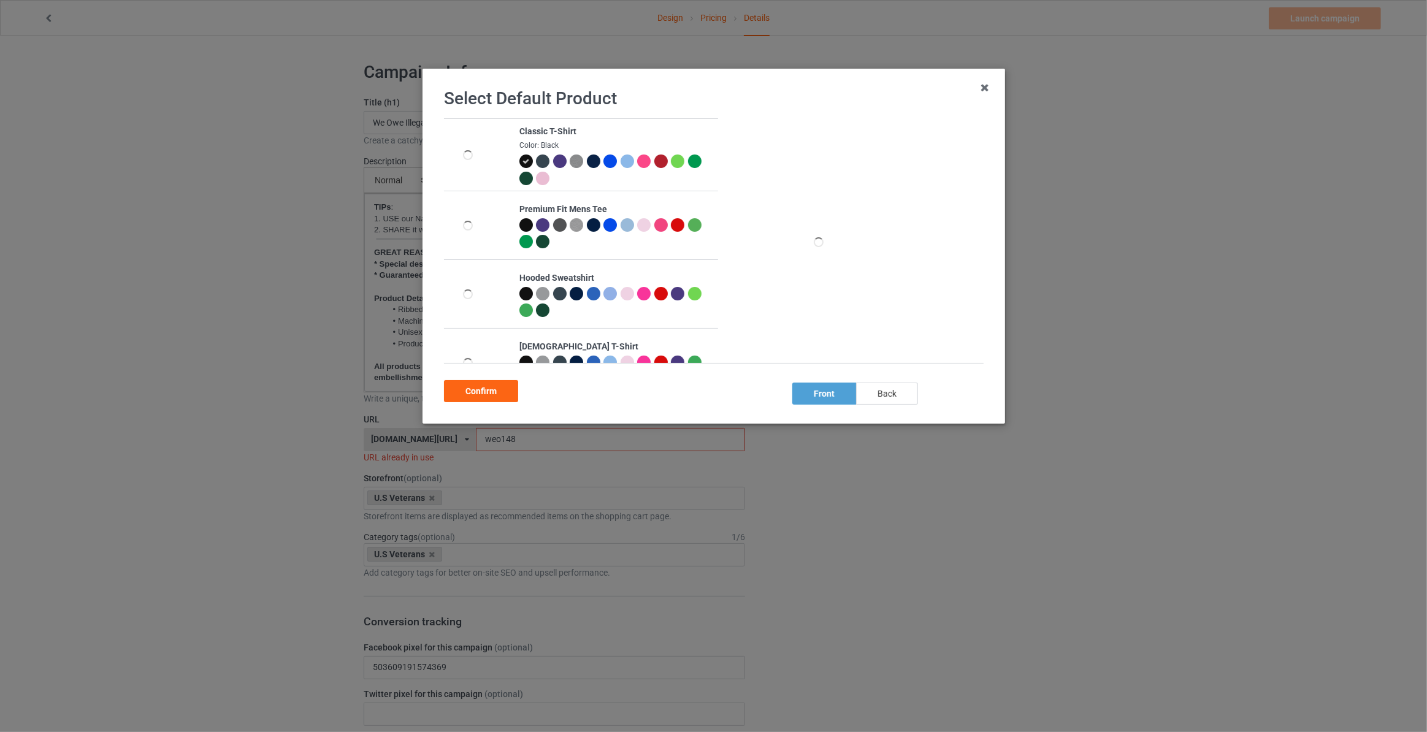
click at [883, 387] on div "back" at bounding box center [887, 394] width 62 height 22
click at [483, 394] on div "Confirm" at bounding box center [481, 391] width 74 height 22
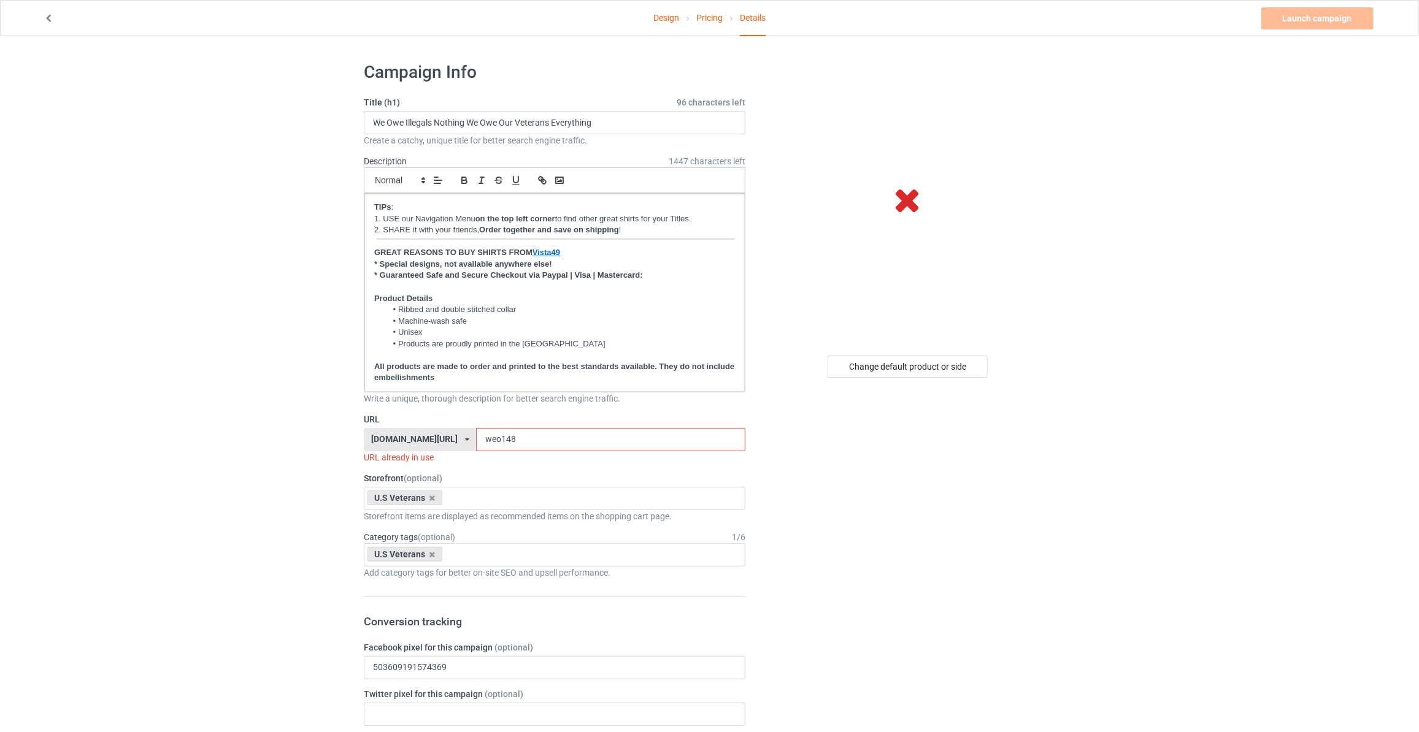
click at [647, 109] on div "Title (h1) 96 characters left We Owe Illegals Nothing We Owe Our Veterans Every…" at bounding box center [555, 121] width 382 height 50
click at [605, 115] on input "We Owe Illegals Nothing We Owe Our Veterans Everything" at bounding box center [555, 122] width 382 height 23
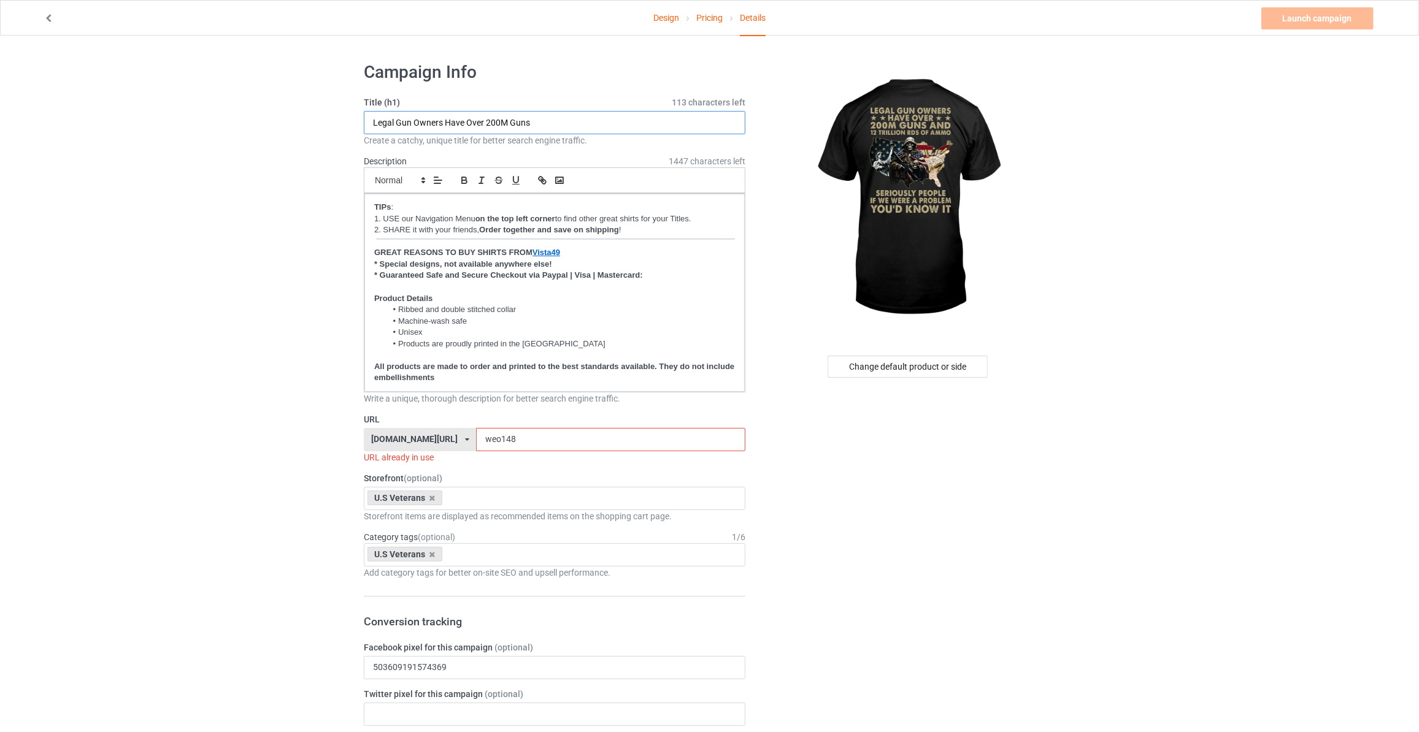
type input "Legal Gun Owners Have Over 200M Guns"
drag, startPoint x: 512, startPoint y: 435, endPoint x: 11, endPoint y: 372, distance: 505.1
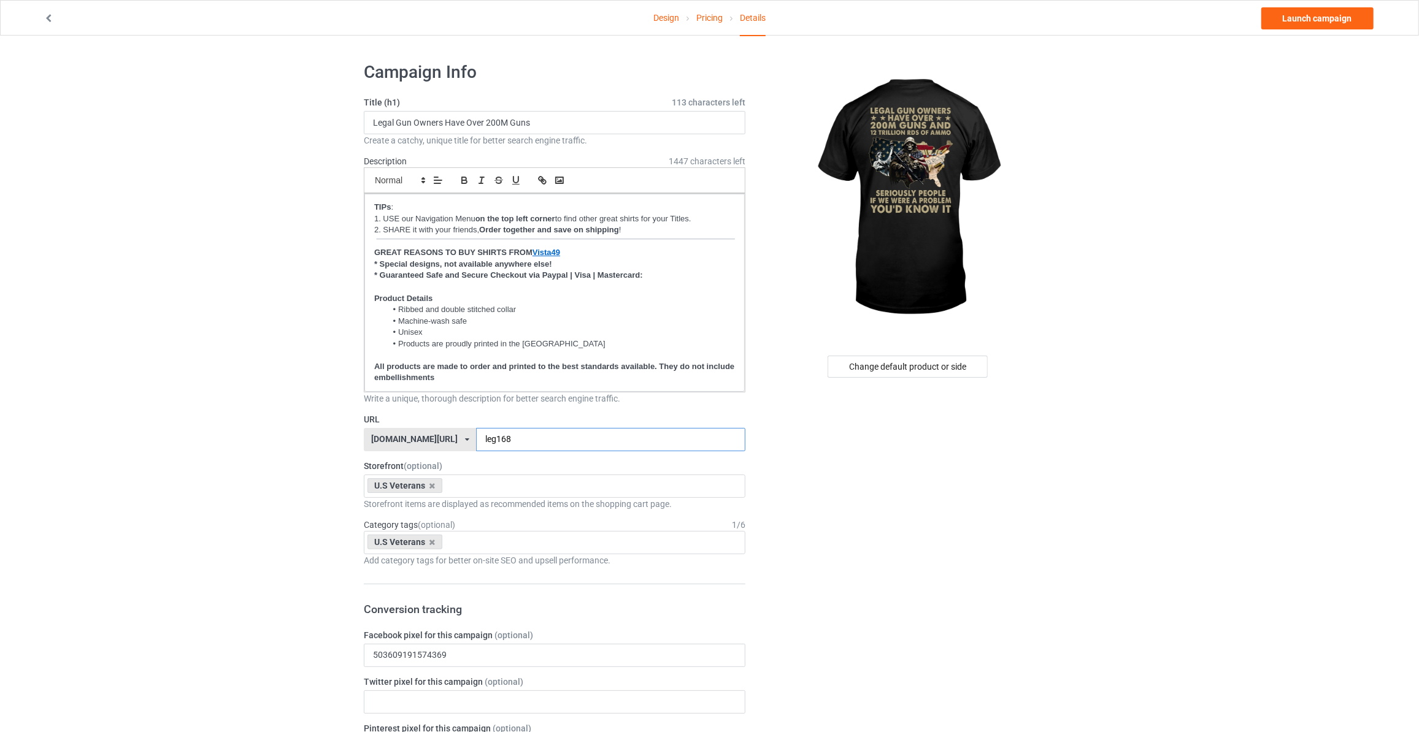
type input "leg168"
drag, startPoint x: 1156, startPoint y: 138, endPoint x: 1220, endPoint y: 96, distance: 76.2
click at [1327, 24] on link "Launch campaign" at bounding box center [1317, 18] width 112 height 22
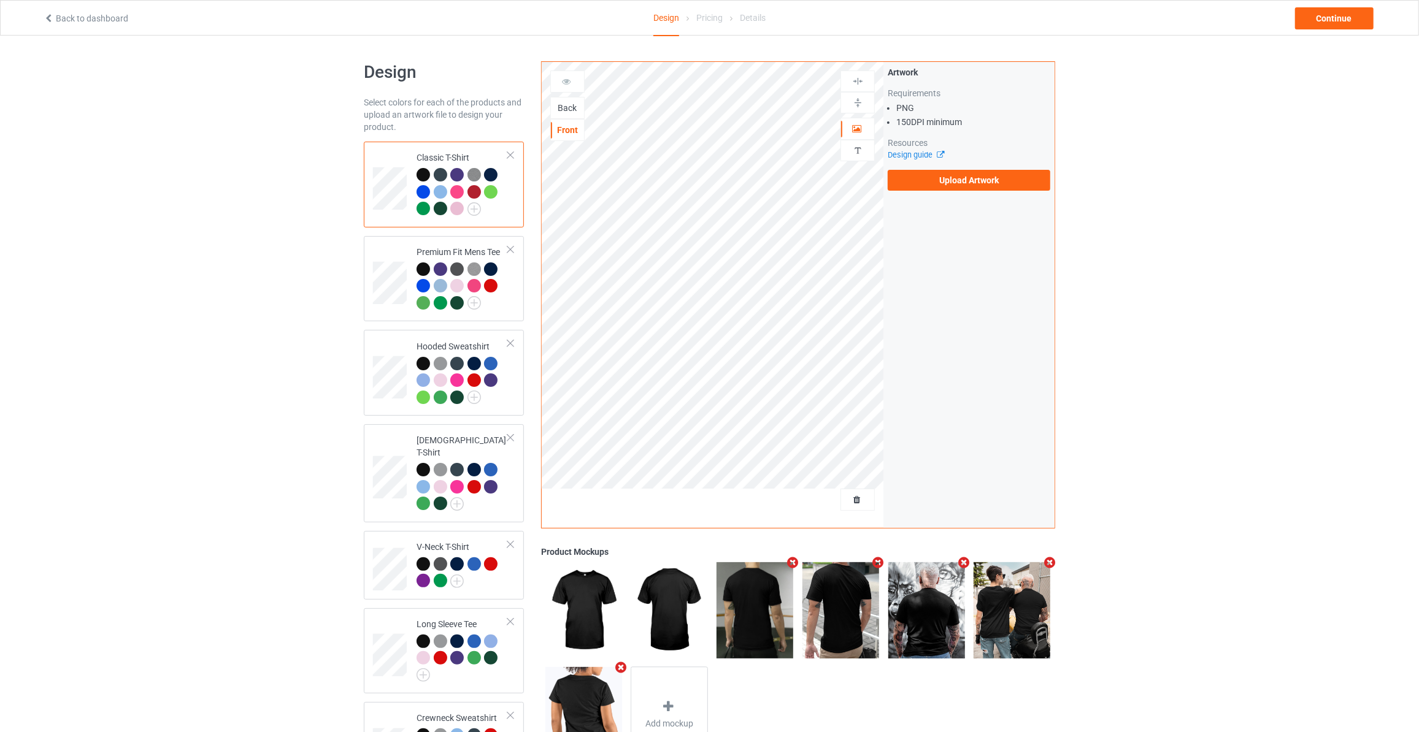
click at [563, 104] on div "Back" at bounding box center [567, 108] width 33 height 12
click at [930, 186] on label "Upload Artwork" at bounding box center [969, 180] width 163 height 21
click at [0, 0] on input "Upload Artwork" at bounding box center [0, 0] width 0 height 0
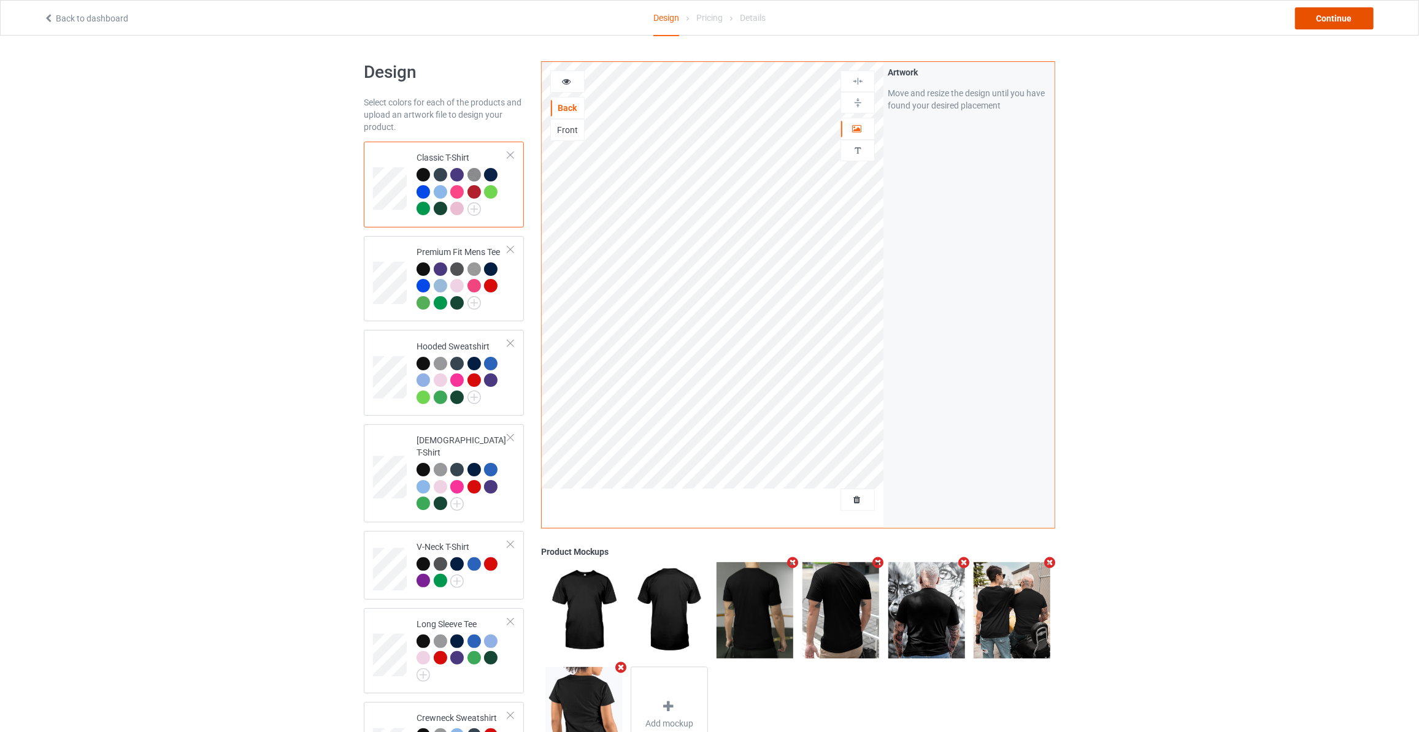
click at [1329, 9] on div "Continue" at bounding box center [1334, 18] width 79 height 22
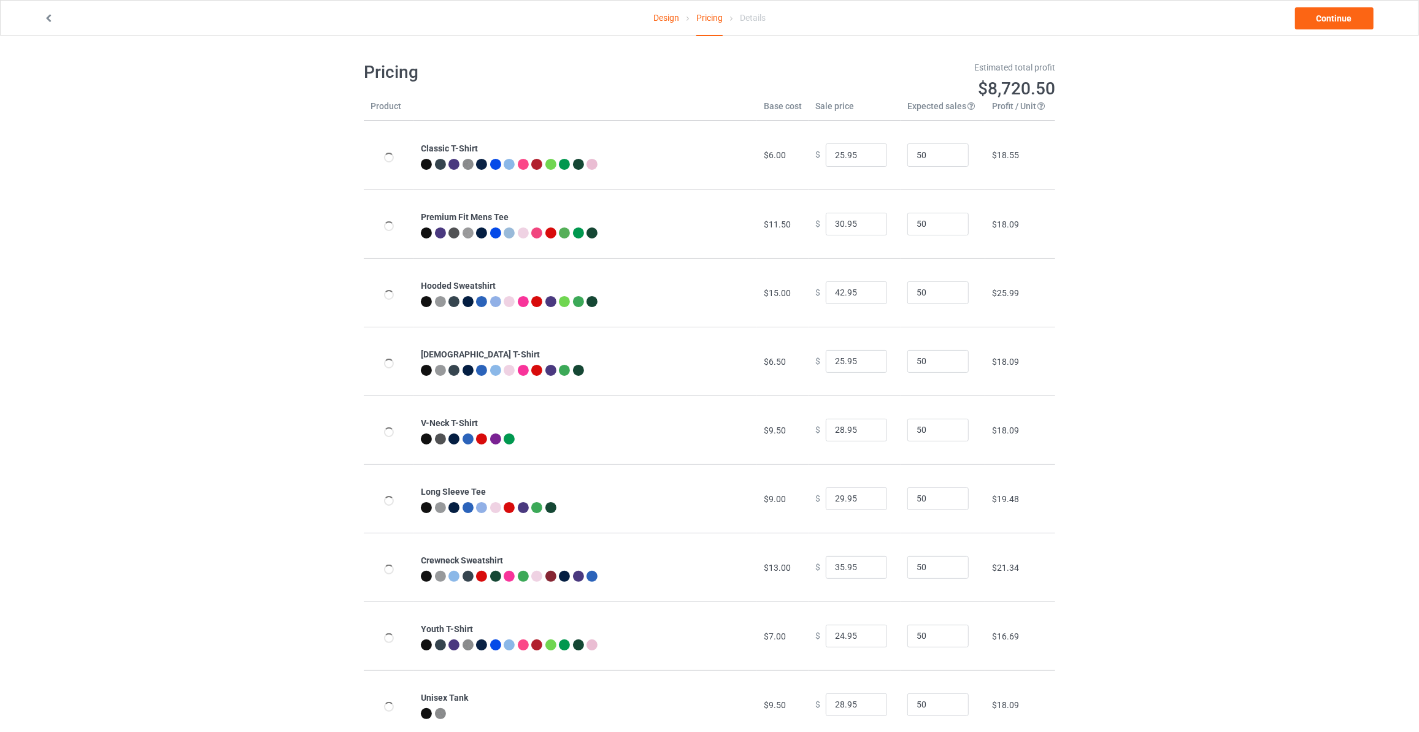
click at [1331, 9] on link "Continue" at bounding box center [1334, 18] width 79 height 22
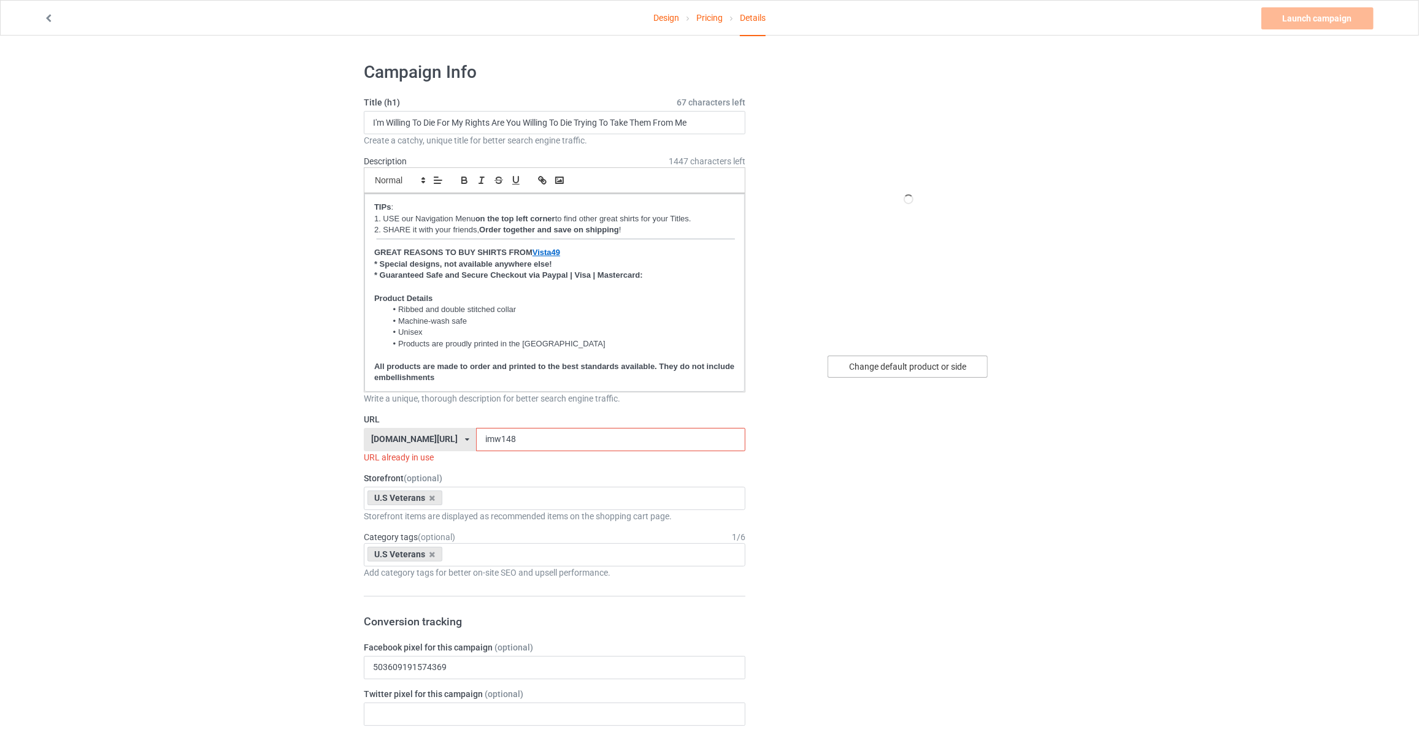
click at [912, 371] on div "Change default product or side" at bounding box center [908, 367] width 160 height 22
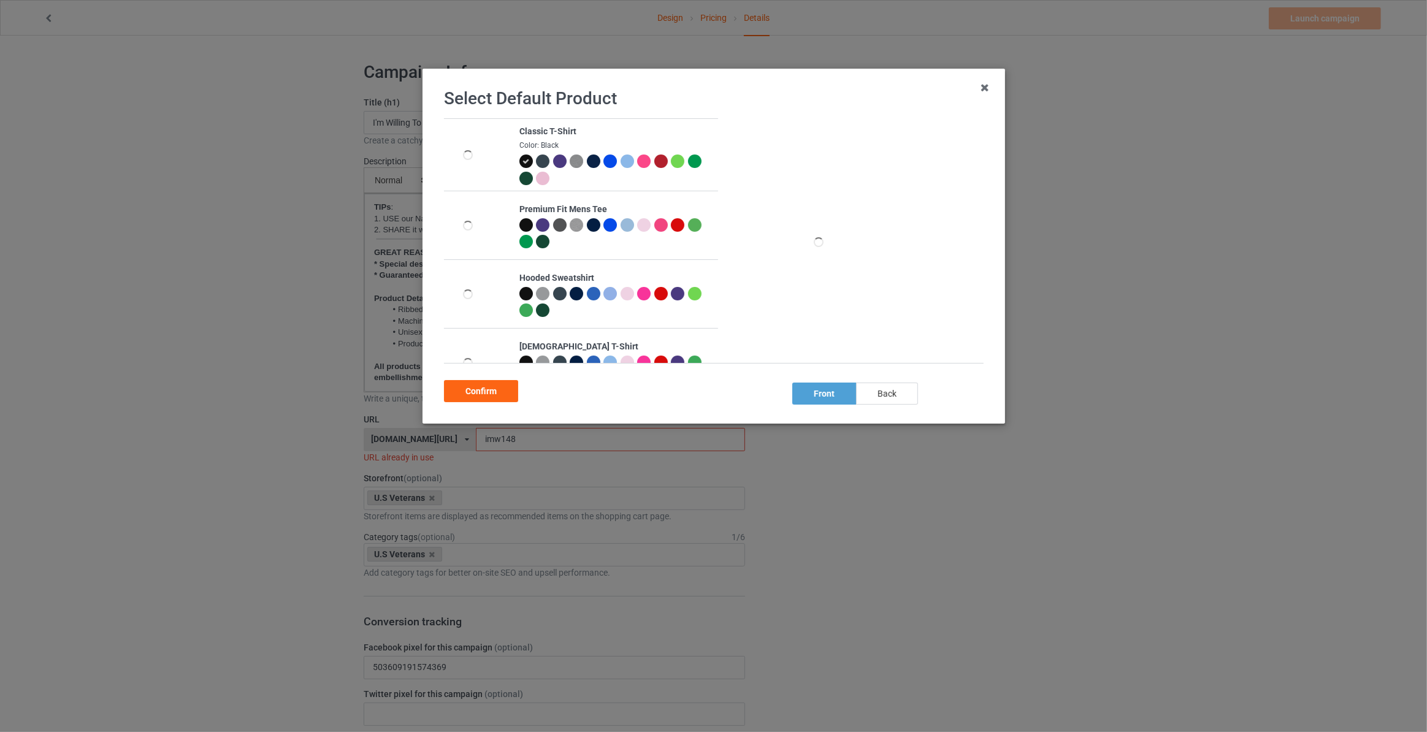
click at [899, 395] on div "back" at bounding box center [887, 394] width 62 height 22
click at [501, 396] on div "Confirm" at bounding box center [481, 391] width 74 height 22
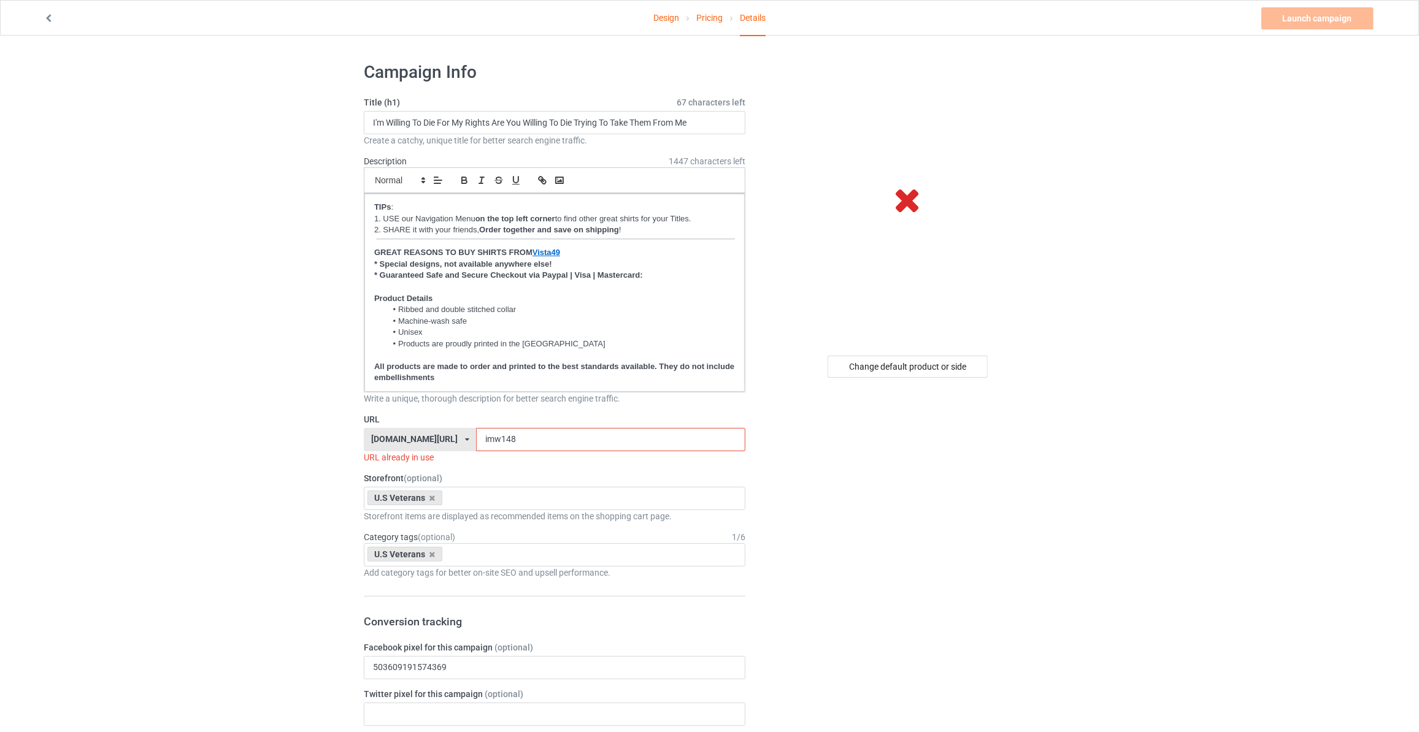
click at [905, 361] on div "Change default product or side" at bounding box center [908, 367] width 160 height 22
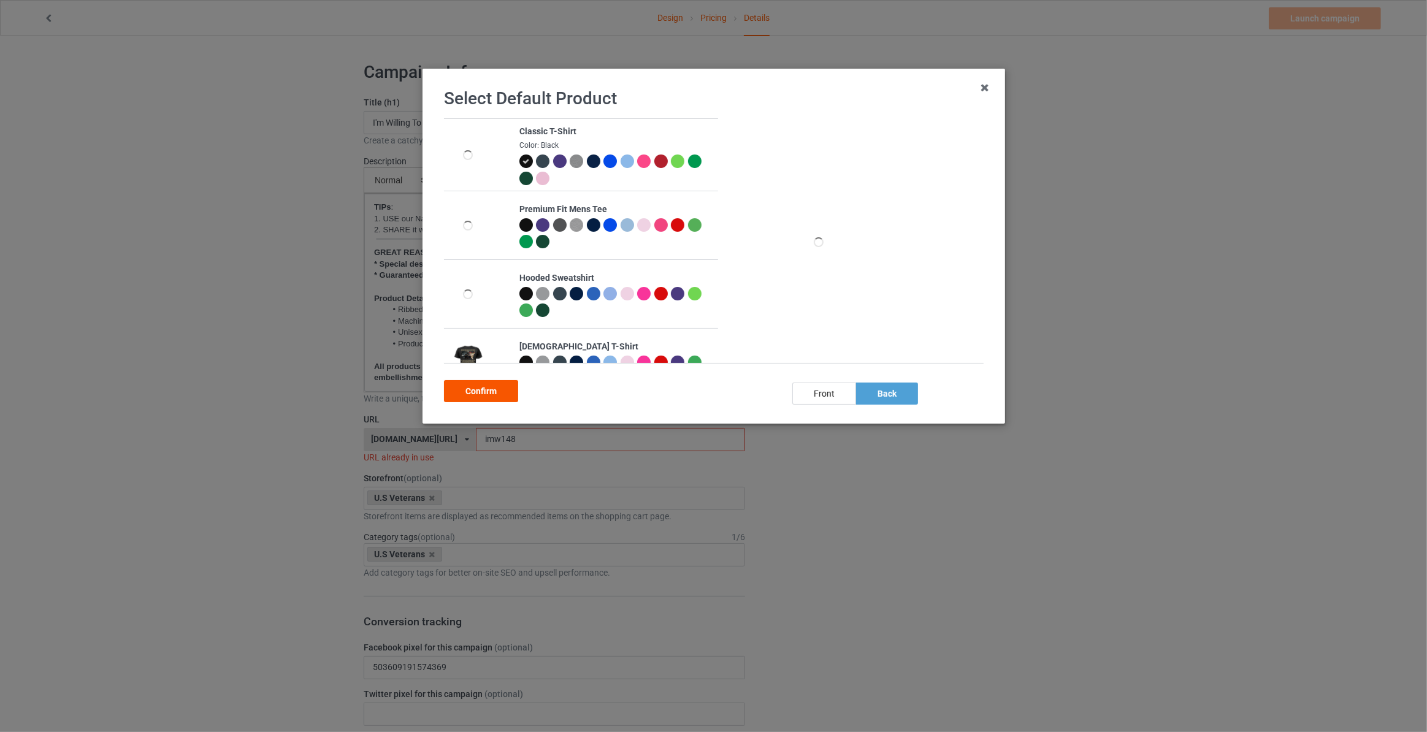
click at [485, 386] on div "Confirm" at bounding box center [481, 391] width 74 height 22
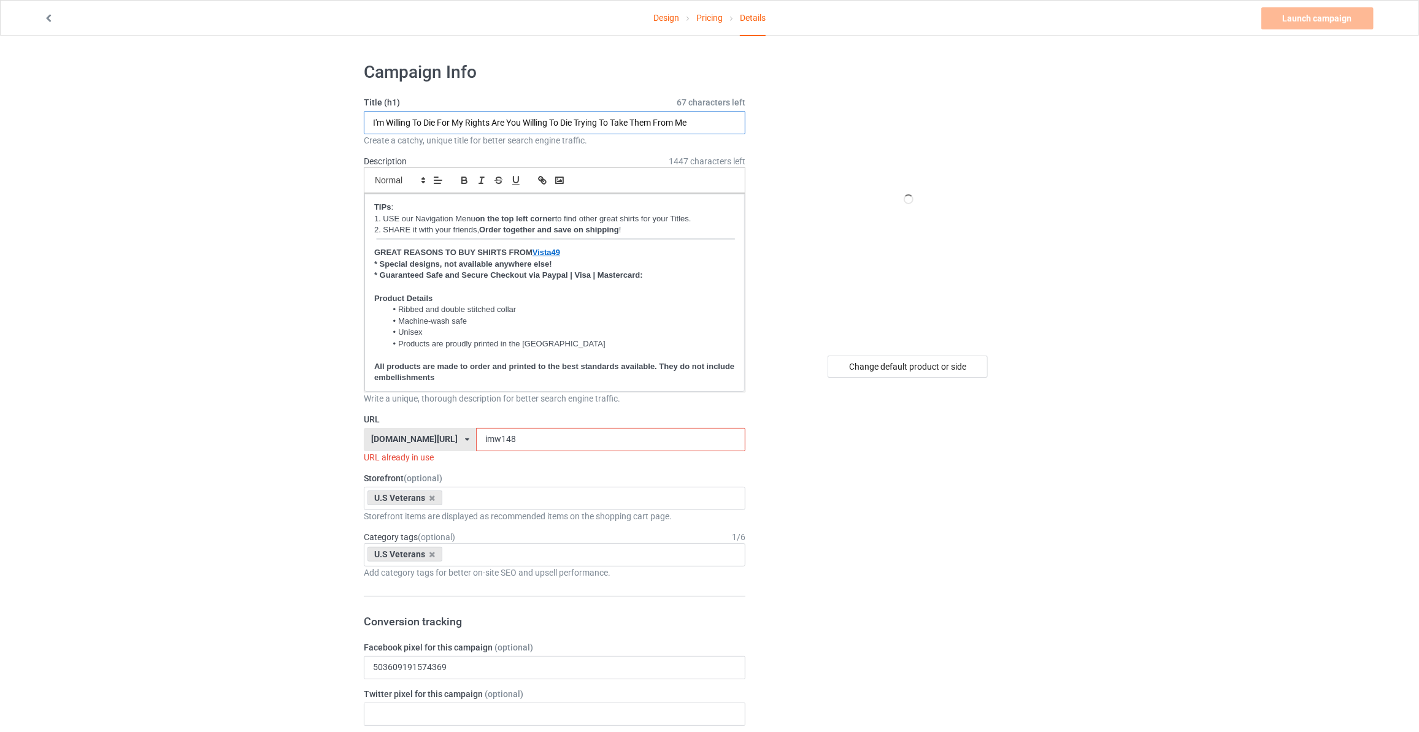
click at [477, 126] on input "I'm Willing To Die For My Rights Are You Willing To Die Trying To Take Them Fro…" at bounding box center [555, 122] width 382 height 23
type input "With The USA So Divided"
drag, startPoint x: 513, startPoint y: 440, endPoint x: 100, endPoint y: 399, distance: 414.9
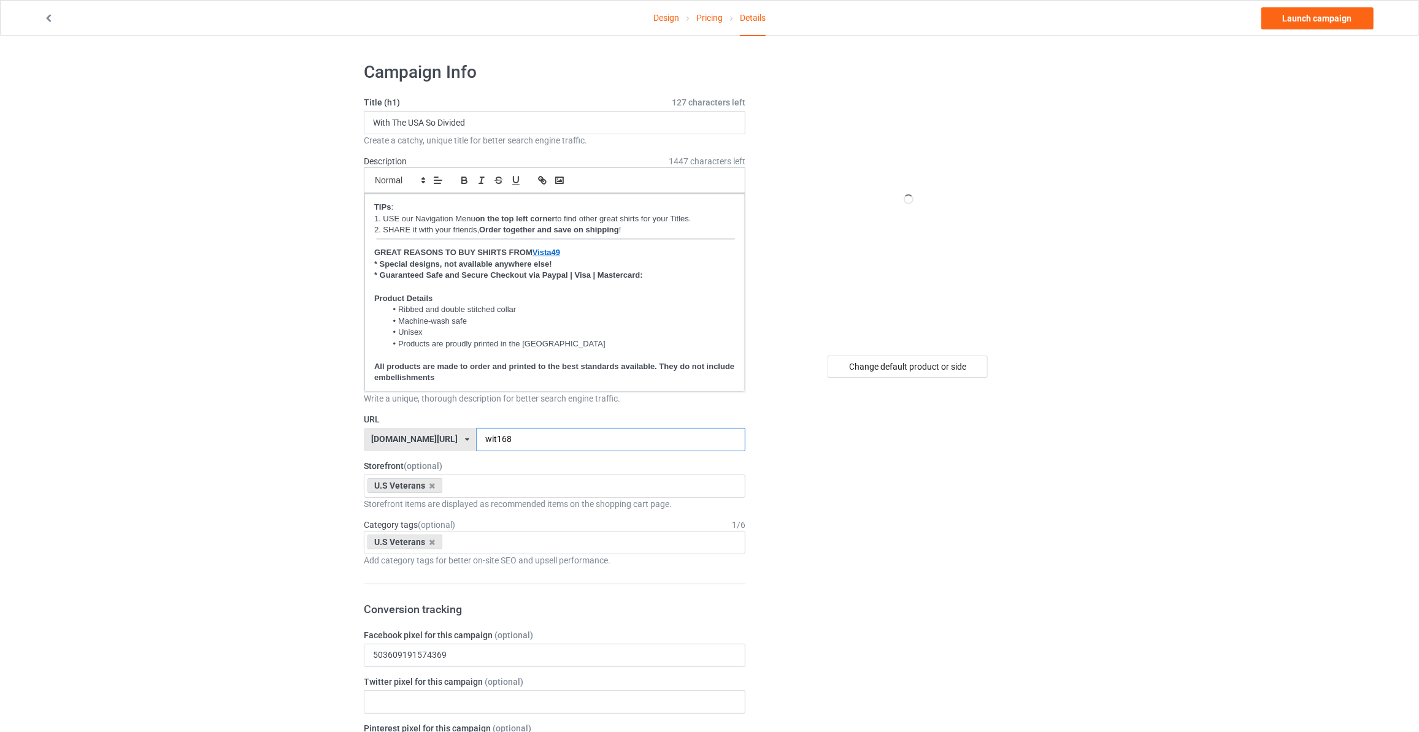
type input "wit168"
click at [1312, 15] on link "Launch campaign" at bounding box center [1317, 18] width 112 height 22
